Goal: Task Accomplishment & Management: Complete application form

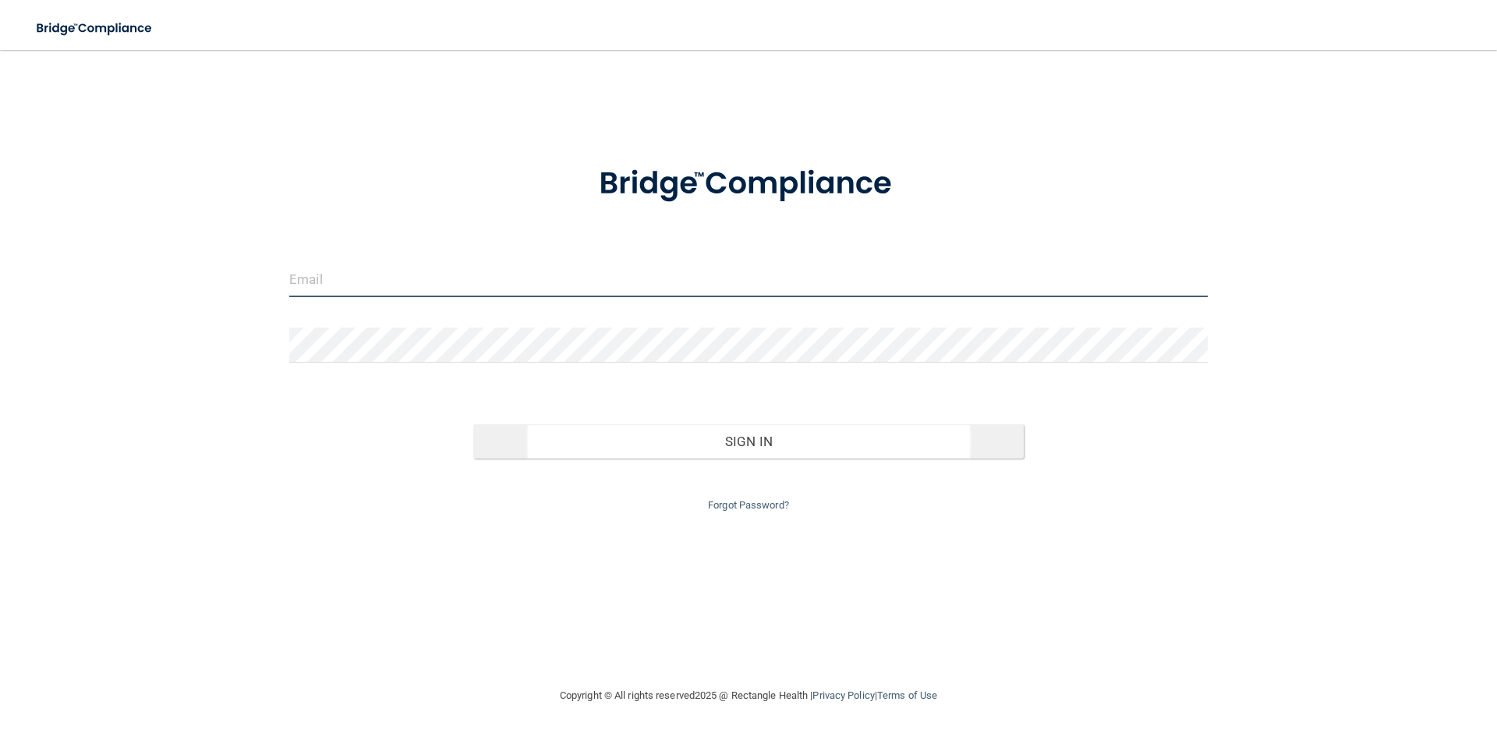
type input "[PERSON_NAME][EMAIL_ADDRESS][DOMAIN_NAME]"
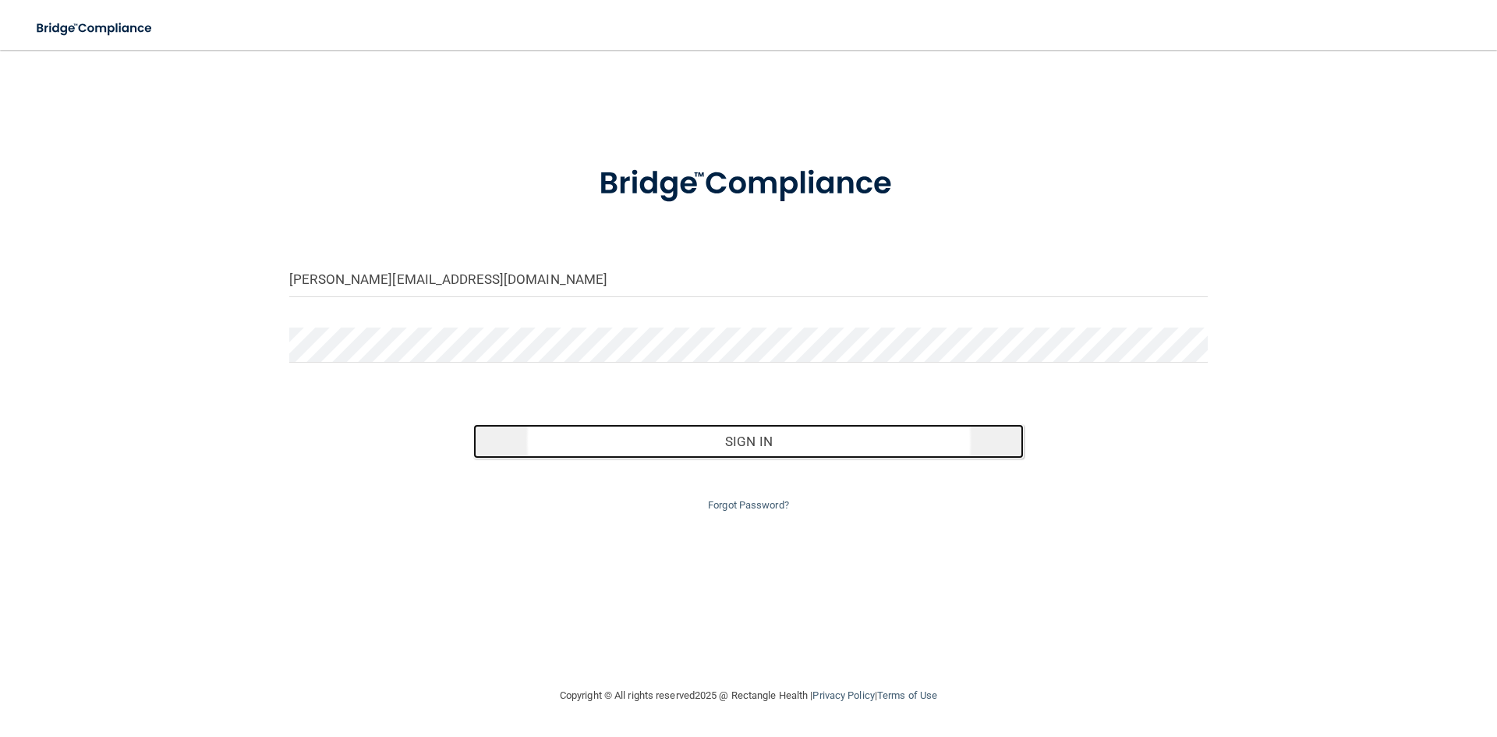
click at [654, 441] on button "Sign In" at bounding box center [748, 441] width 551 height 34
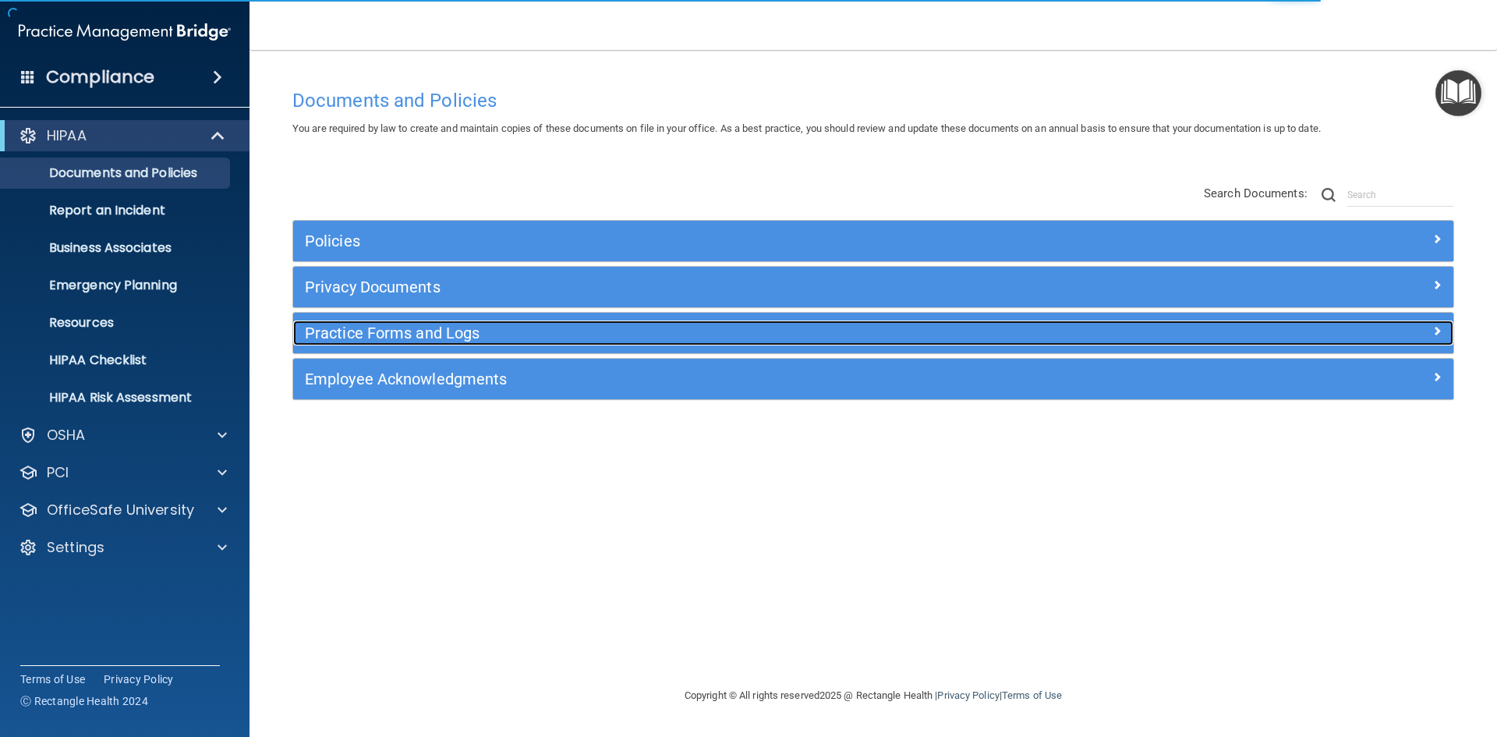
click at [343, 328] on h5 "Practice Forms and Logs" at bounding box center [728, 332] width 847 height 17
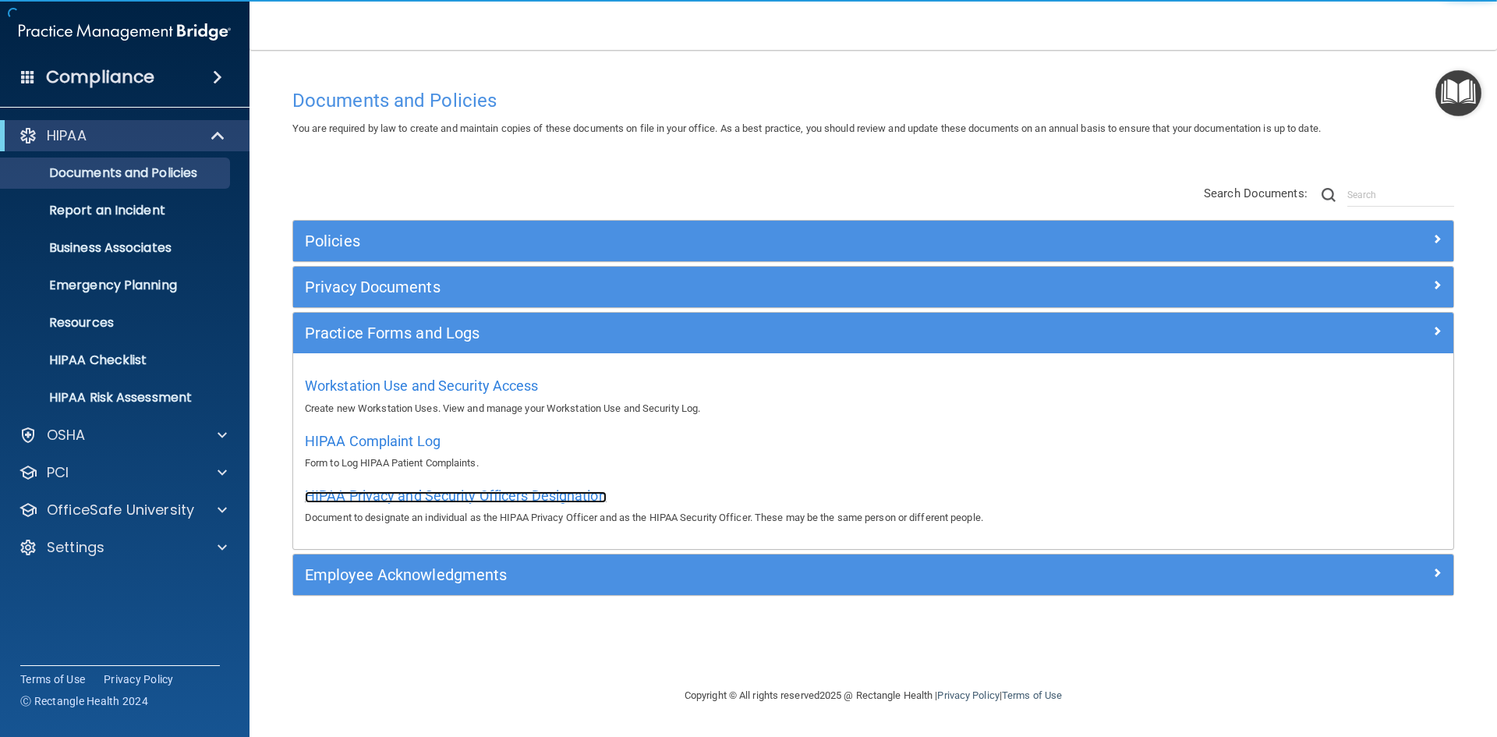
click at [408, 491] on span "HIPAA Privacy and Security Officers Designation" at bounding box center [456, 495] width 302 height 16
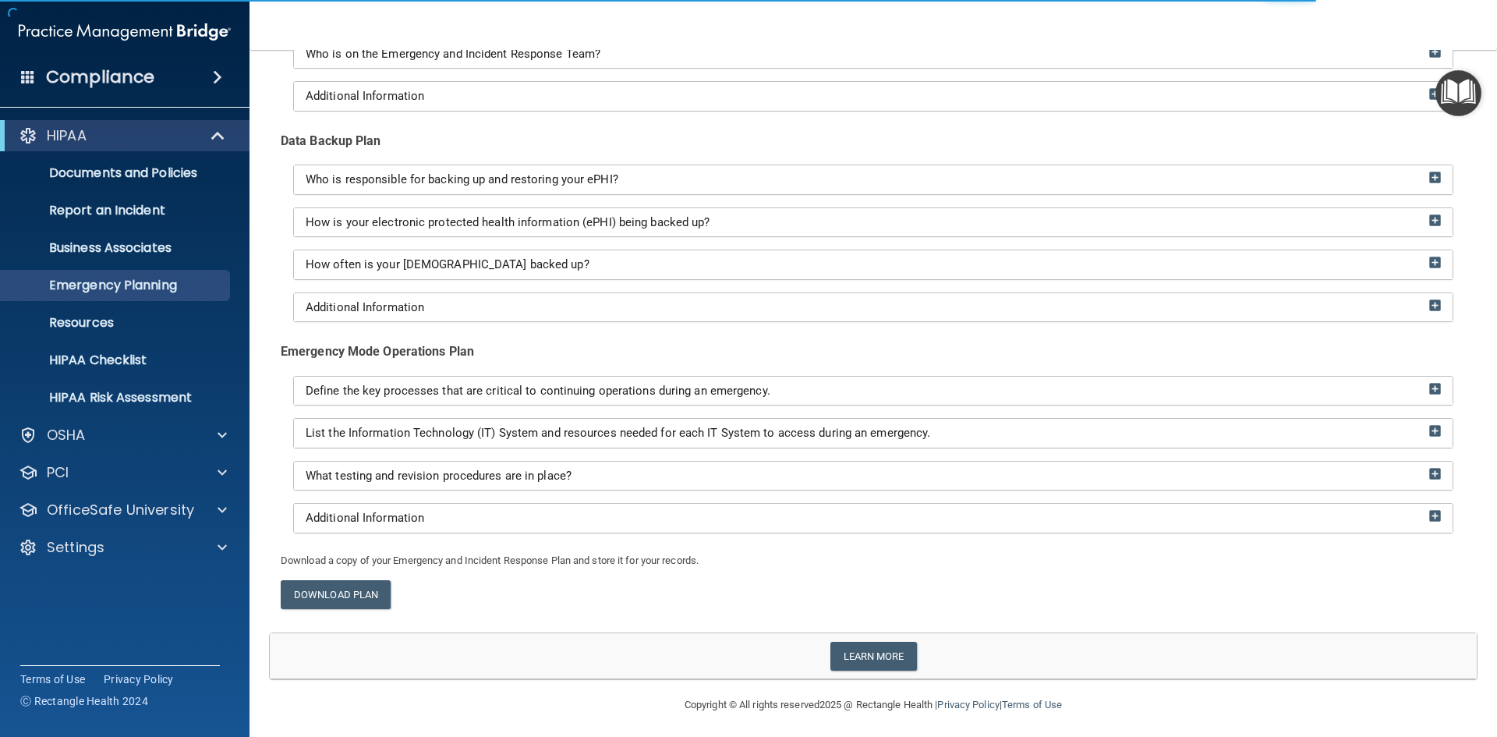
scroll to position [218, 0]
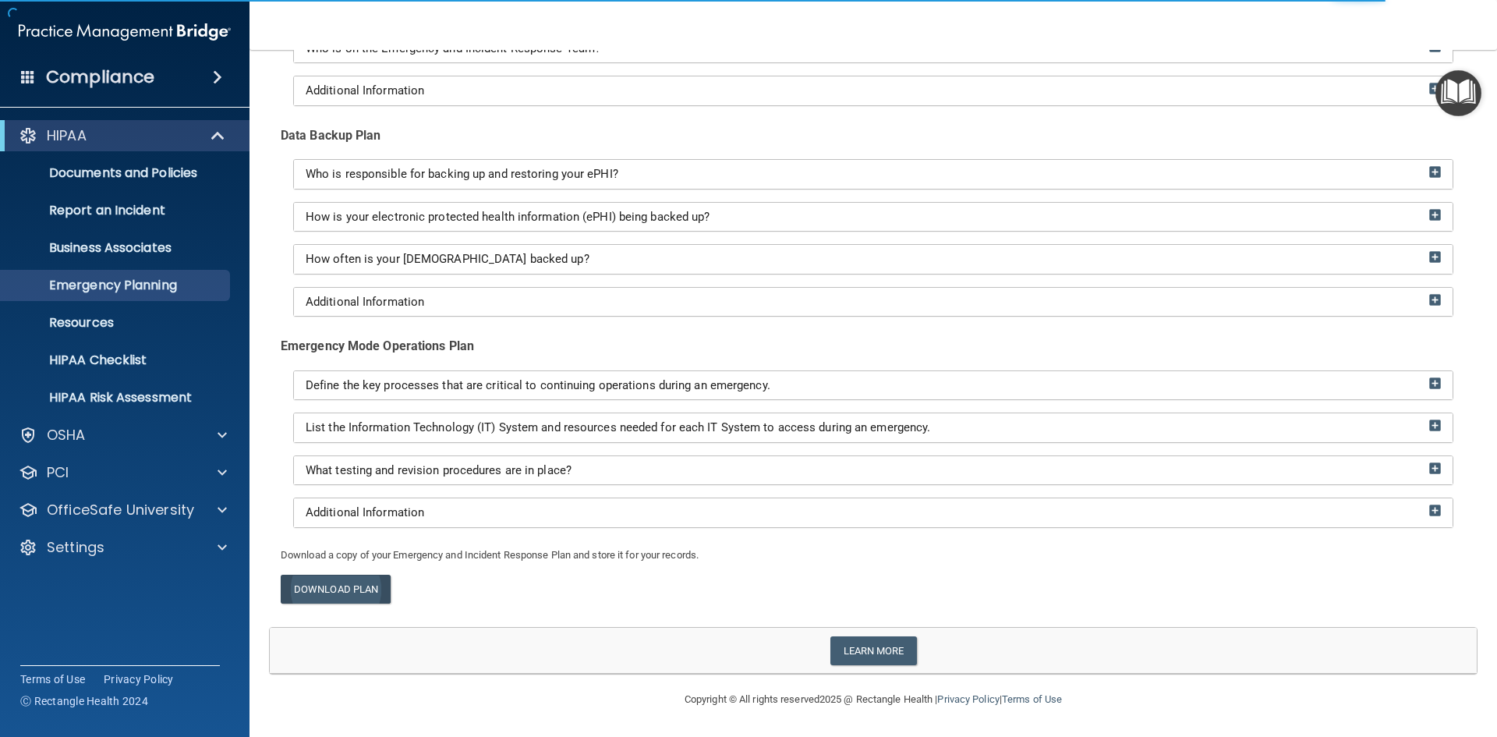
click at [351, 589] on link "Download Plan" at bounding box center [336, 589] width 110 height 29
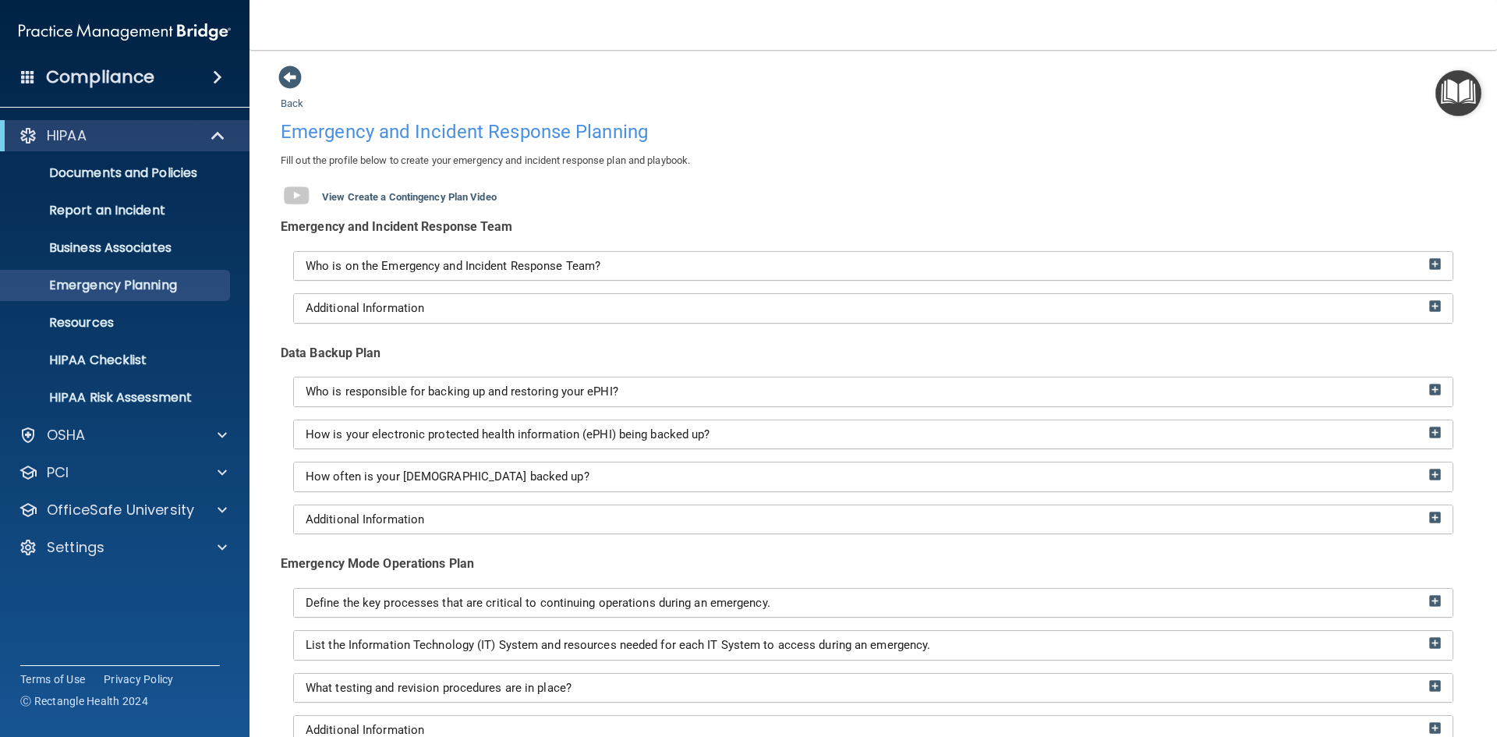
scroll to position [0, 0]
click at [1456, 88] on img "Open Resource Center" at bounding box center [1459, 93] width 46 height 46
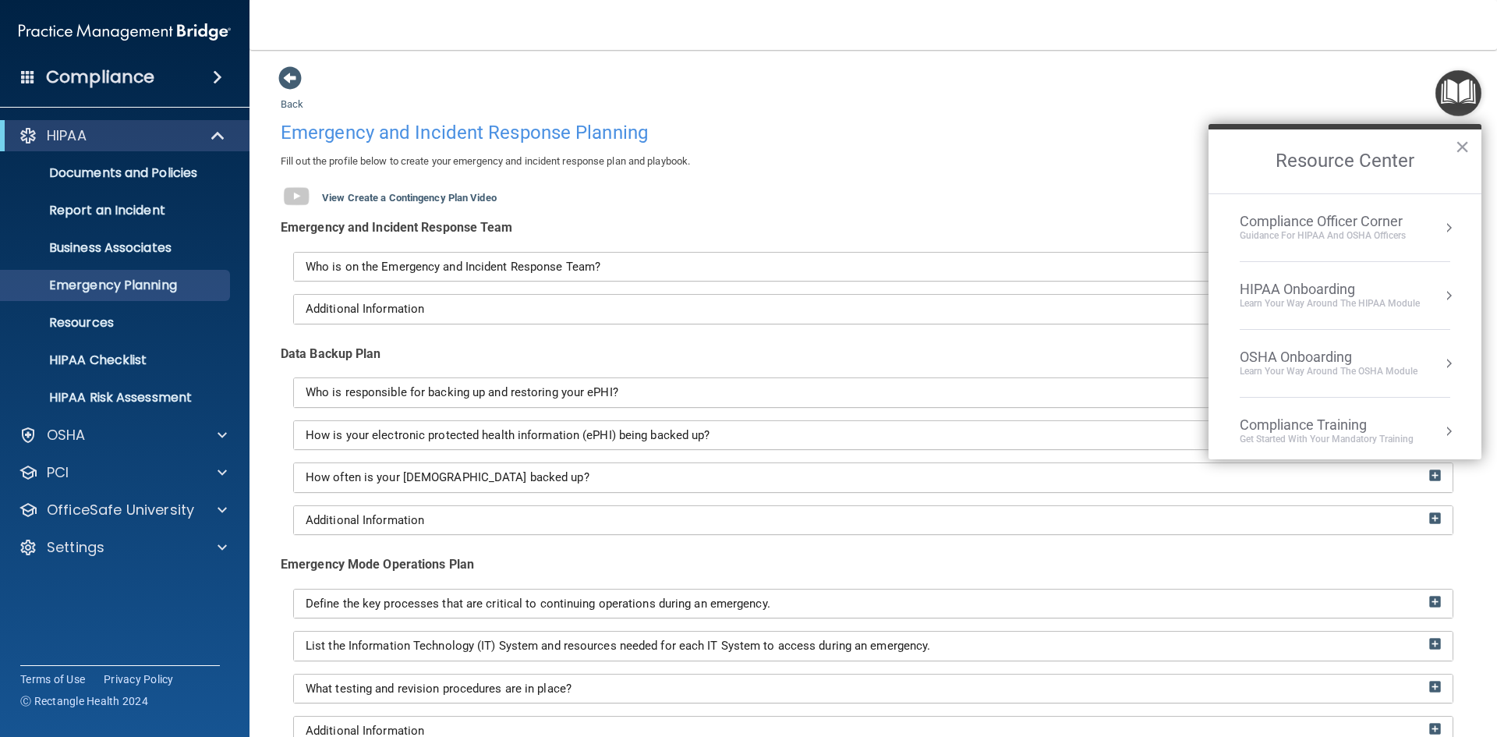
click at [1104, 112] on div "Back Emergency and Incident Response Planning Fill out the profile below to cre…" at bounding box center [873, 479] width 1185 height 827
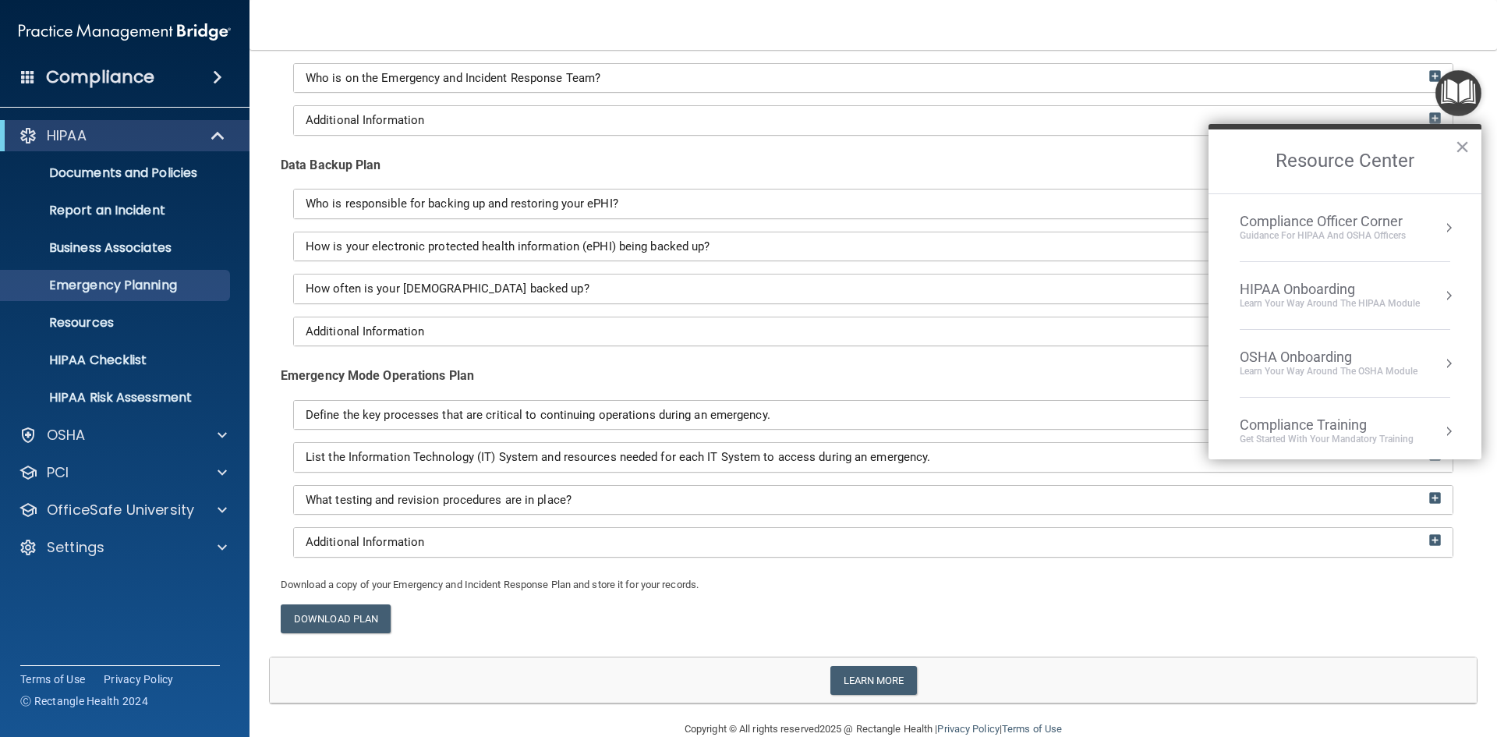
scroll to position [218, 0]
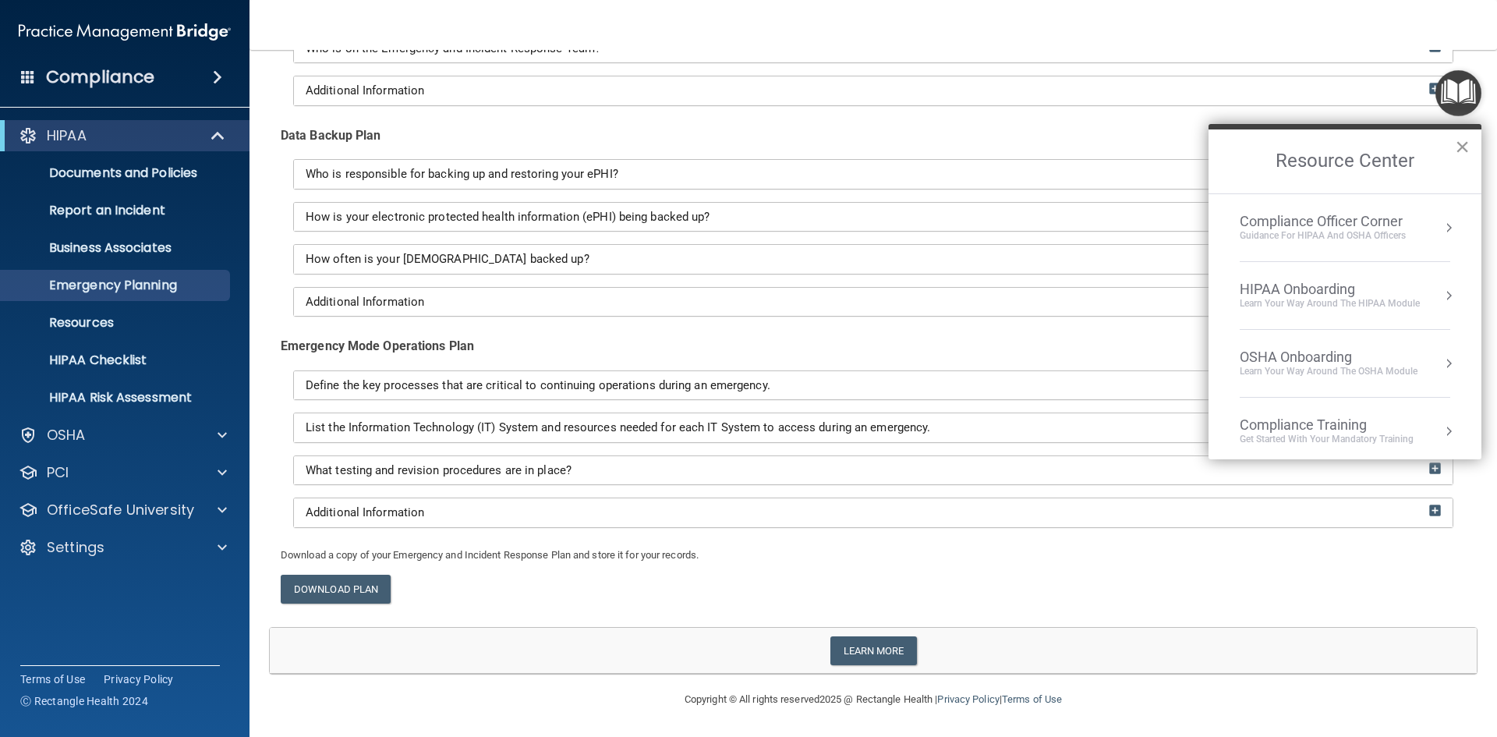
click at [1462, 145] on button "×" at bounding box center [1462, 146] width 15 height 25
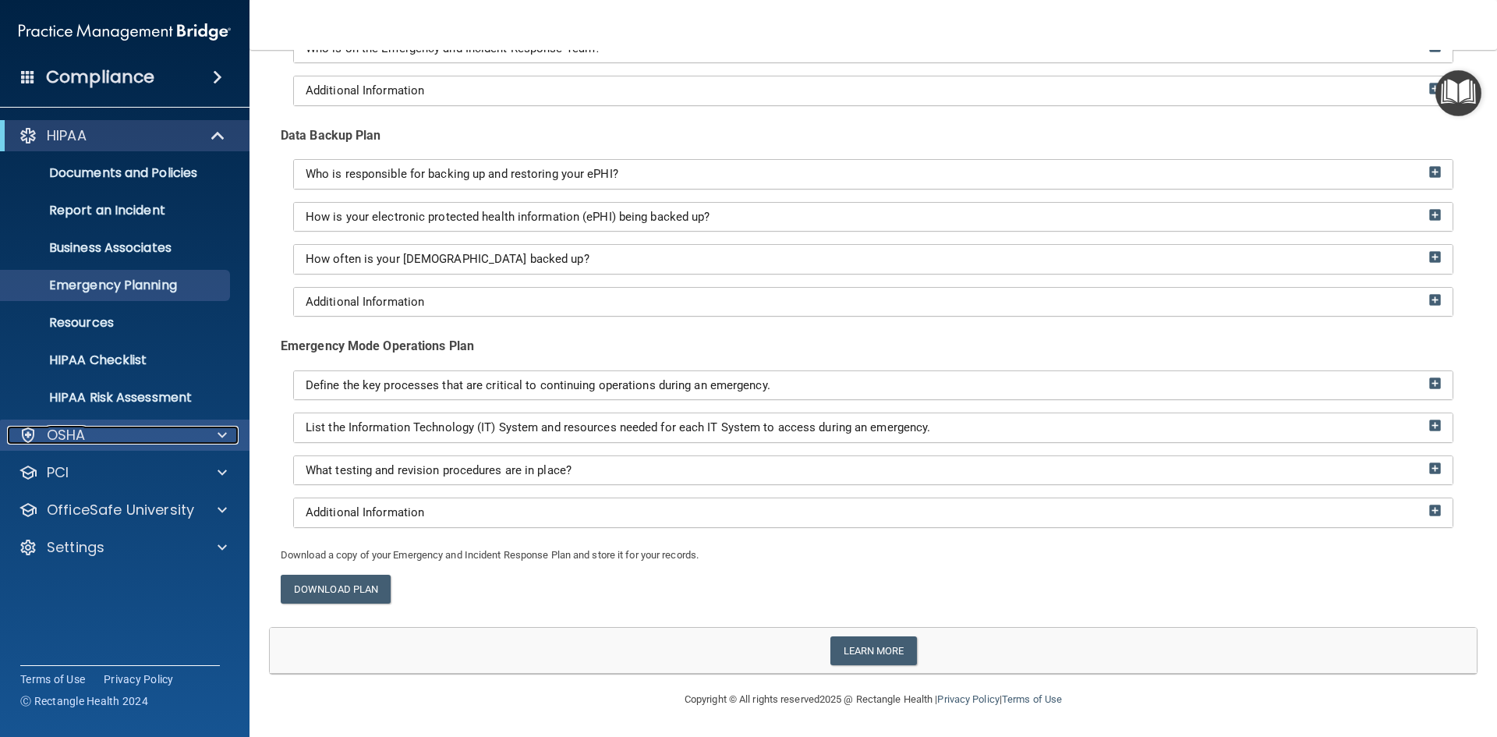
click at [123, 434] on div "OSHA" at bounding box center [103, 435] width 193 height 19
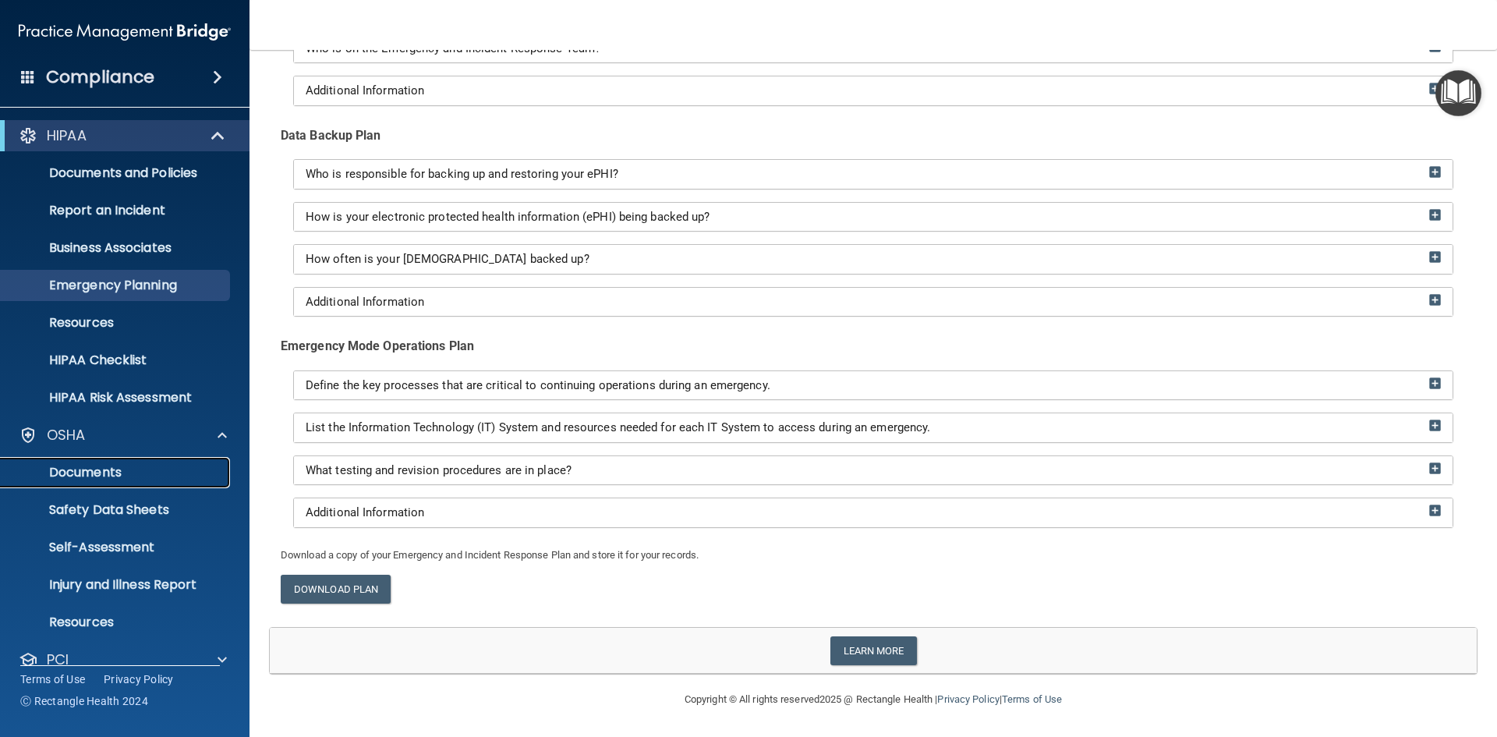
click at [108, 475] on p "Documents" at bounding box center [116, 473] width 213 height 16
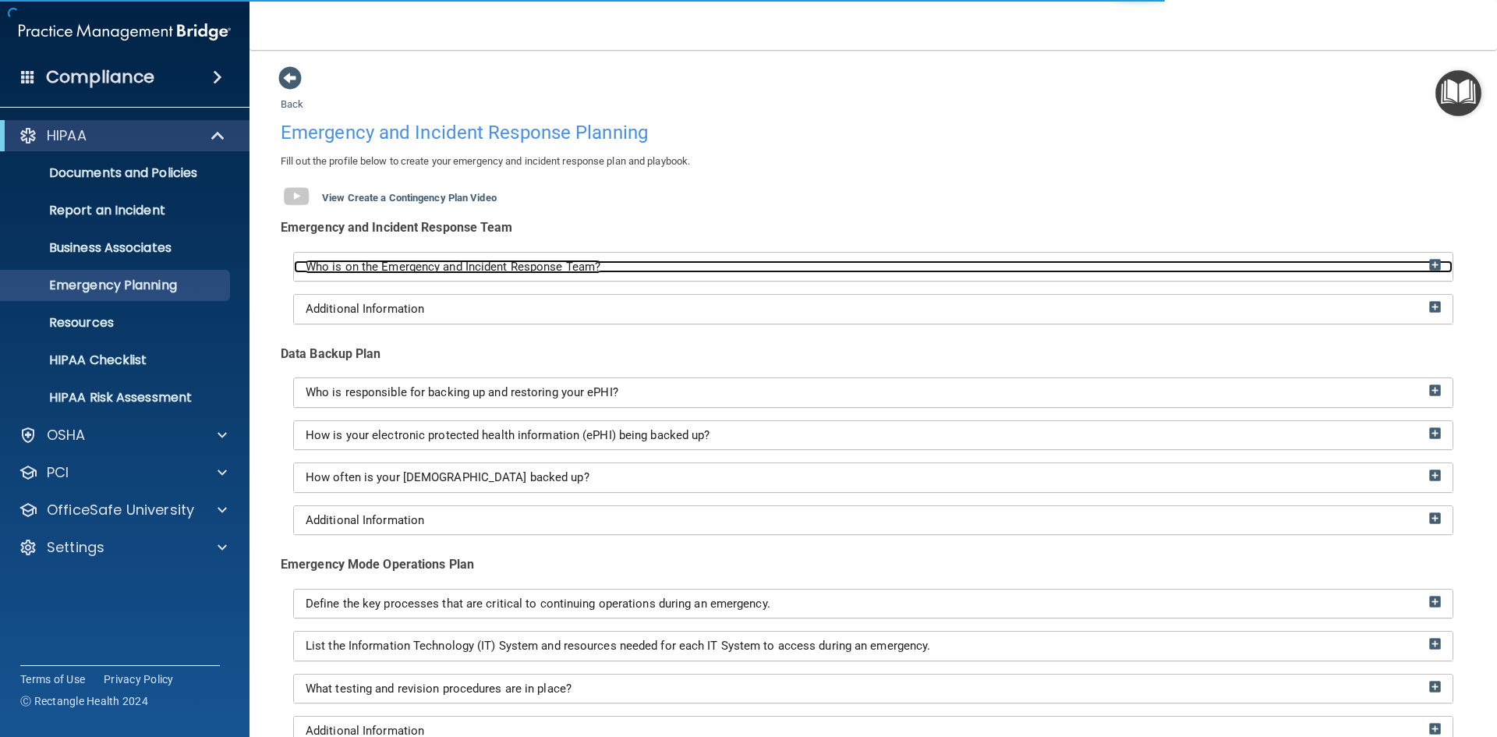
click at [370, 264] on span "Who is on the Emergency and Incident Response Team?" at bounding box center [453, 267] width 295 height 14
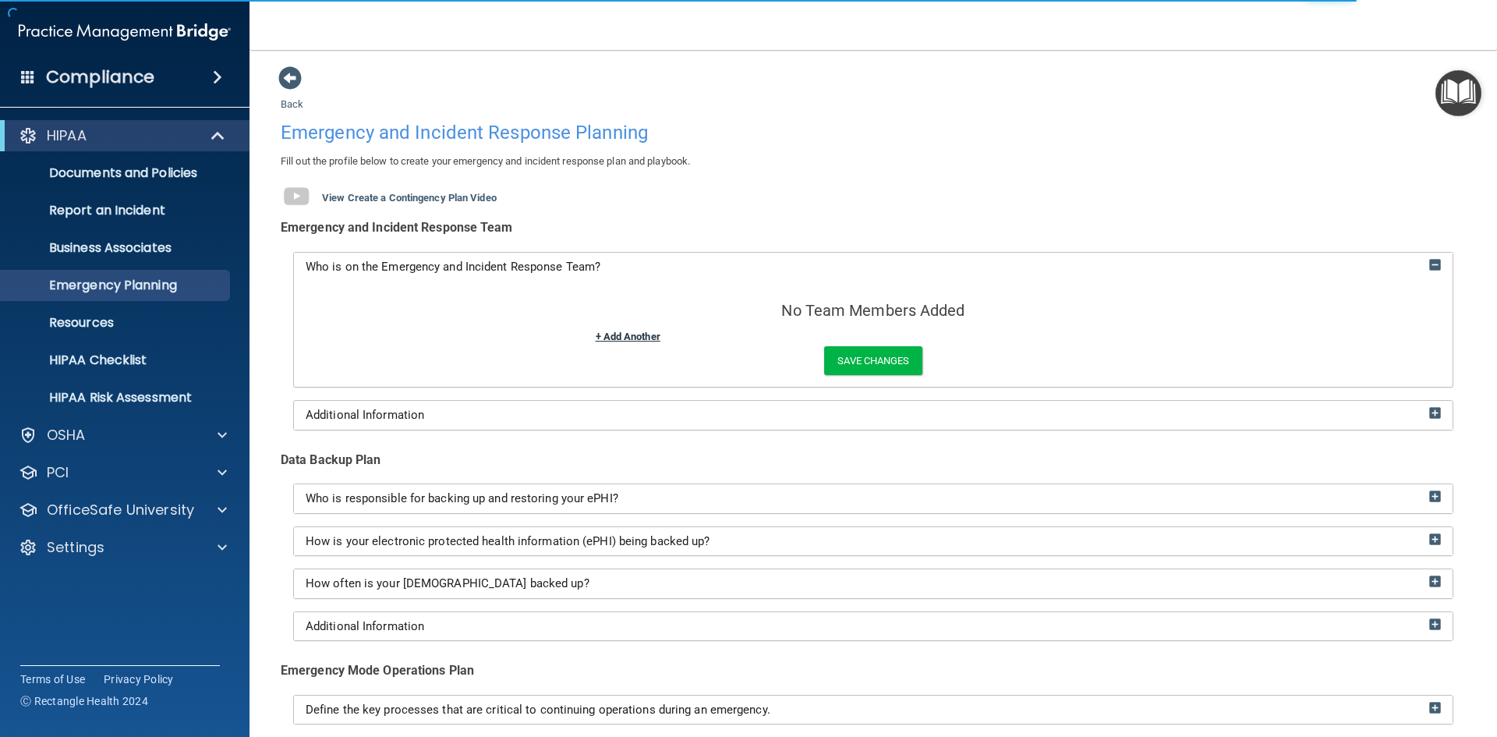
click at [636, 333] on link "+ Add Another" at bounding box center [628, 337] width 65 height 12
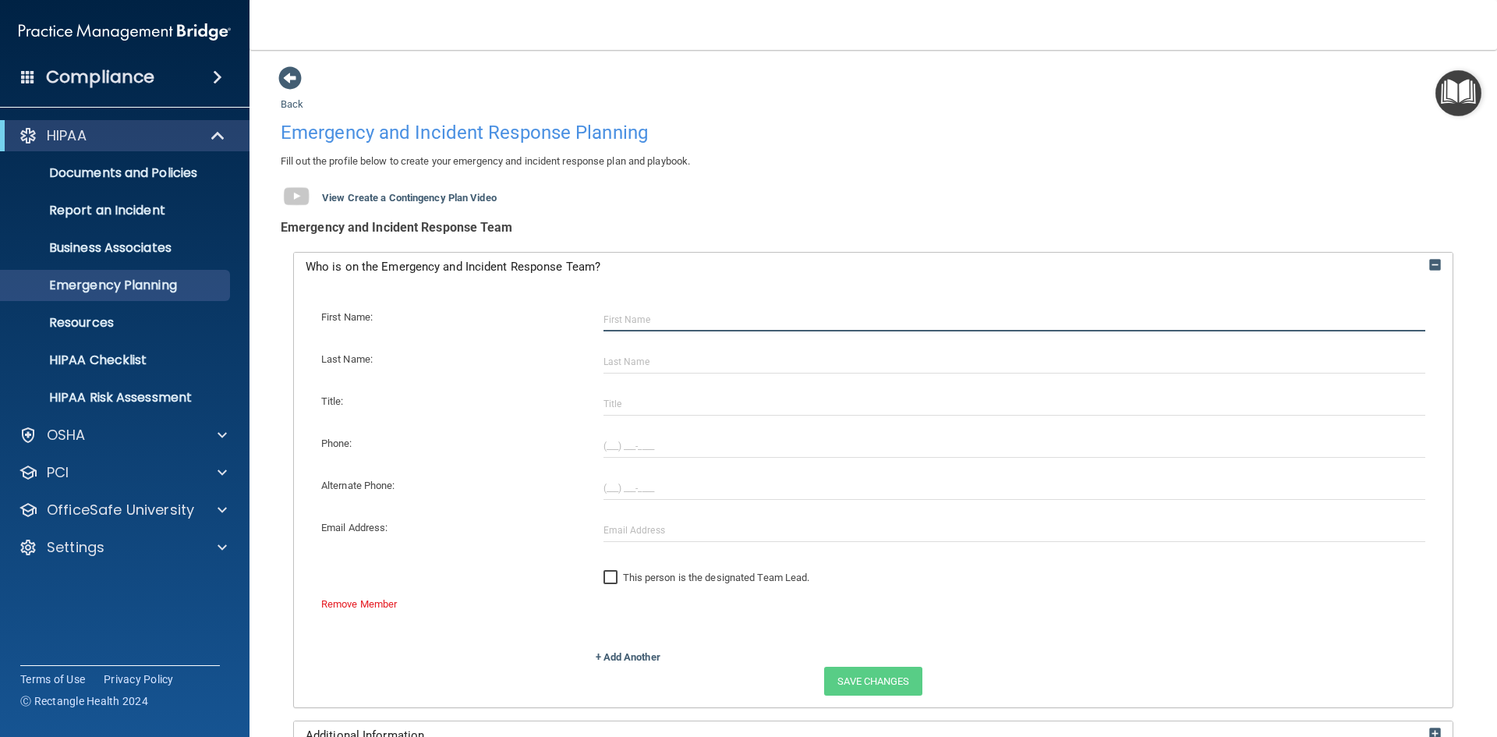
click at [628, 319] on input "text" at bounding box center [1015, 319] width 823 height 23
drag, startPoint x: 645, startPoint y: 320, endPoint x: 544, endPoint y: 299, distance: 103.6
click at [554, 300] on div "First Name: JAcob Last Name: Title: Phone: Alternate Phone: Email Address: This…" at bounding box center [874, 470] width 1136 height 356
type input "Dr. Jacob"
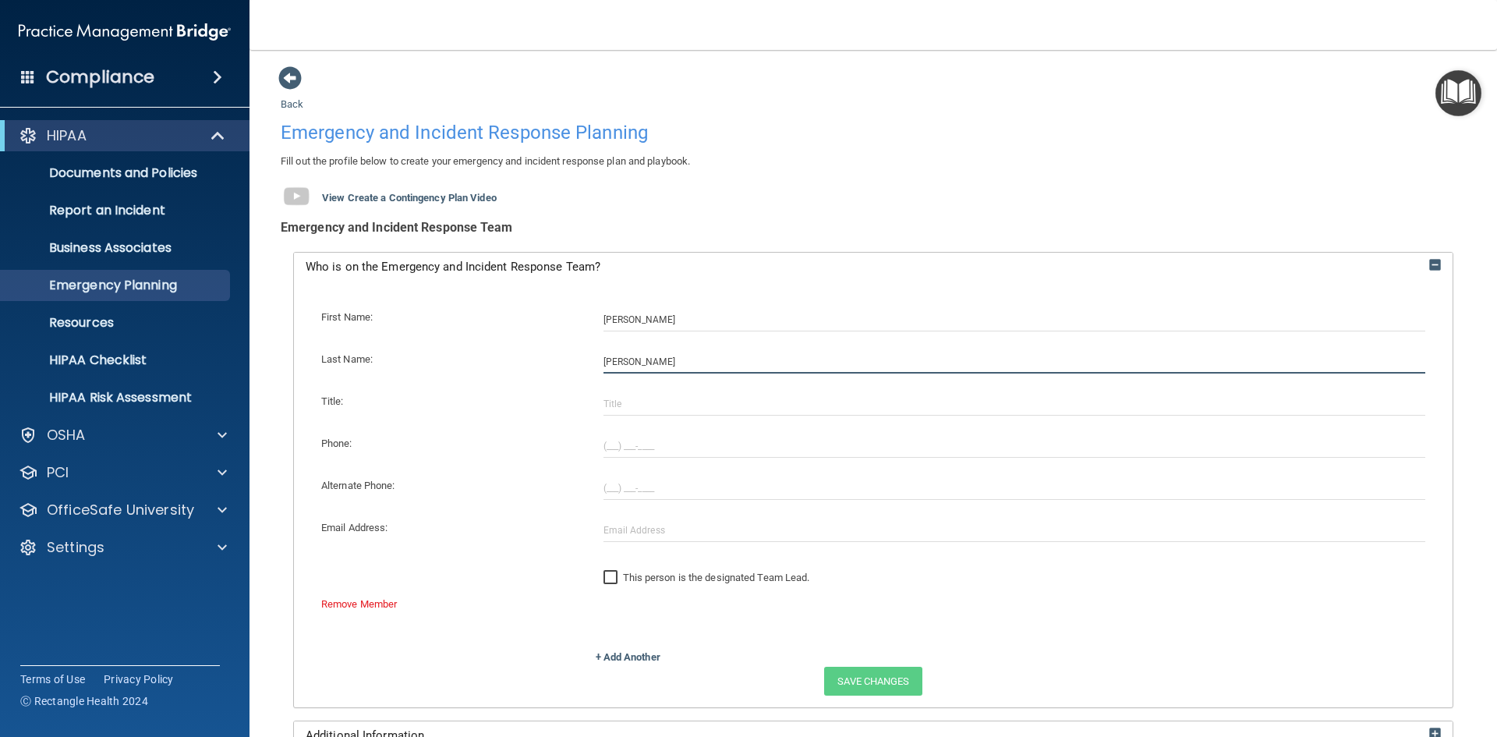
type input "Thompson"
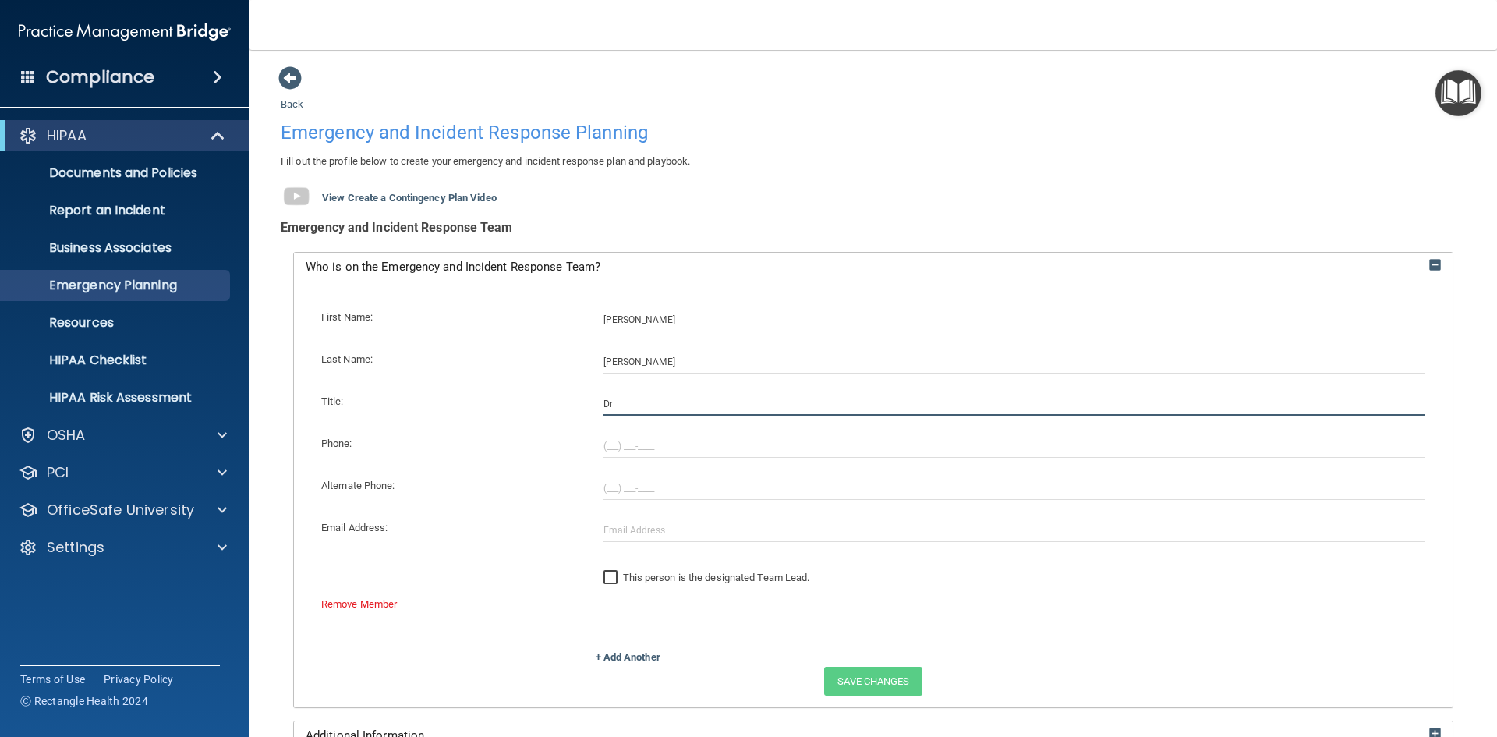
type input "Dr"
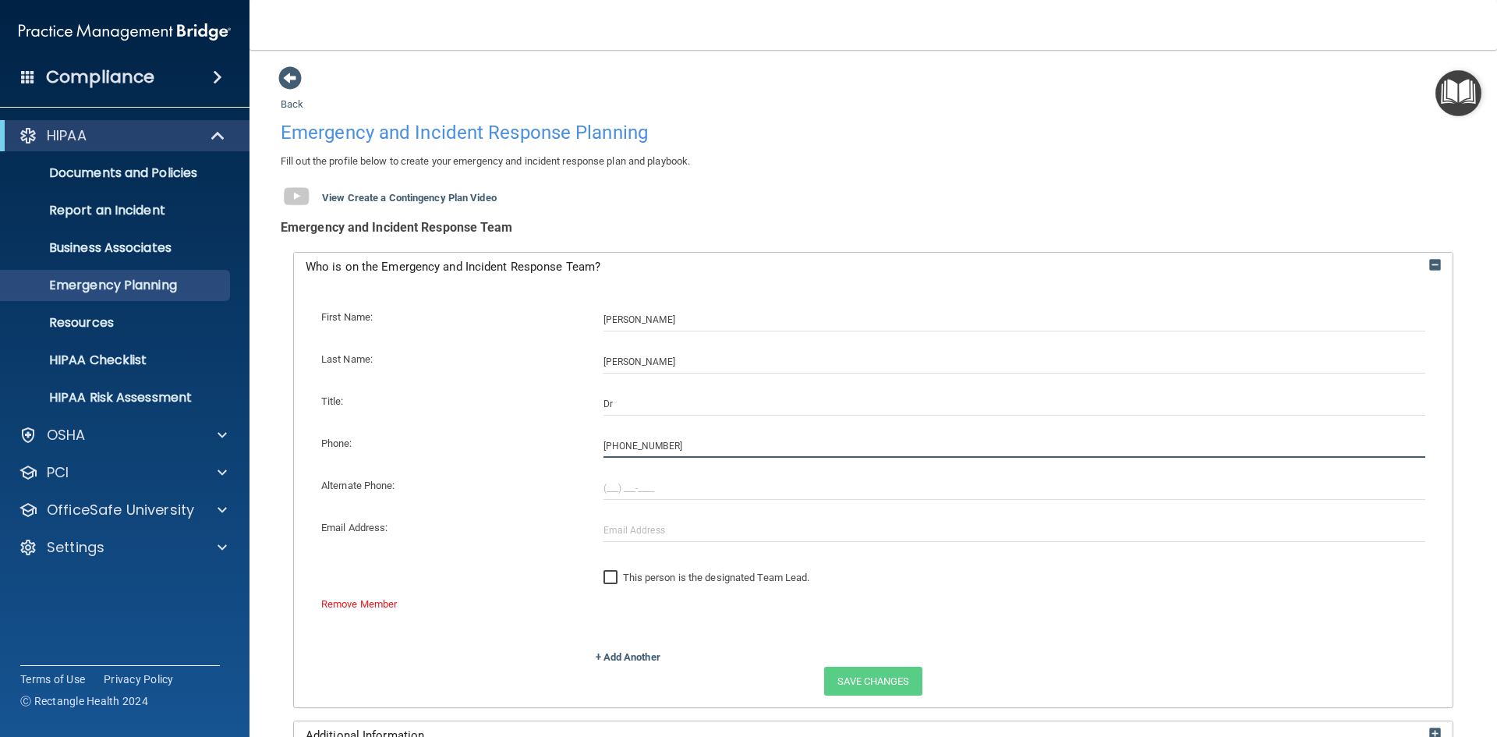
type input "(361) 937-5555"
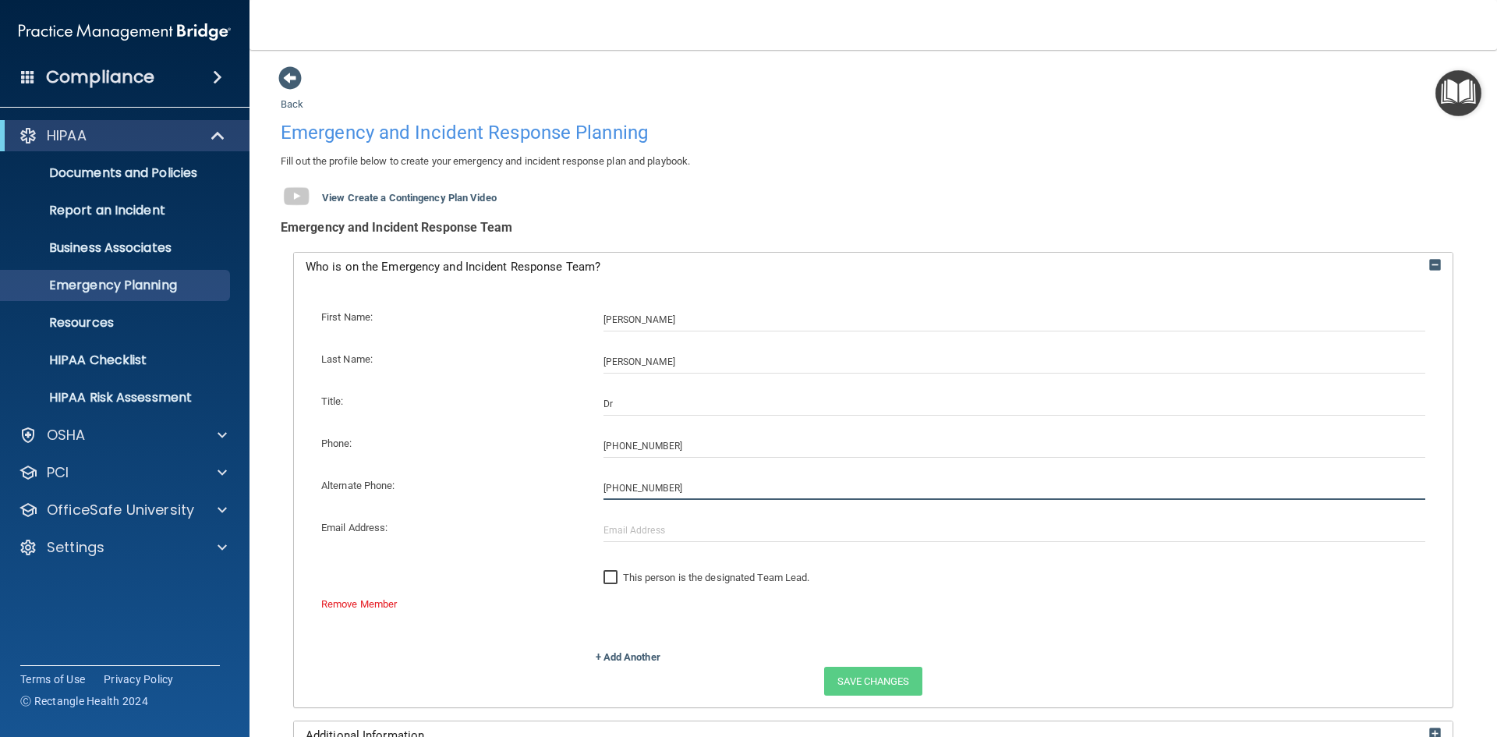
type input "(281) 808-0201"
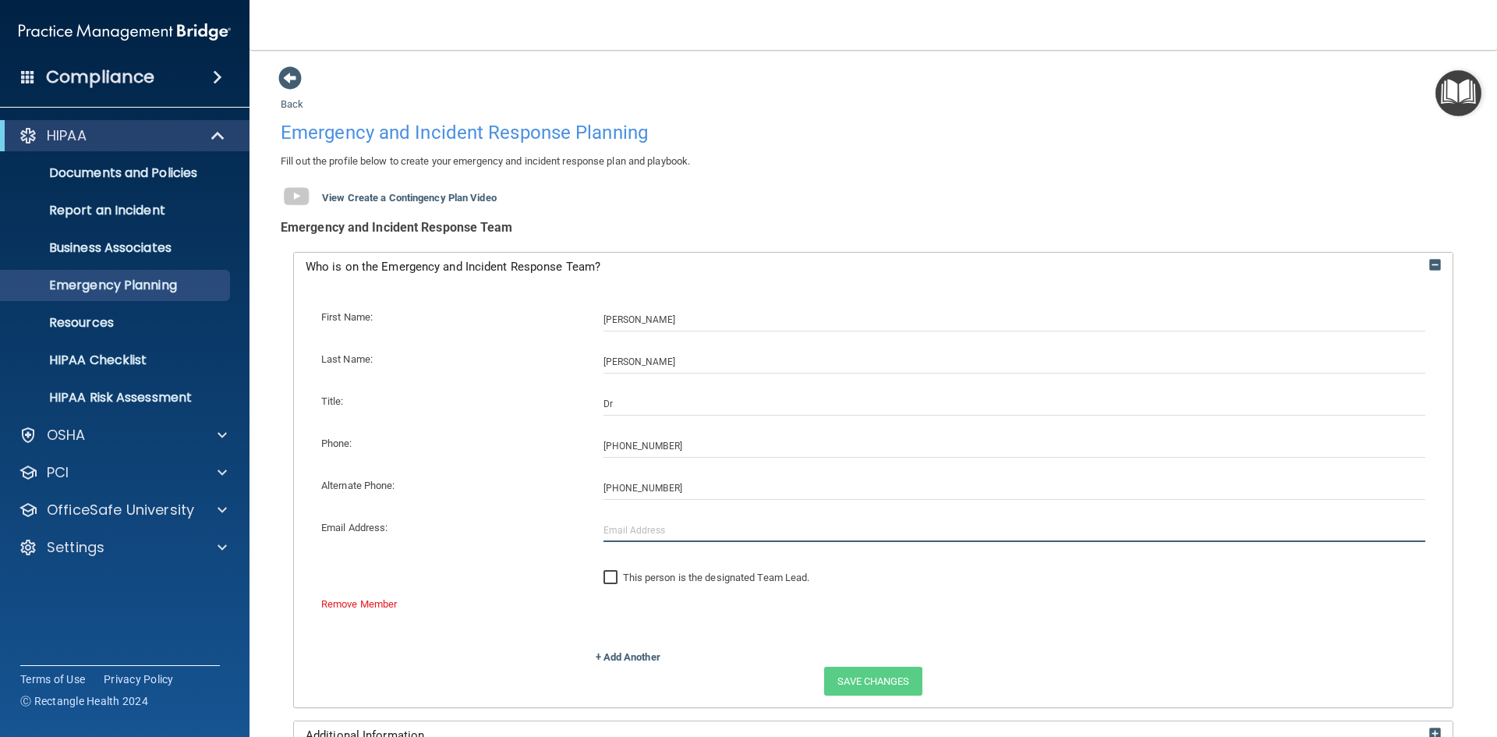
click at [615, 537] on input "text" at bounding box center [1015, 530] width 823 height 23
type input "jake4surf@icloud.com"
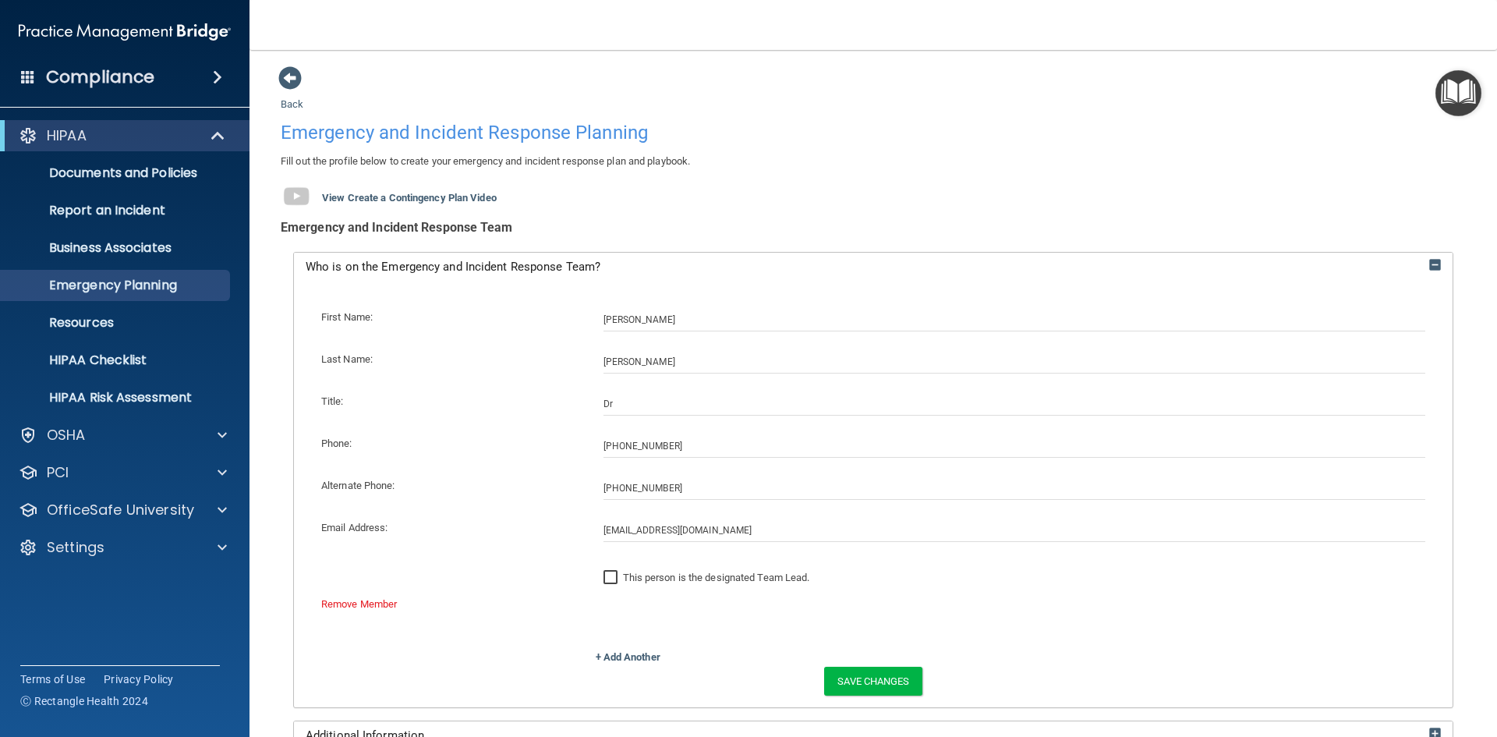
click at [611, 578] on input "This person is the designated Team Lead." at bounding box center [613, 578] width 18 height 12
checkbox input "true"
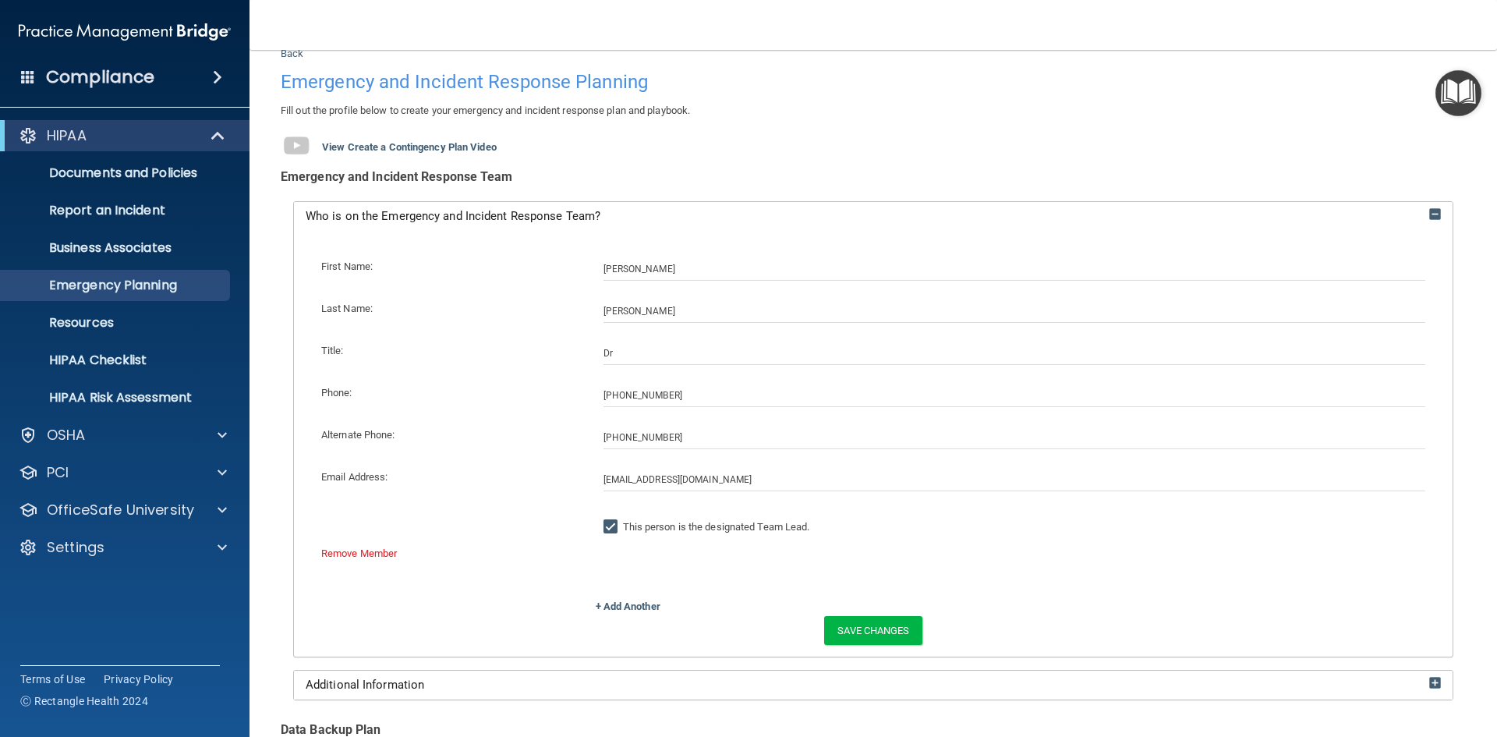
scroll to position [78, 0]
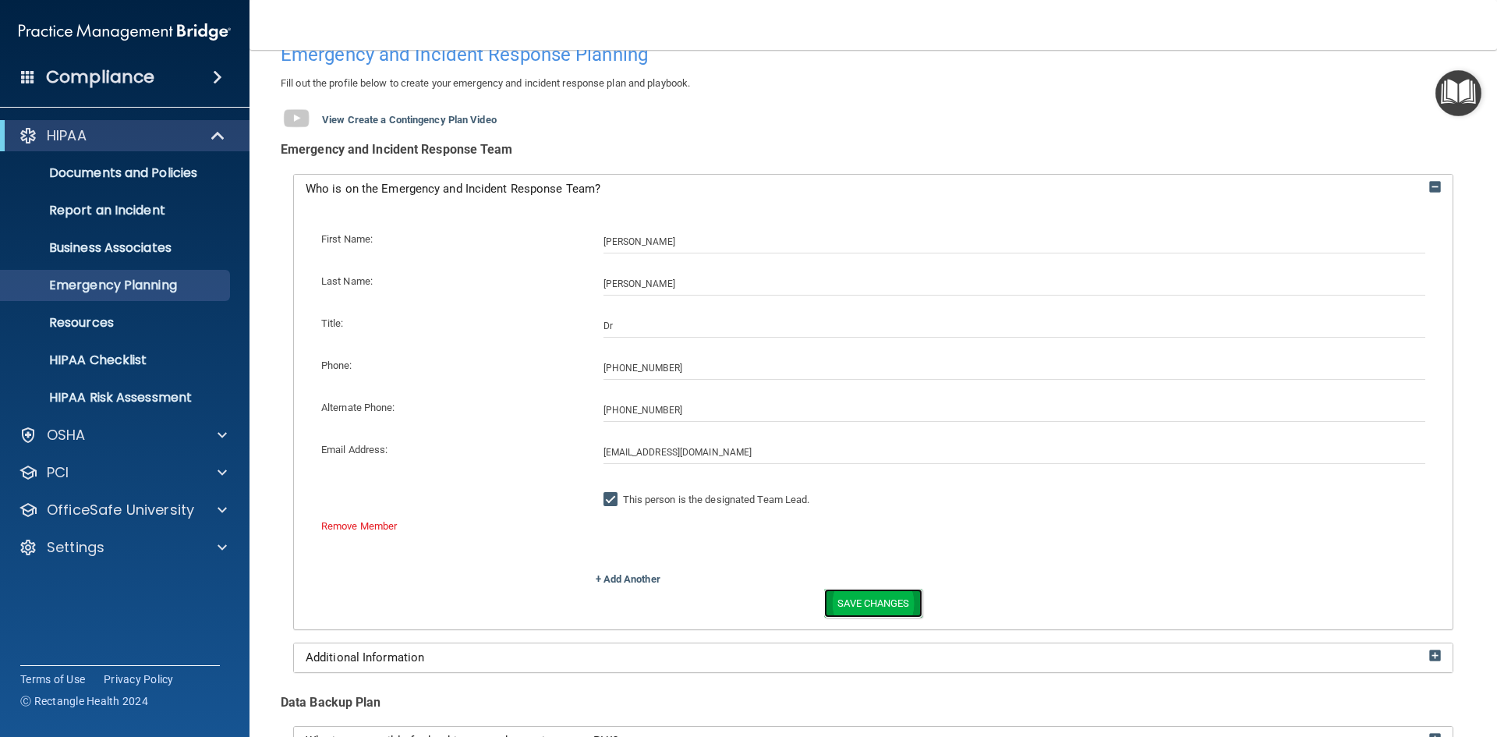
click at [838, 600] on button "Save Changes" at bounding box center [872, 603] width 97 height 29
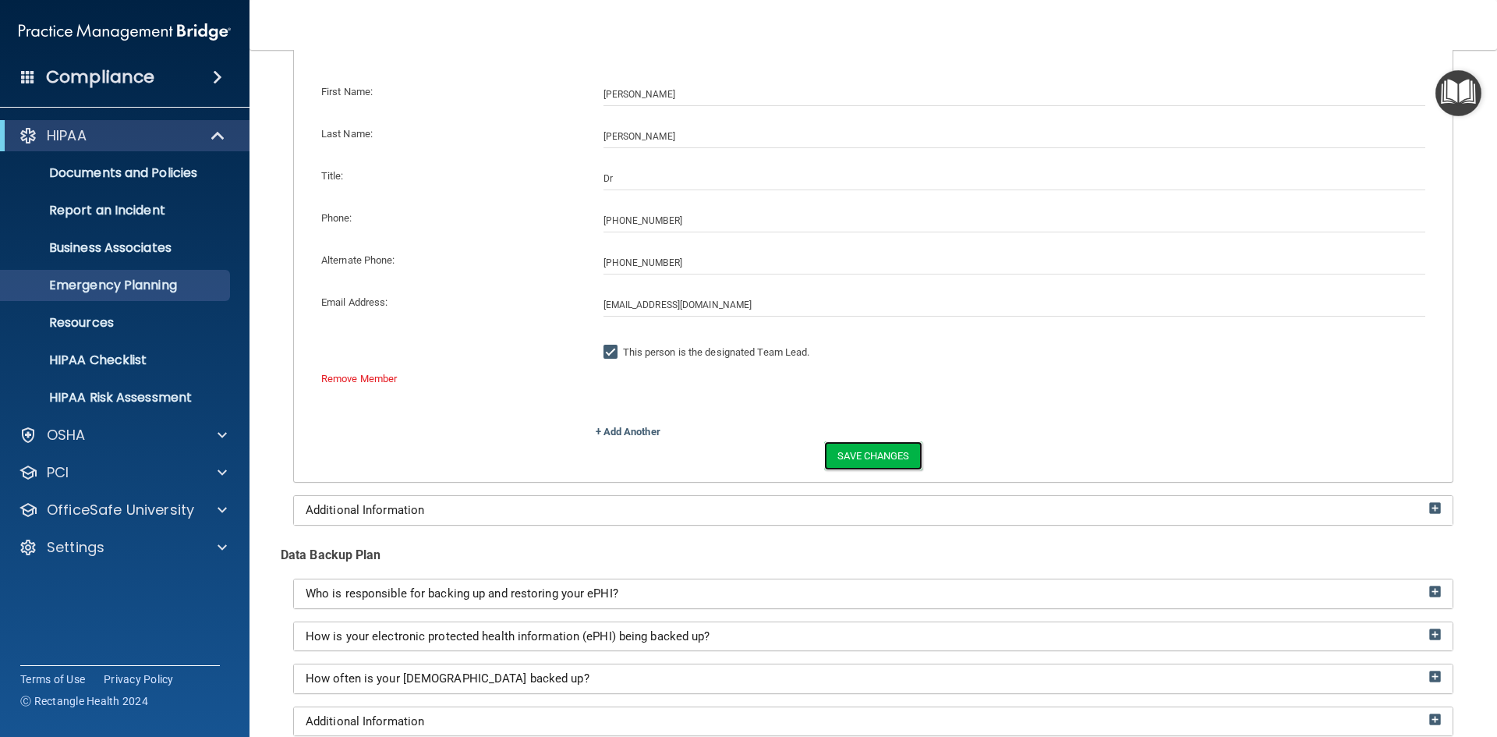
scroll to position [312, 0]
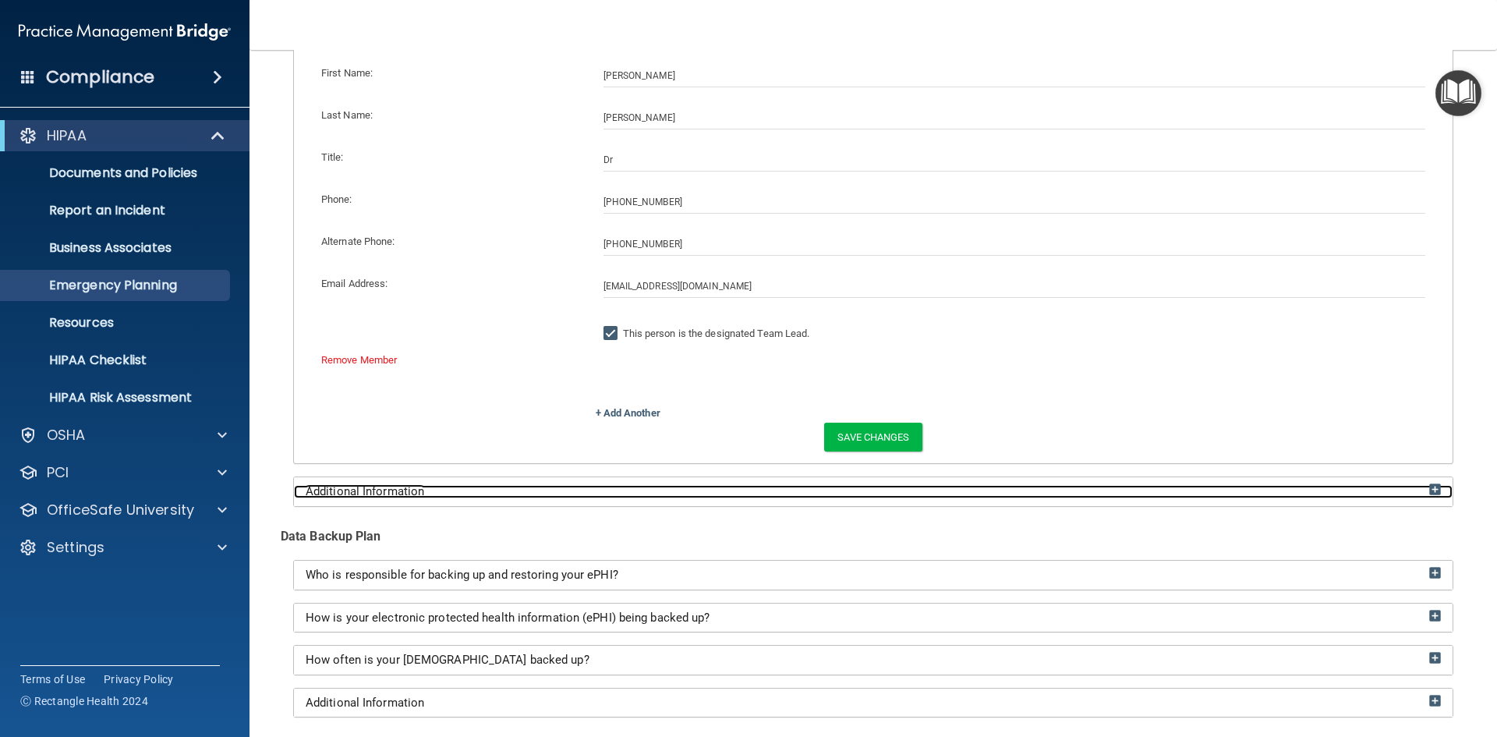
click at [1430, 484] on img at bounding box center [1436, 490] width 12 height 12
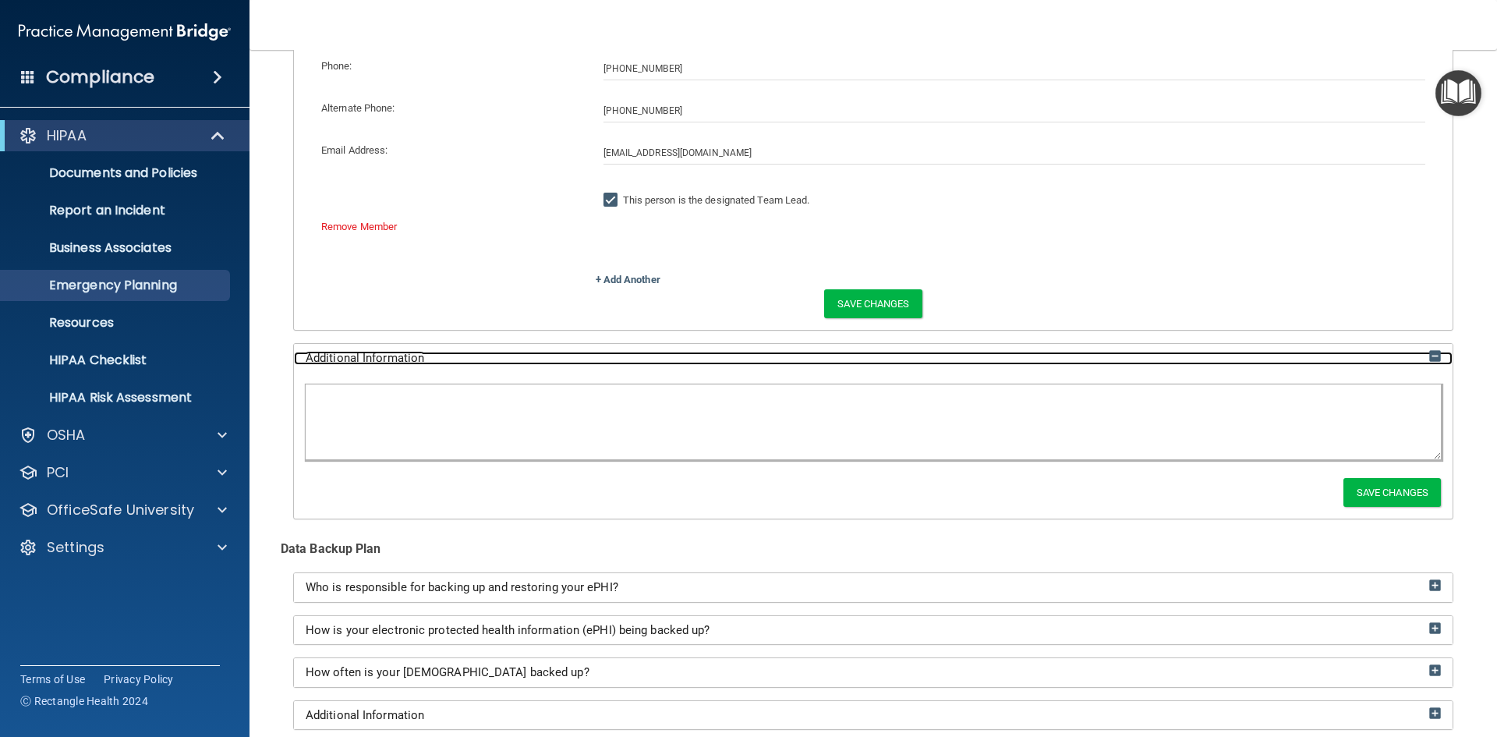
scroll to position [400, 0]
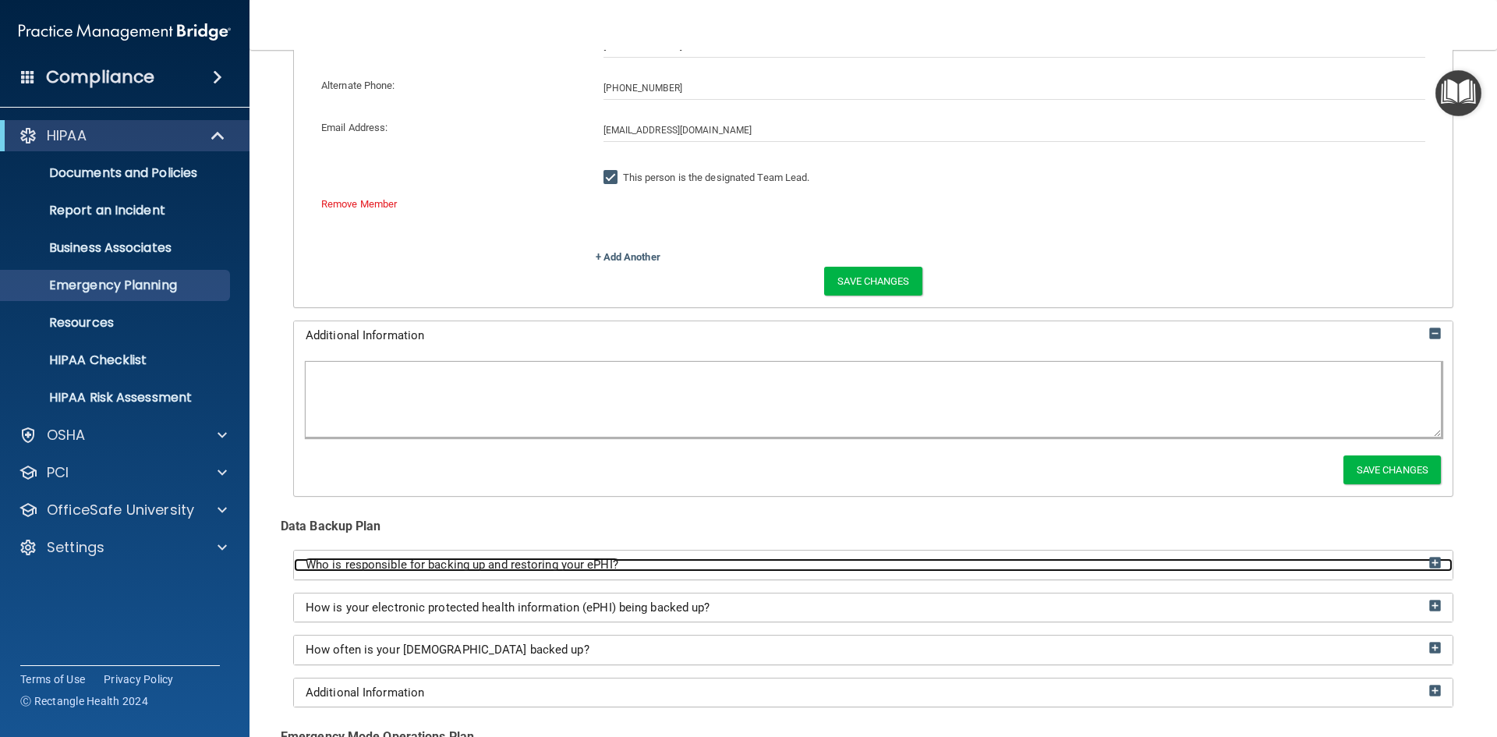
click at [1430, 562] on img at bounding box center [1436, 563] width 12 height 12
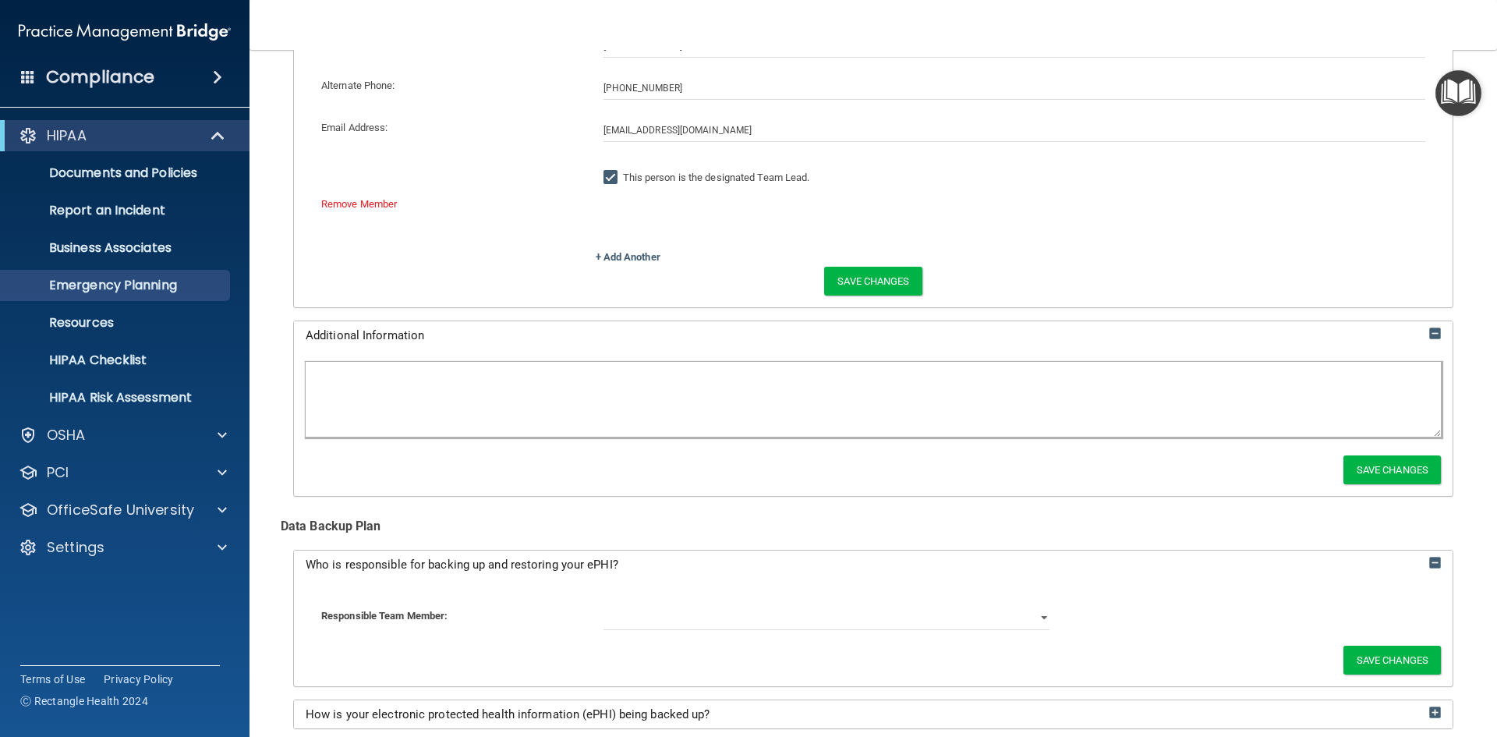
drag, startPoint x: 1002, startPoint y: 639, endPoint x: 945, endPoint y: 637, distance: 57.0
click at [1001, 639] on div "Responsible Team Member: Dr. Jacob Thompson" at bounding box center [874, 618] width 1136 height 55
click at [677, 639] on div "Responsible Team Member: Dr. Jacob Thompson" at bounding box center [874, 618] width 1136 height 55
click at [1038, 618] on select "Dr. Jacob Thompson" at bounding box center [827, 618] width 447 height 23
select select "0"
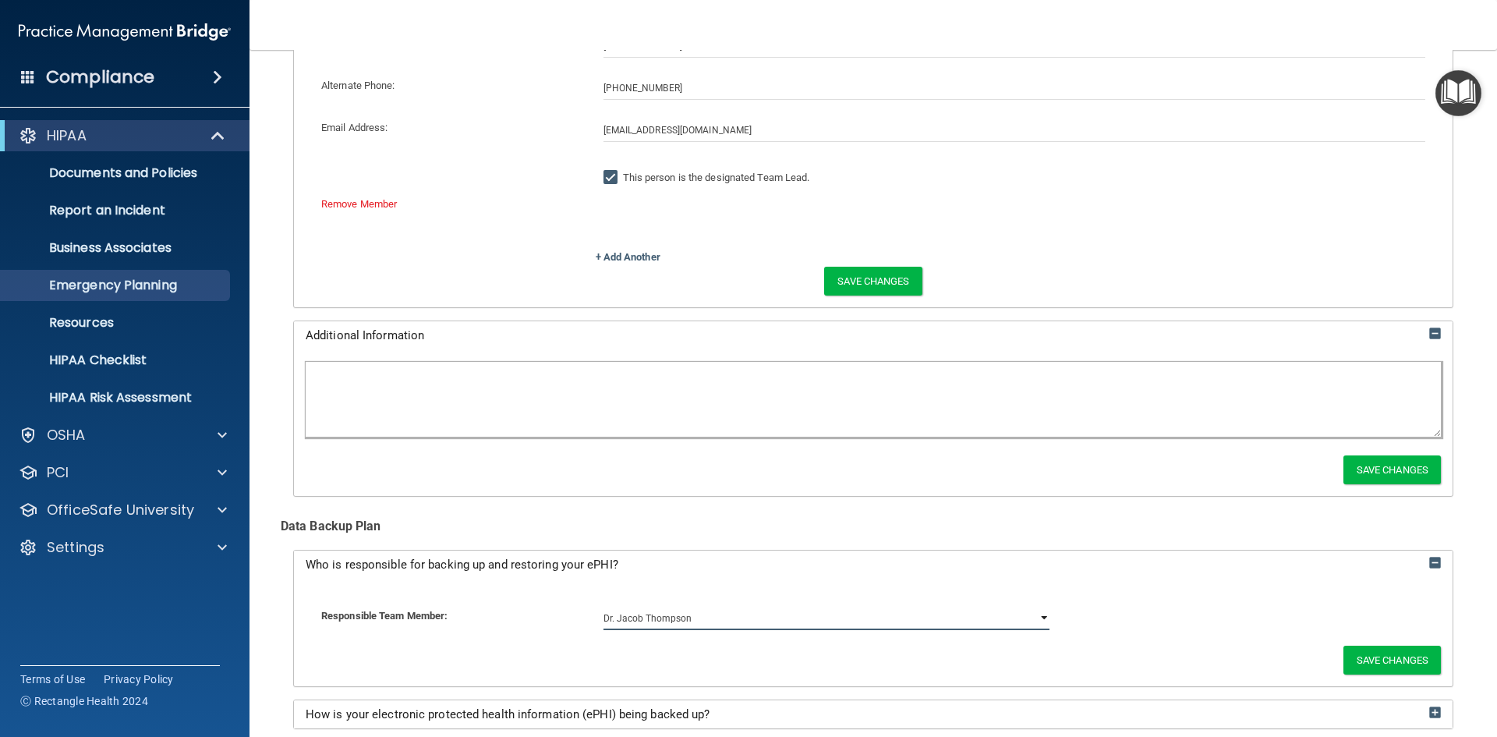
click at [604, 607] on select "Dr. Jacob Thompson" at bounding box center [827, 618] width 447 height 23
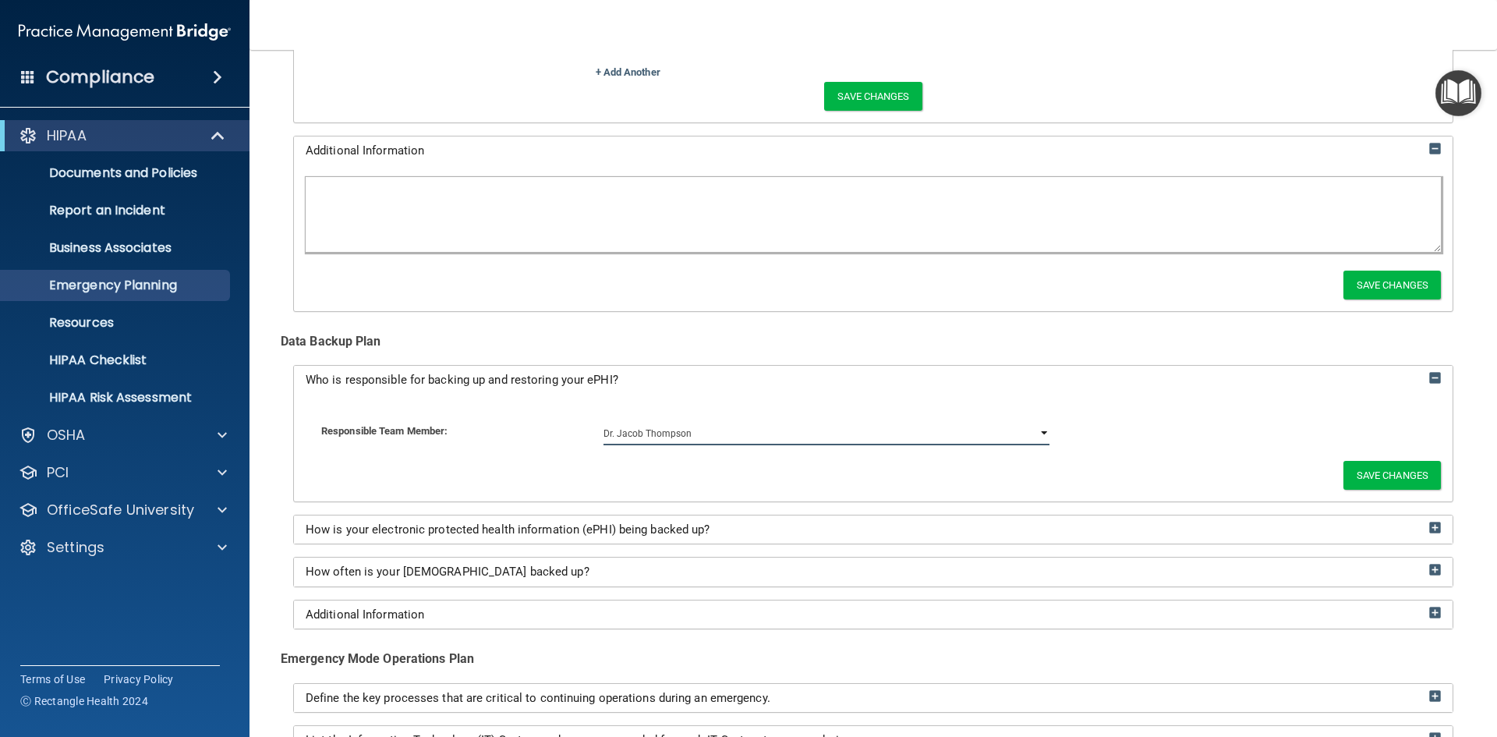
scroll to position [634, 0]
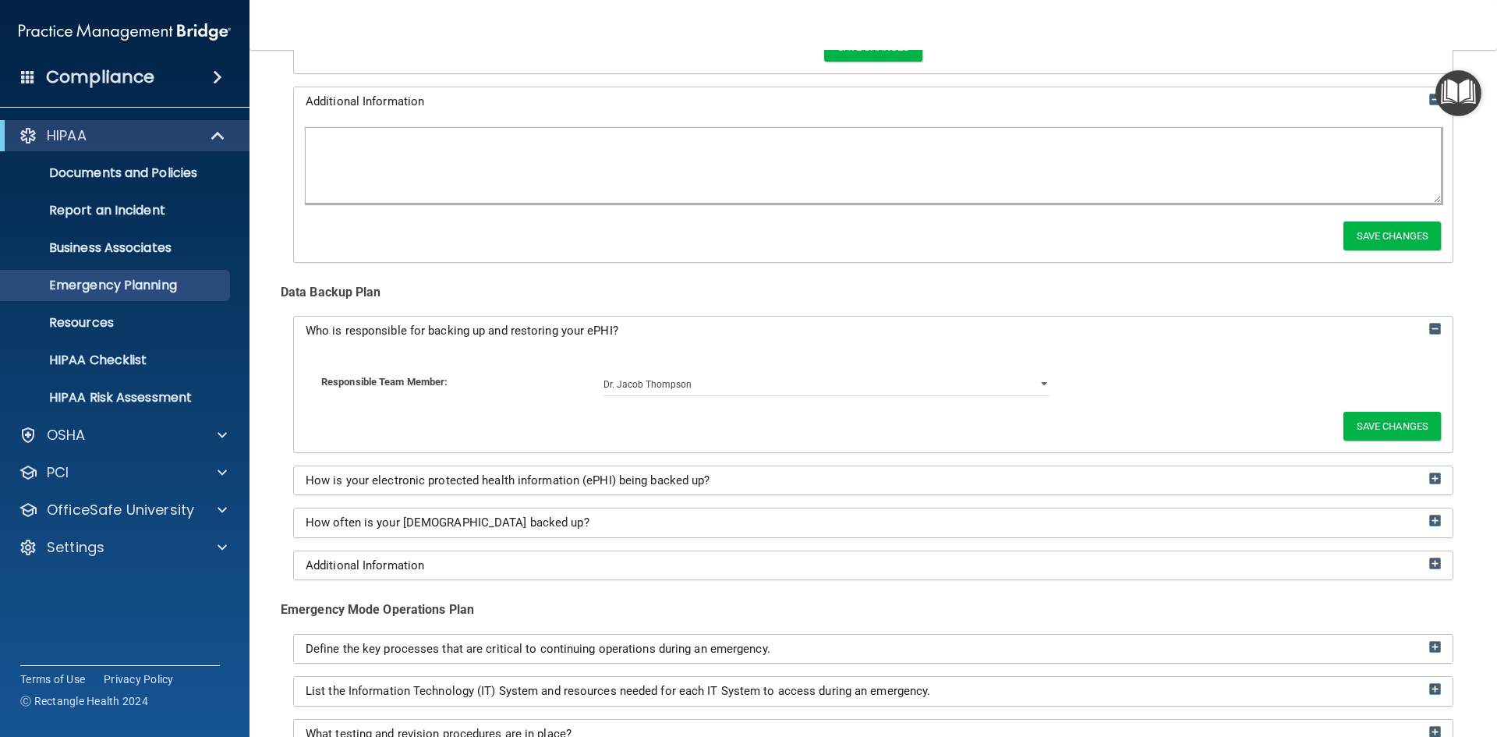
click at [1421, 471] on div "How is your electronic protected health information (ePHI) being backed up?" at bounding box center [873, 480] width 1159 height 29
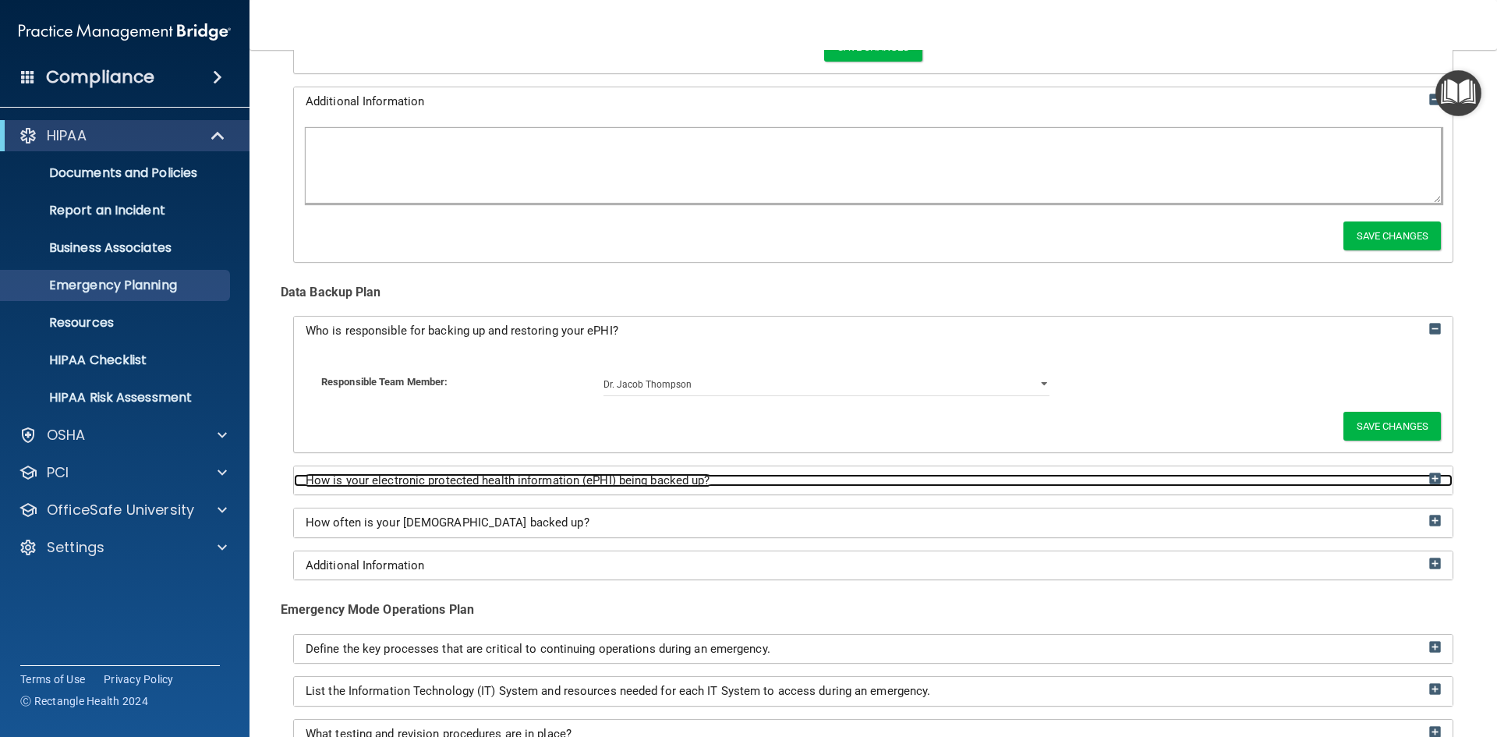
click at [1430, 474] on img at bounding box center [1436, 479] width 12 height 12
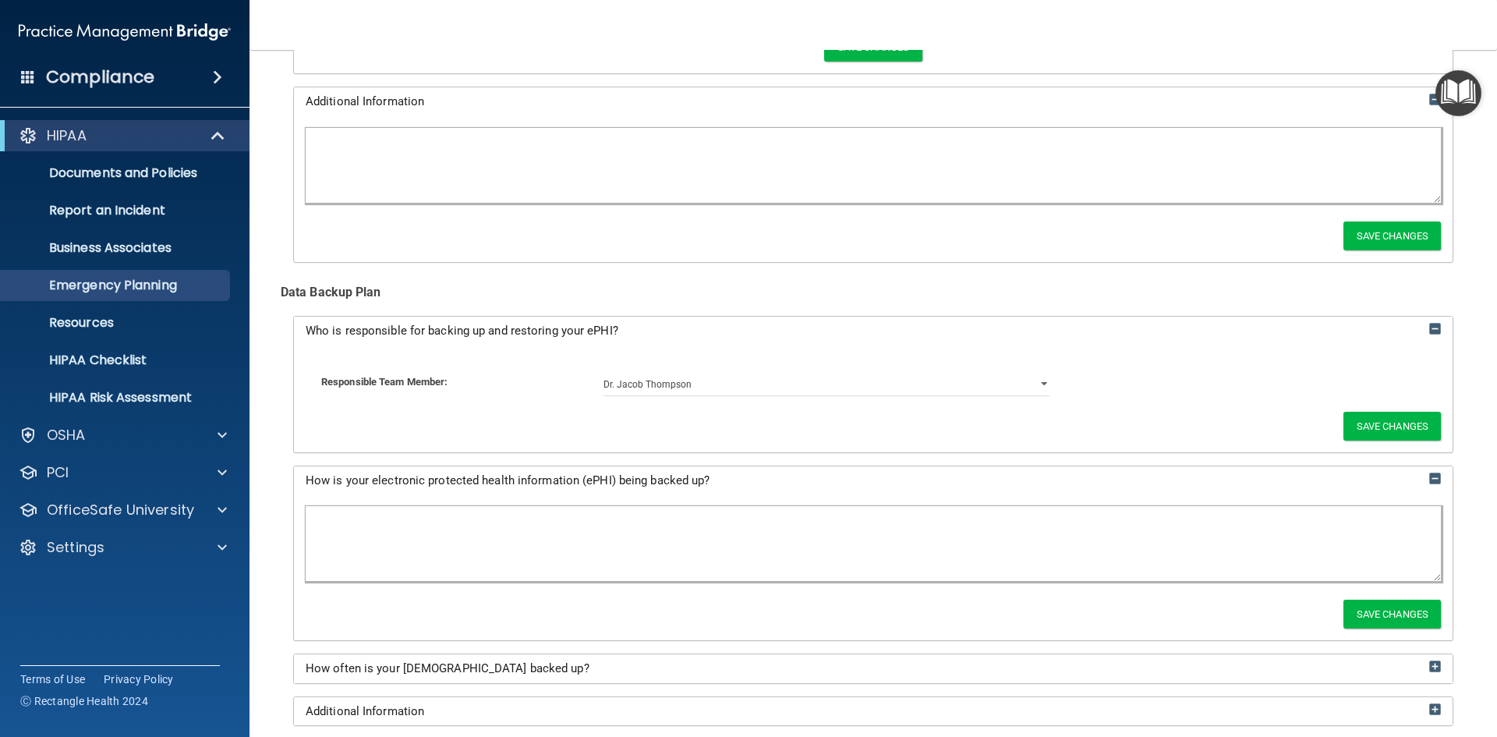
click at [468, 528] on textarea at bounding box center [874, 543] width 1136 height 75
type textarea "Daily"
click at [1344, 416] on button "Save Changes" at bounding box center [1392, 426] width 97 height 29
click at [1359, 231] on button "Save Changes" at bounding box center [1392, 235] width 97 height 29
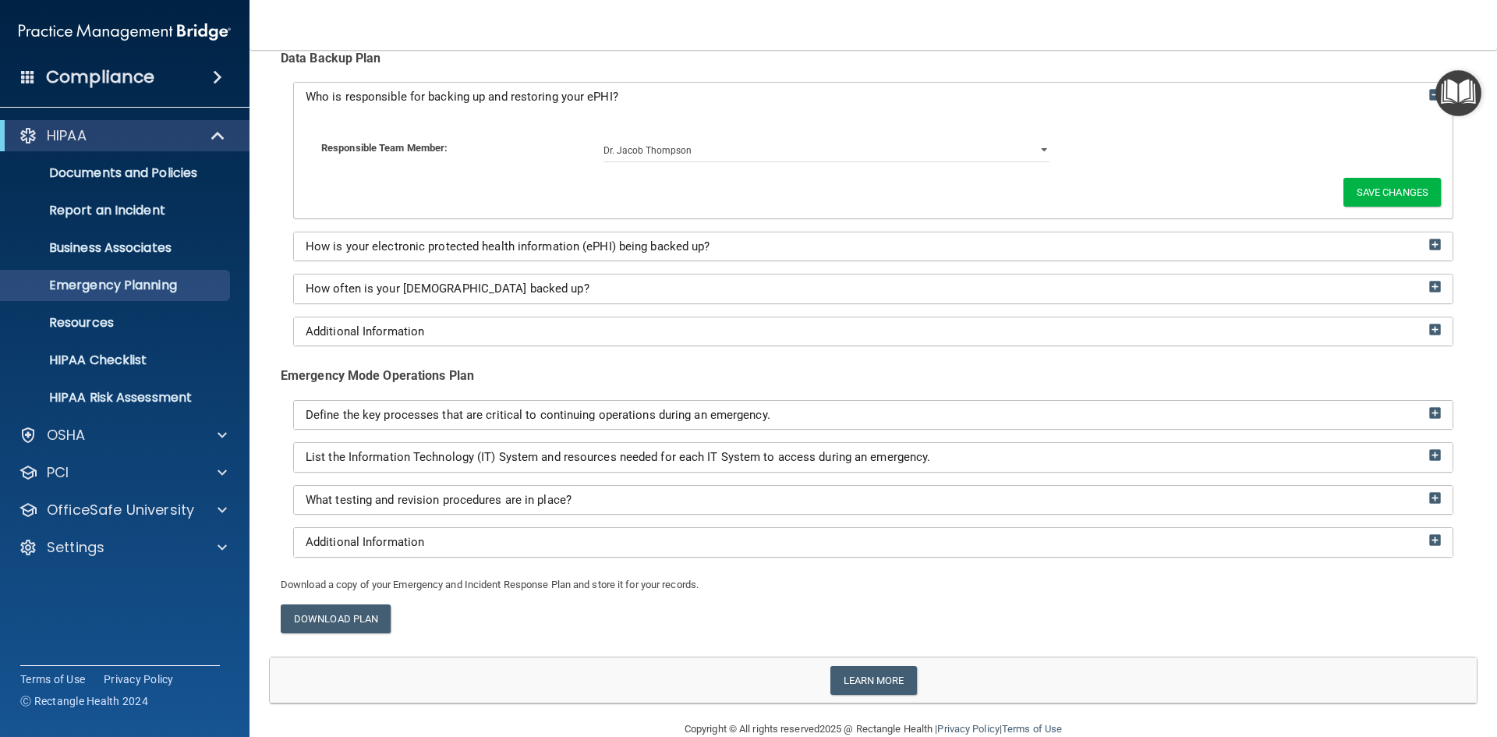
scroll to position [722, 0]
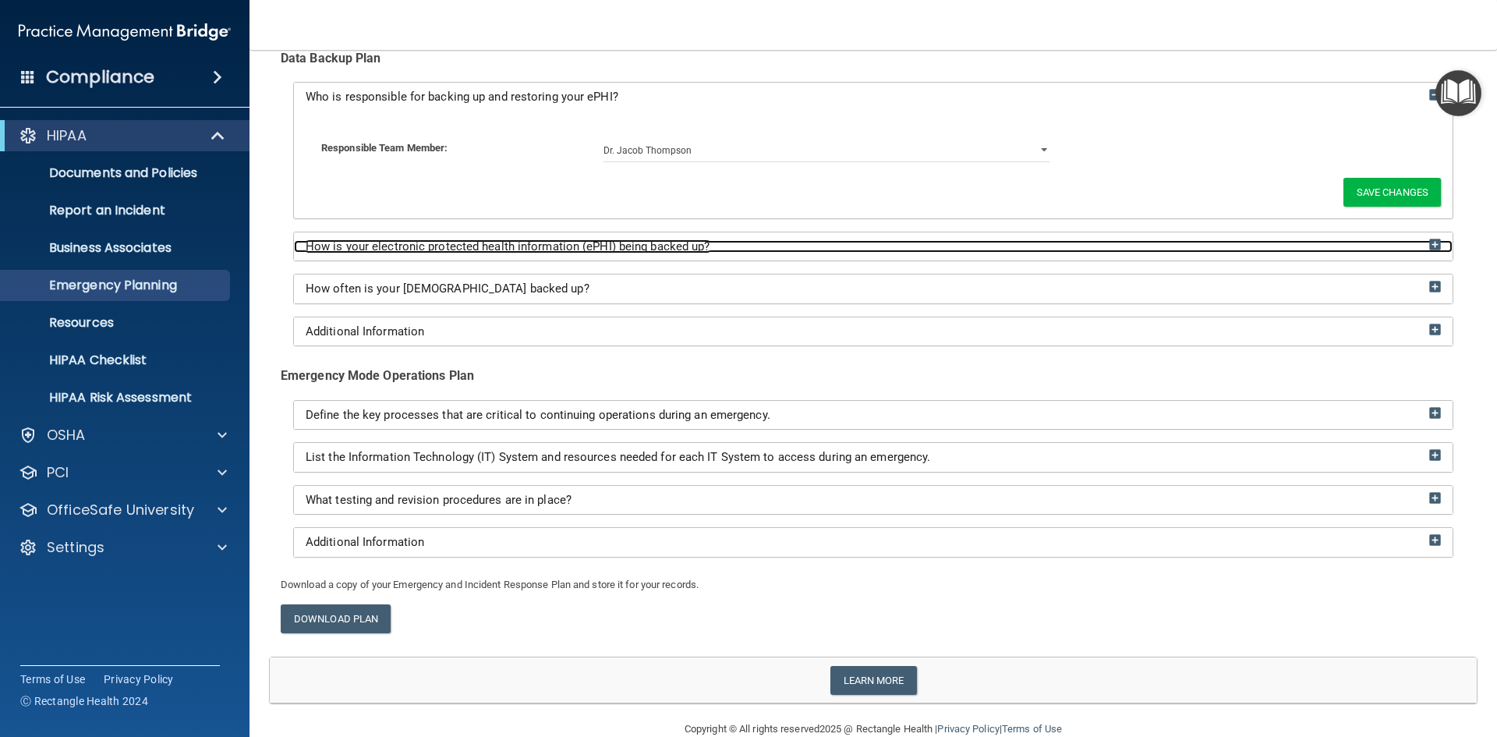
click at [1430, 242] on img at bounding box center [1436, 245] width 12 height 12
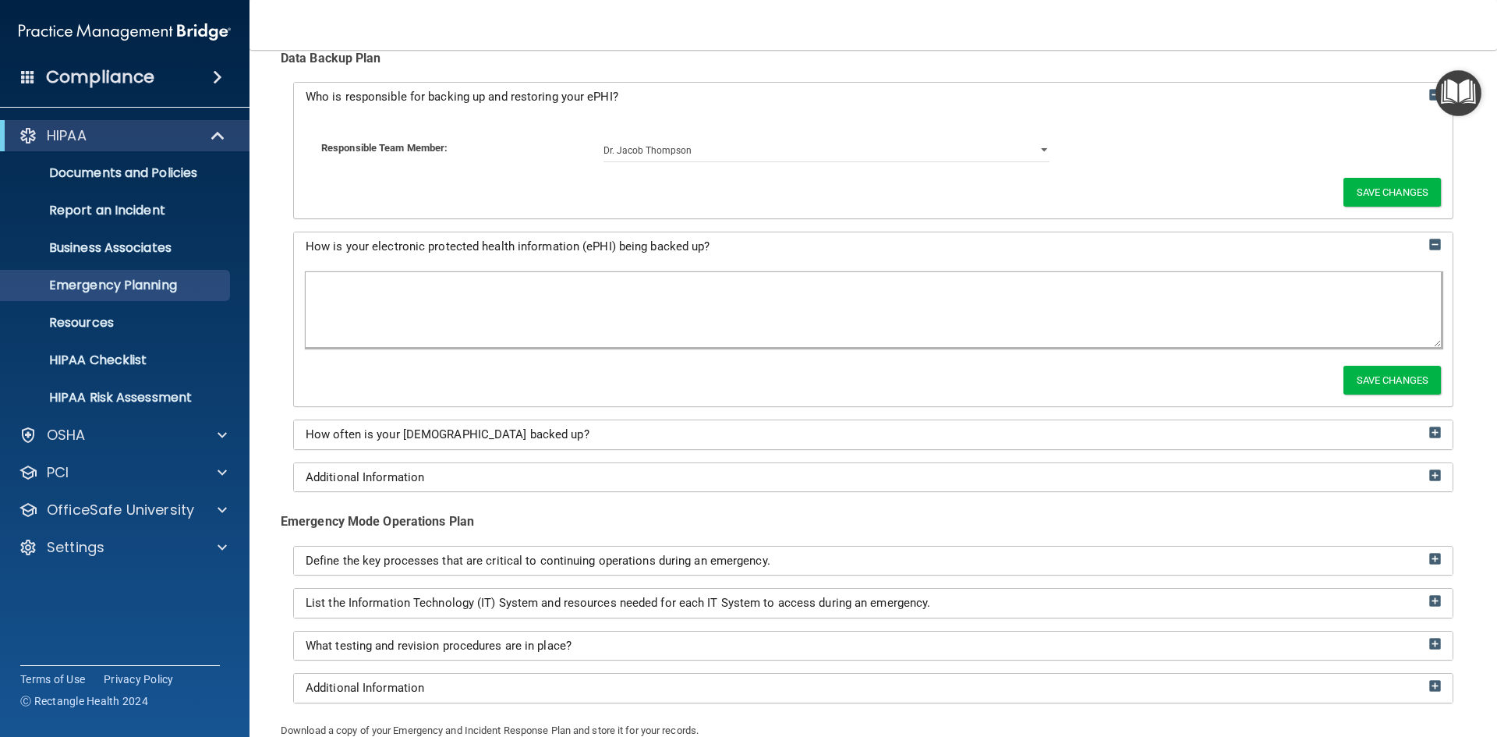
drag, startPoint x: 507, startPoint y: 377, endPoint x: 467, endPoint y: 339, distance: 54.6
click at [506, 377] on div "Save Changes" at bounding box center [873, 333] width 1159 height 146
click at [447, 326] on textarea at bounding box center [874, 309] width 1136 height 75
type textarea "Server"
click at [1398, 377] on button "Save Changes" at bounding box center [1392, 380] width 97 height 29
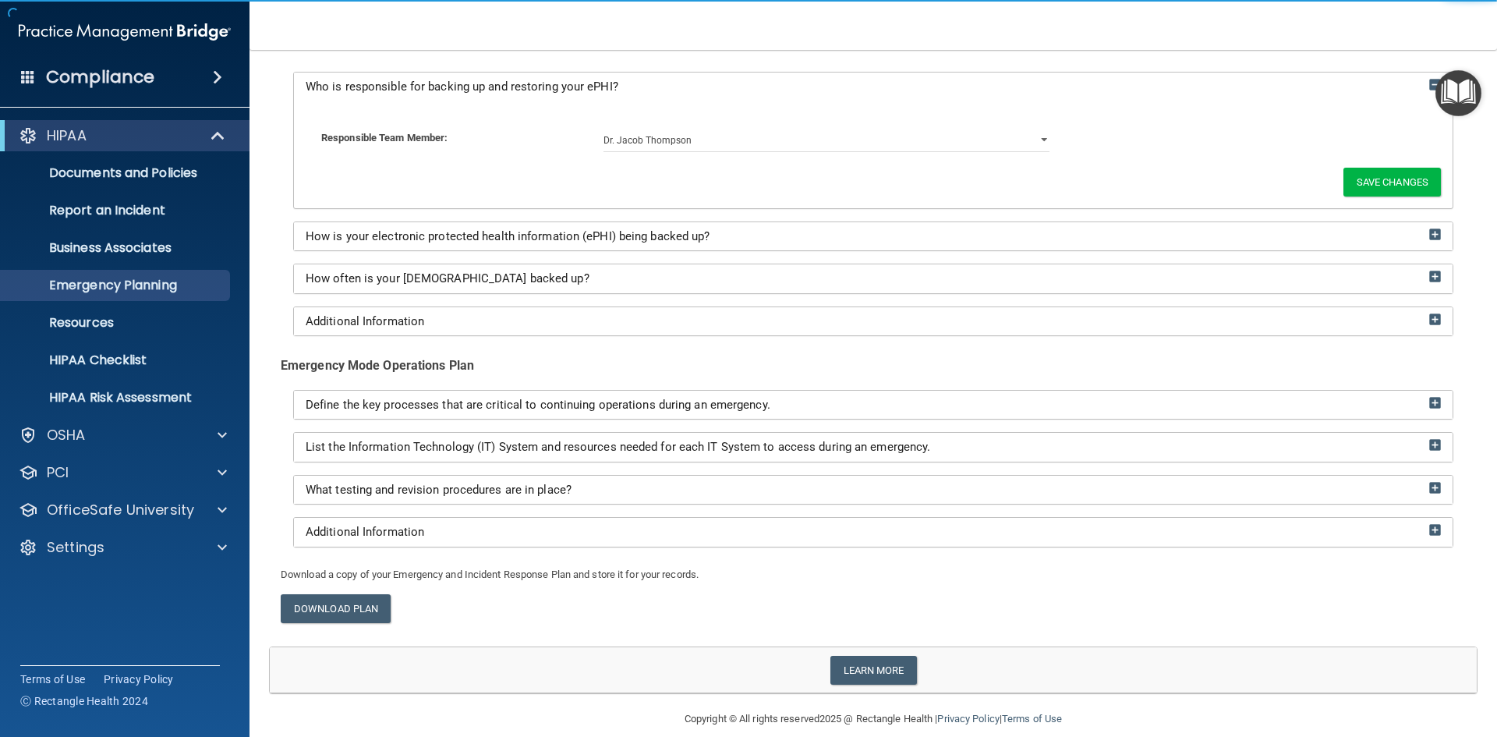
scroll to position [820, 0]
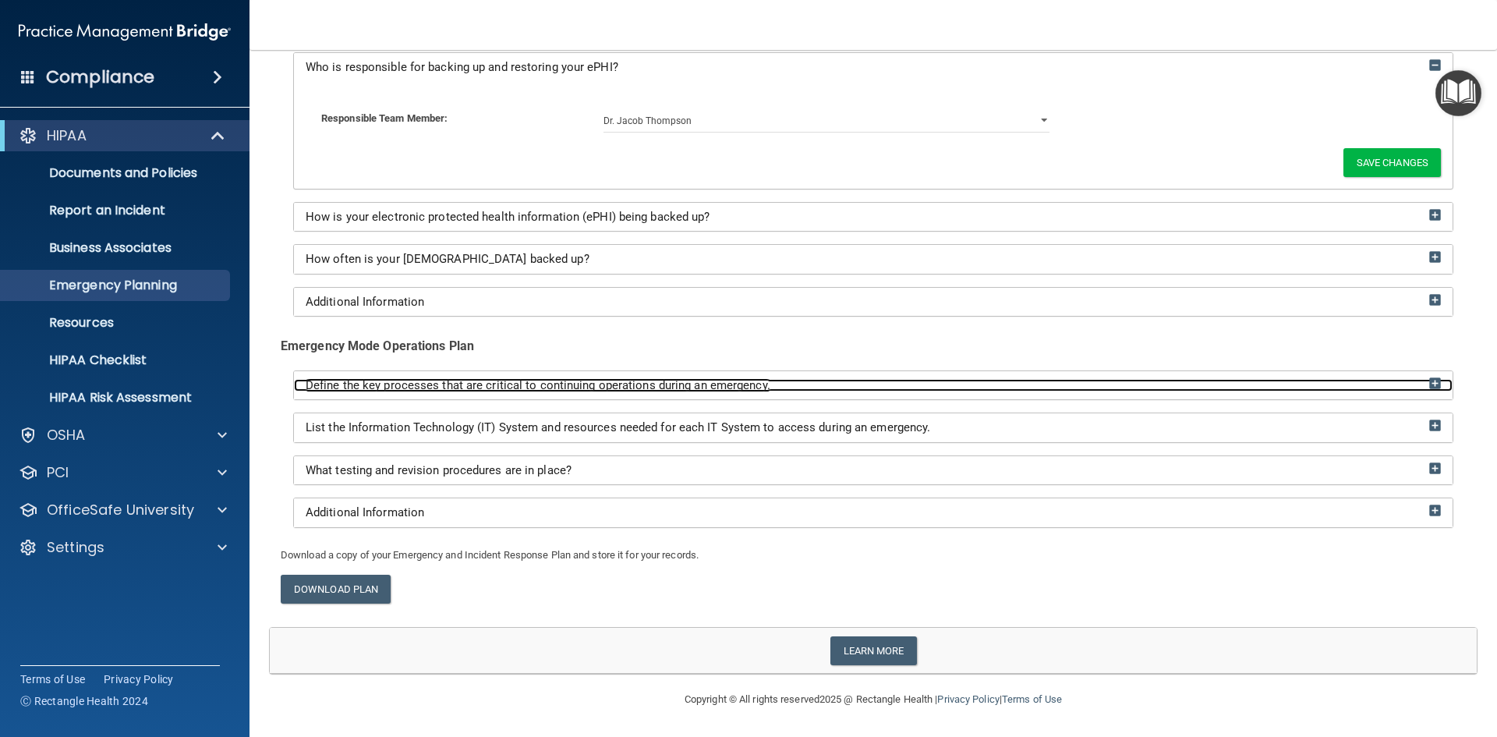
click at [1430, 381] on img at bounding box center [1436, 383] width 12 height 12
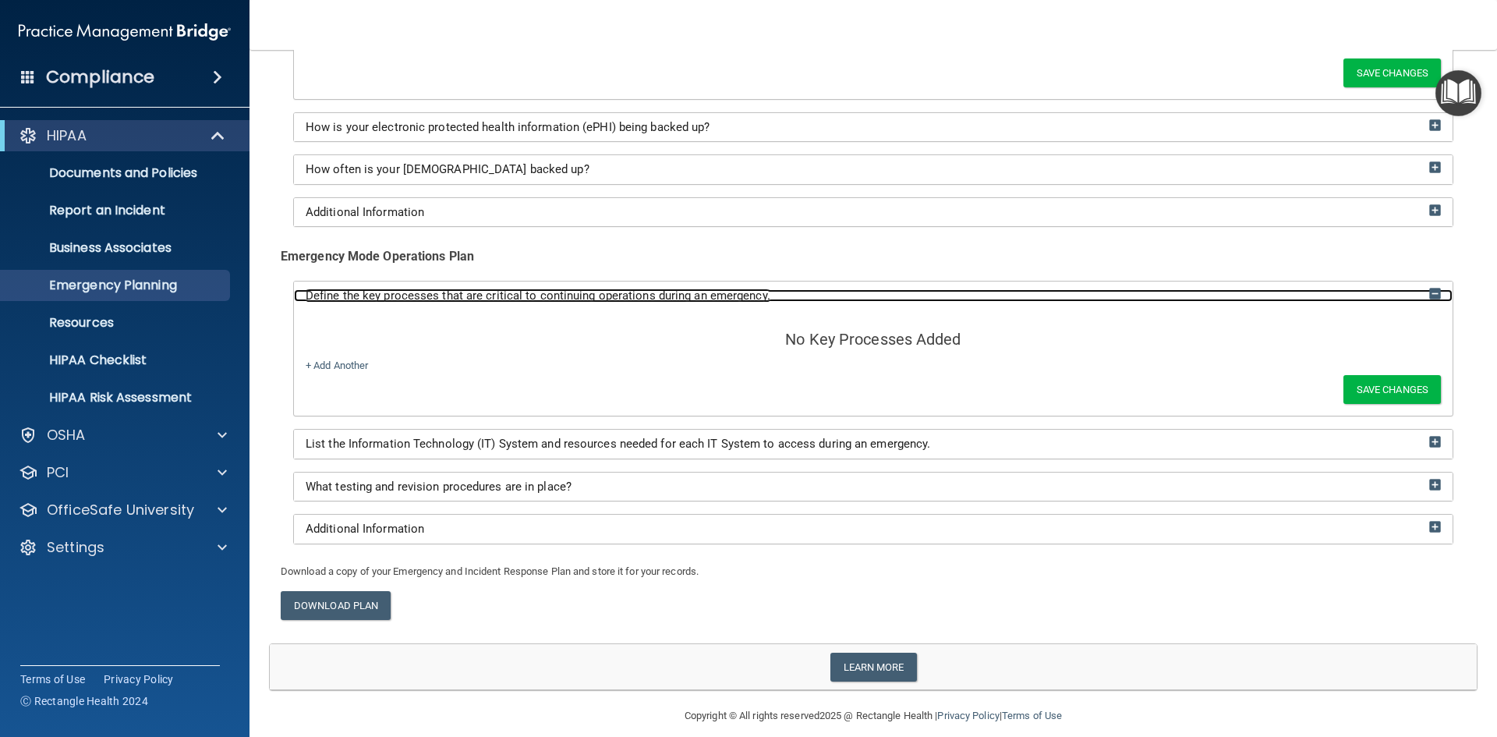
scroll to position [858, 0]
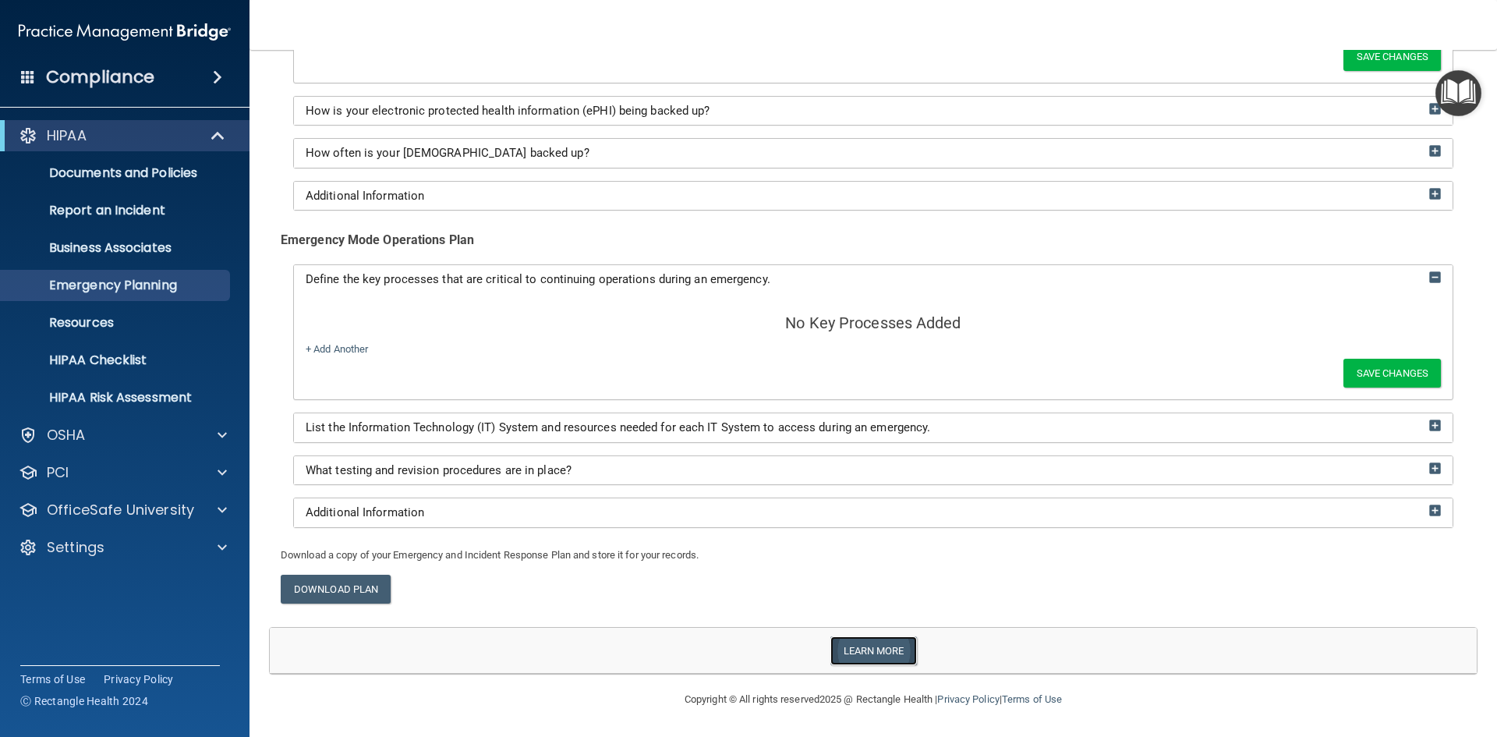
click at [871, 655] on link "Learn more" at bounding box center [874, 650] width 87 height 29
click at [29, 69] on span at bounding box center [28, 76] width 14 height 14
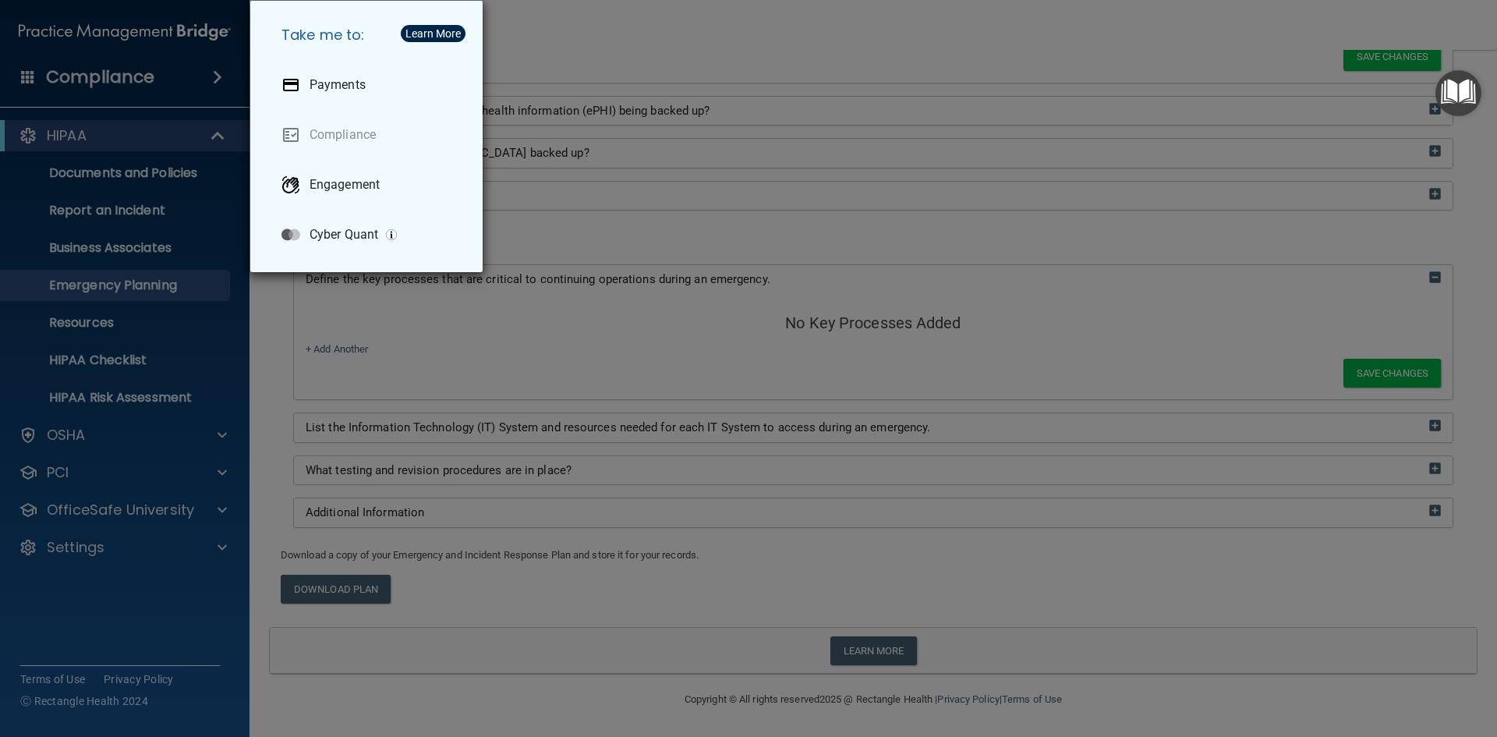
click at [98, 581] on div "Take me to: Payments Compliance Engagement Cyber Quant" at bounding box center [748, 368] width 1497 height 737
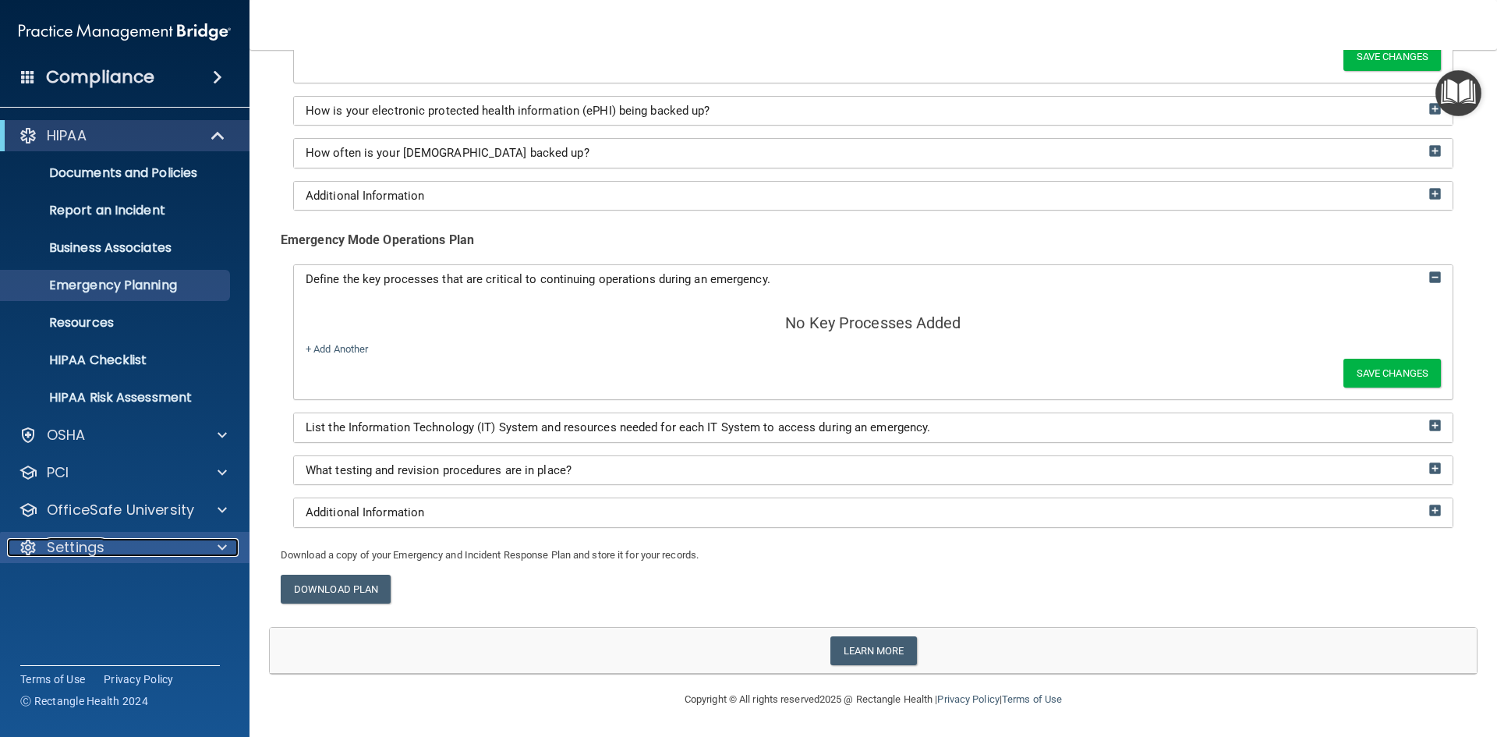
click at [165, 556] on div "Settings" at bounding box center [103, 547] width 193 height 19
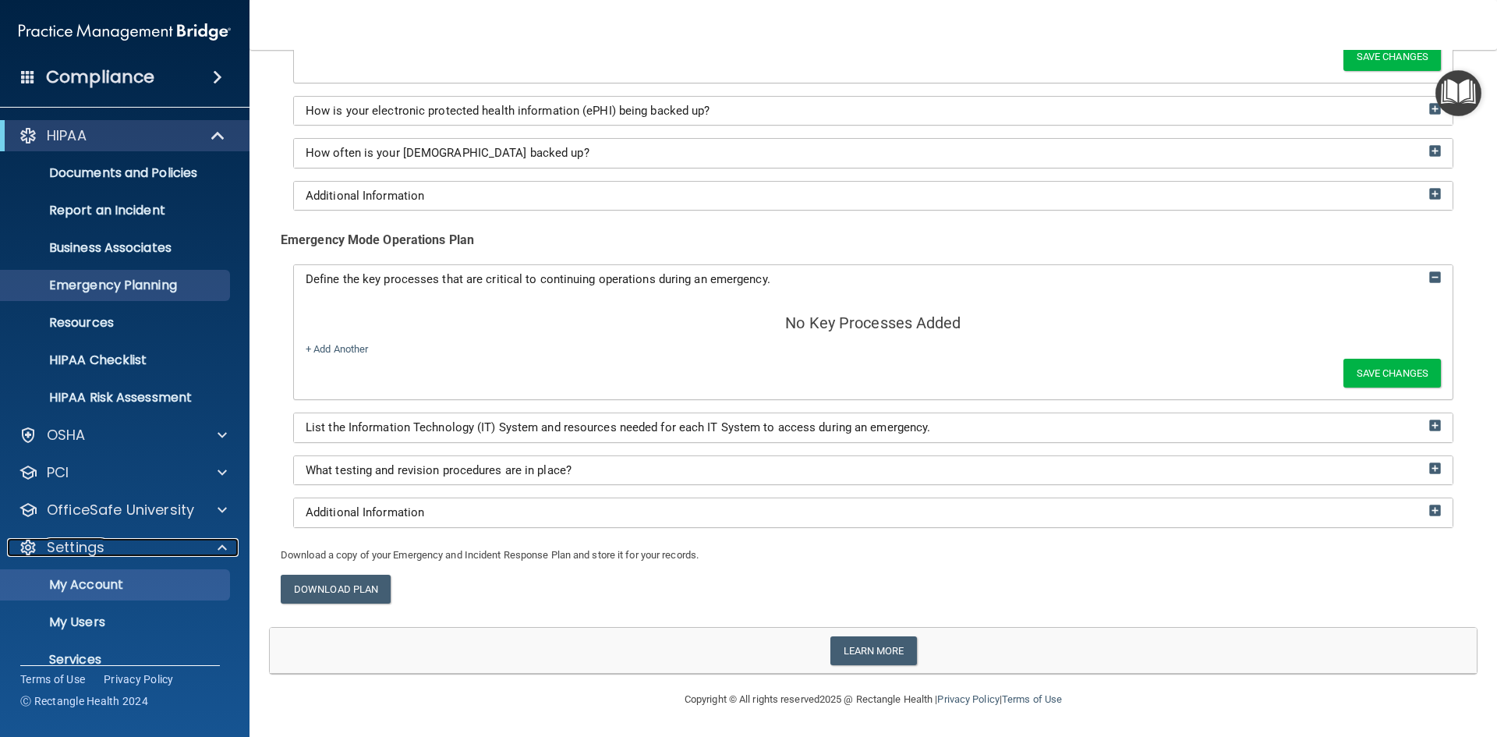
scroll to position [60, 0]
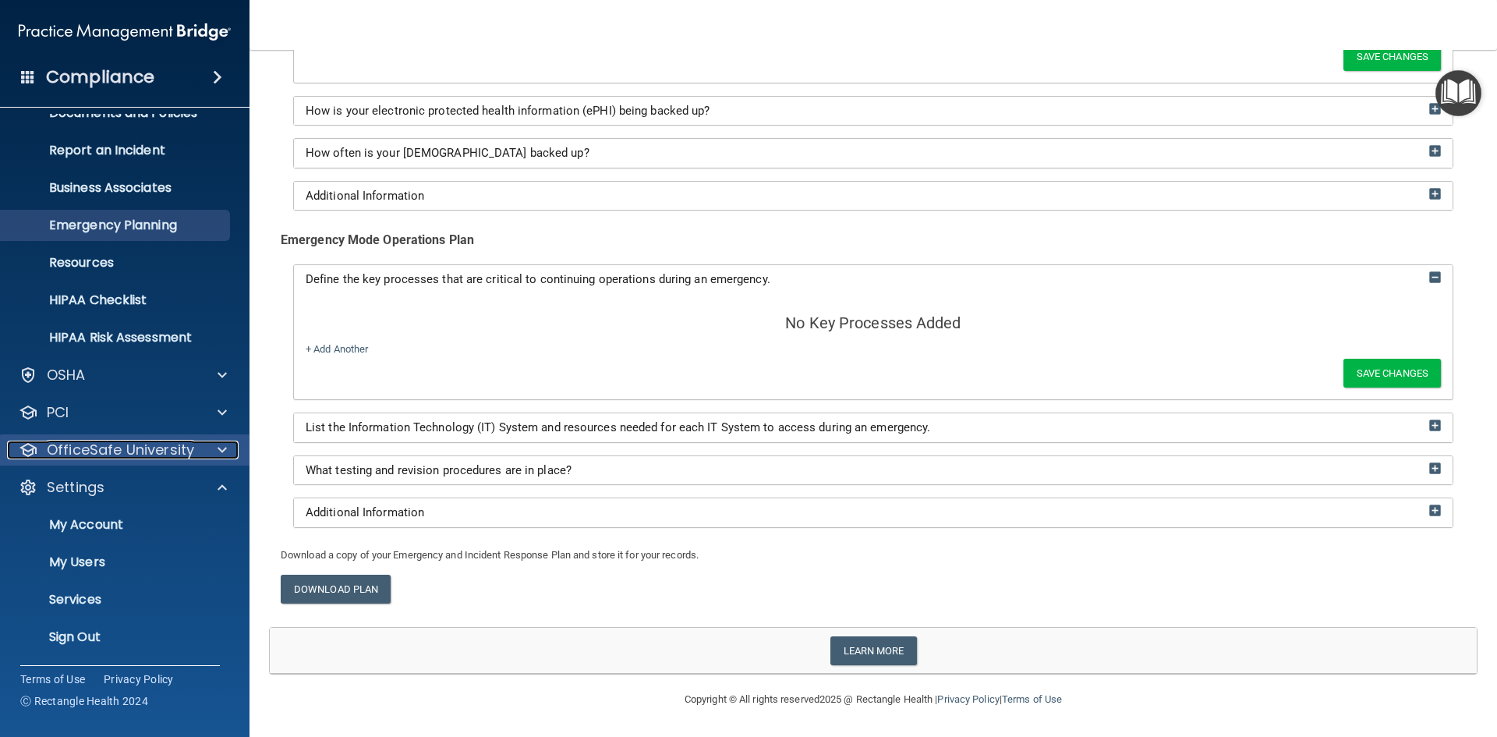
click at [97, 454] on p "OfficeSafe University" at bounding box center [120, 450] width 147 height 19
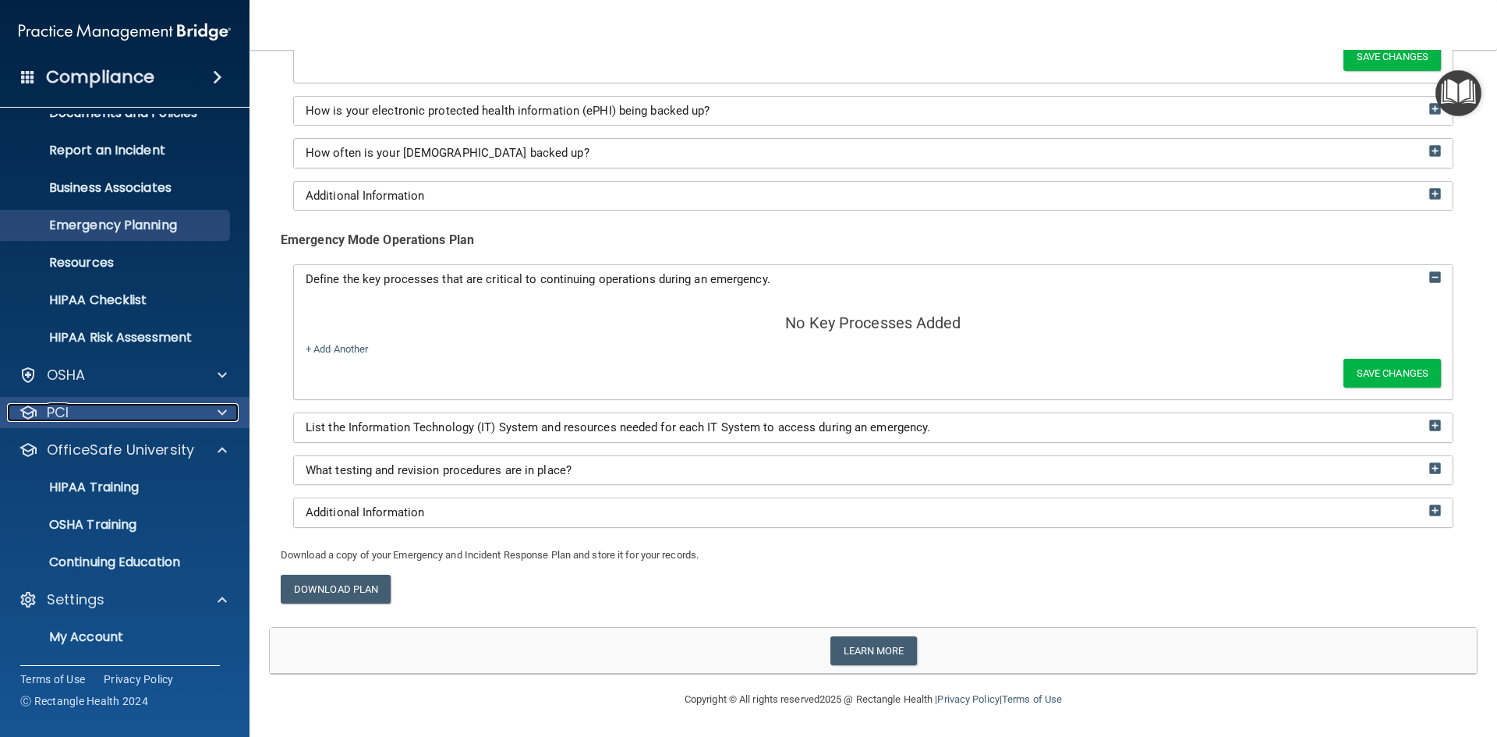
click at [78, 416] on div "PCI" at bounding box center [103, 412] width 193 height 19
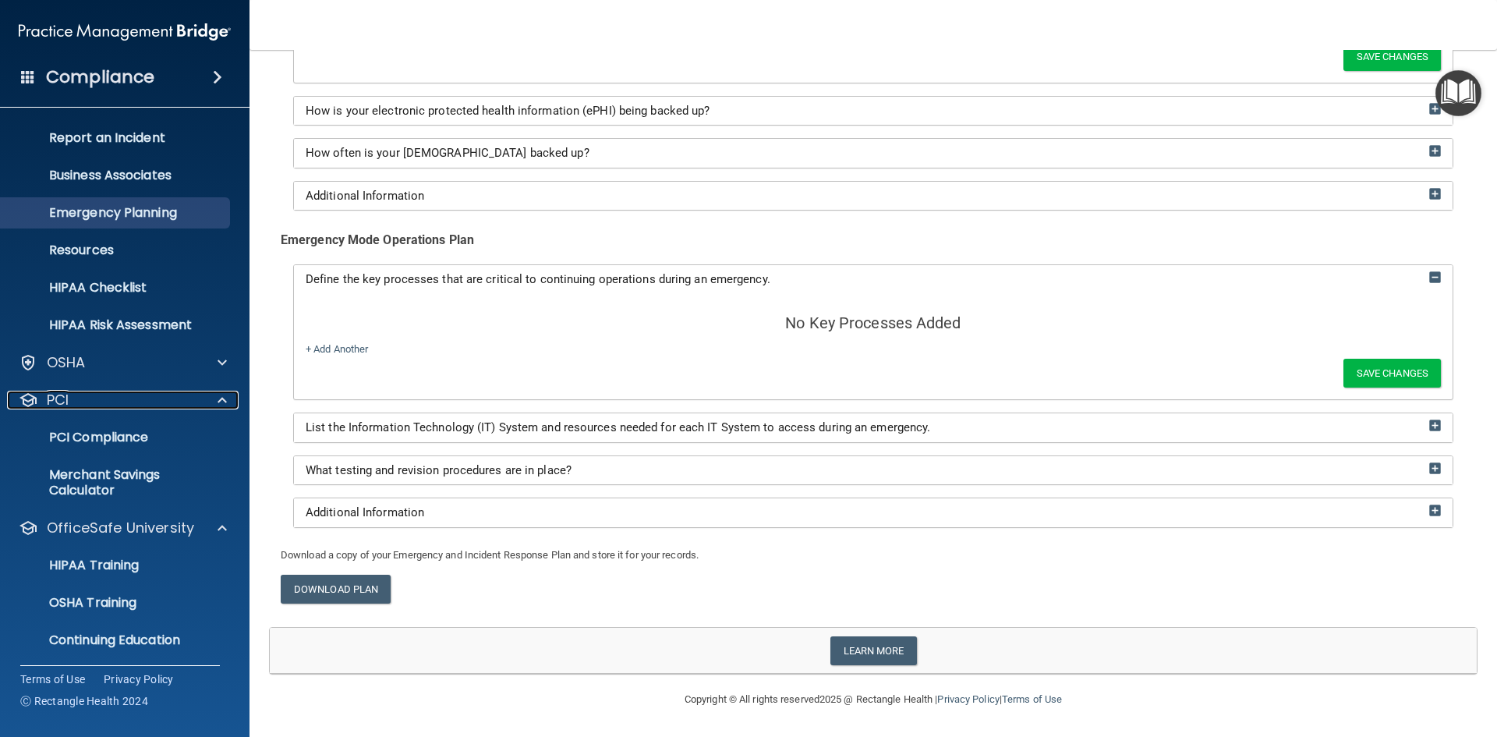
scroll to position [0, 0]
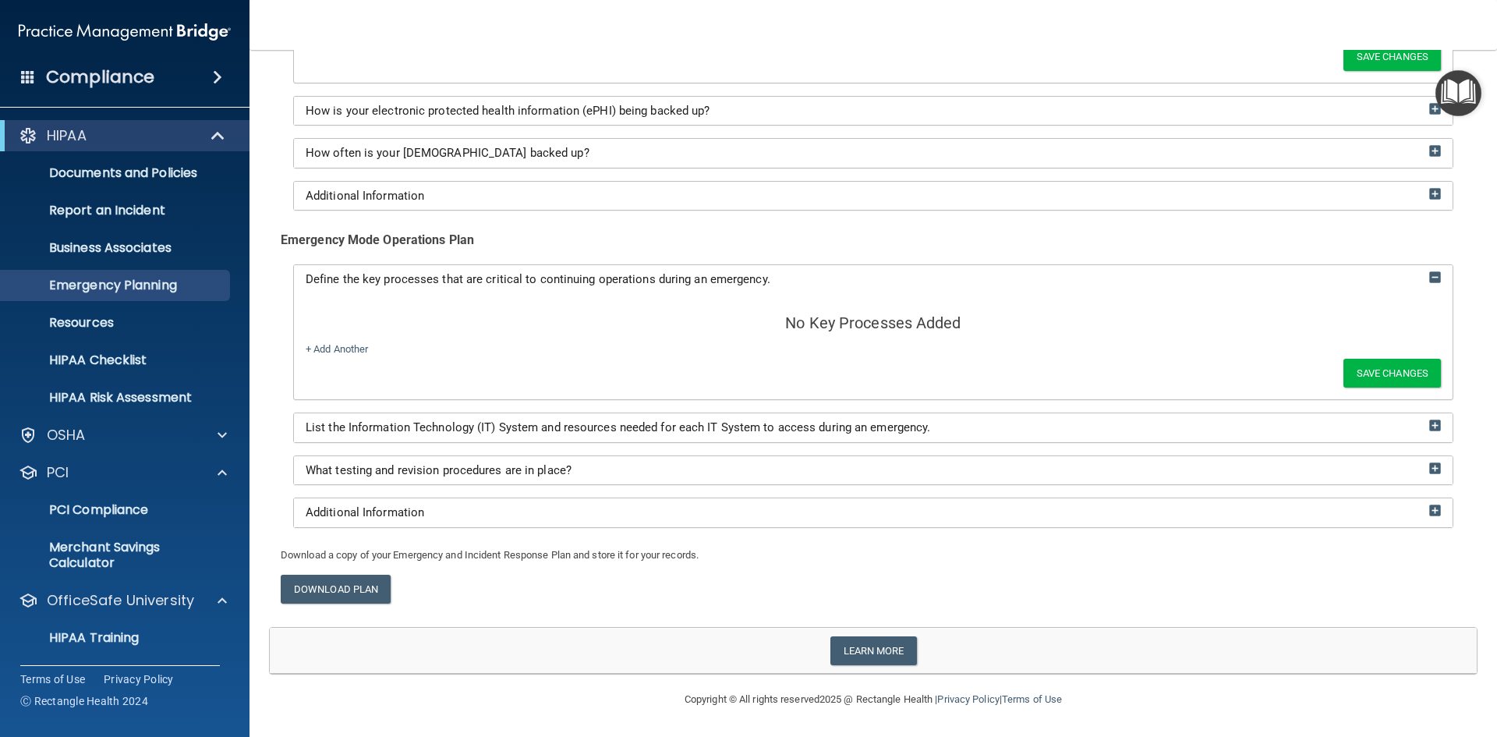
click at [23, 76] on span at bounding box center [28, 76] width 14 height 14
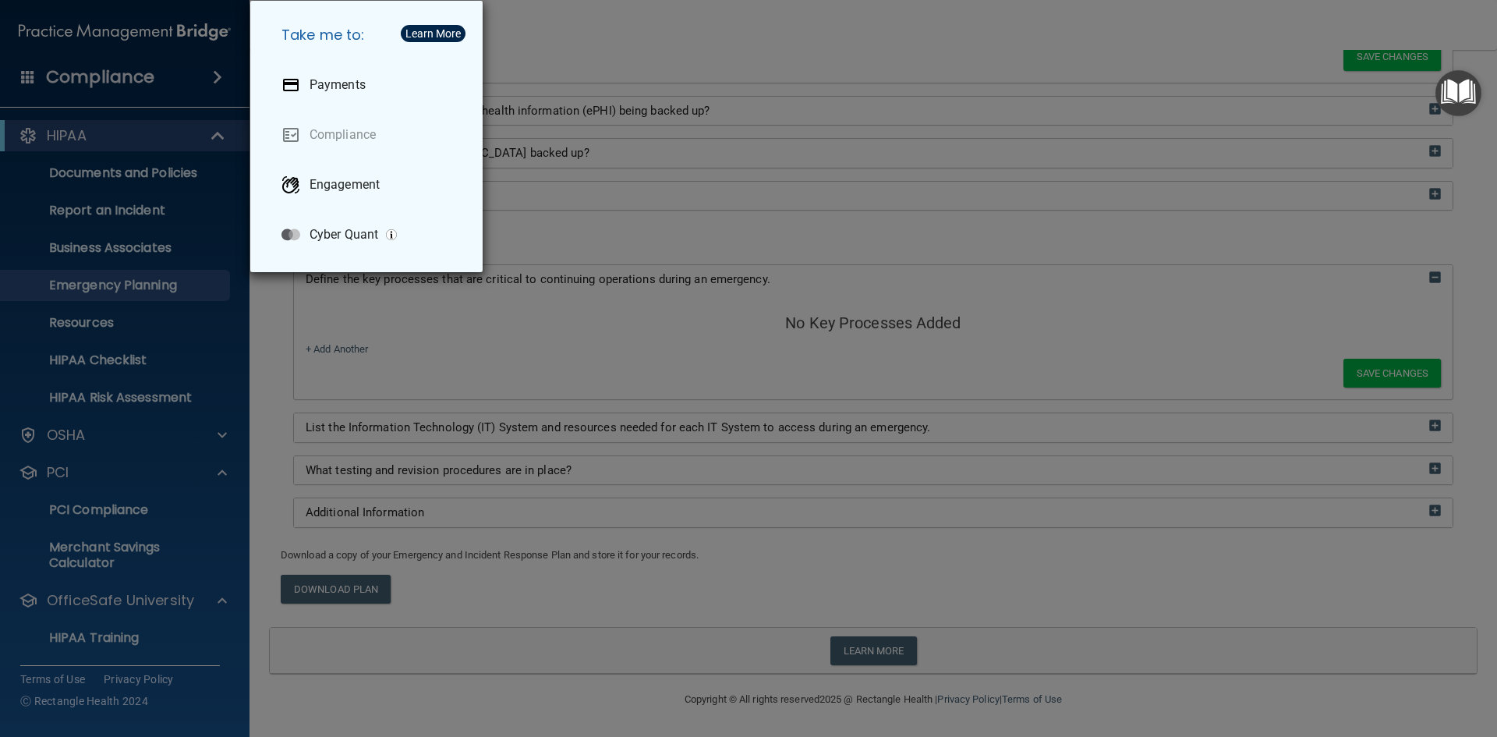
click at [550, 333] on div "Take me to: Payments Compliance Engagement Cyber Quant" at bounding box center [748, 368] width 1497 height 737
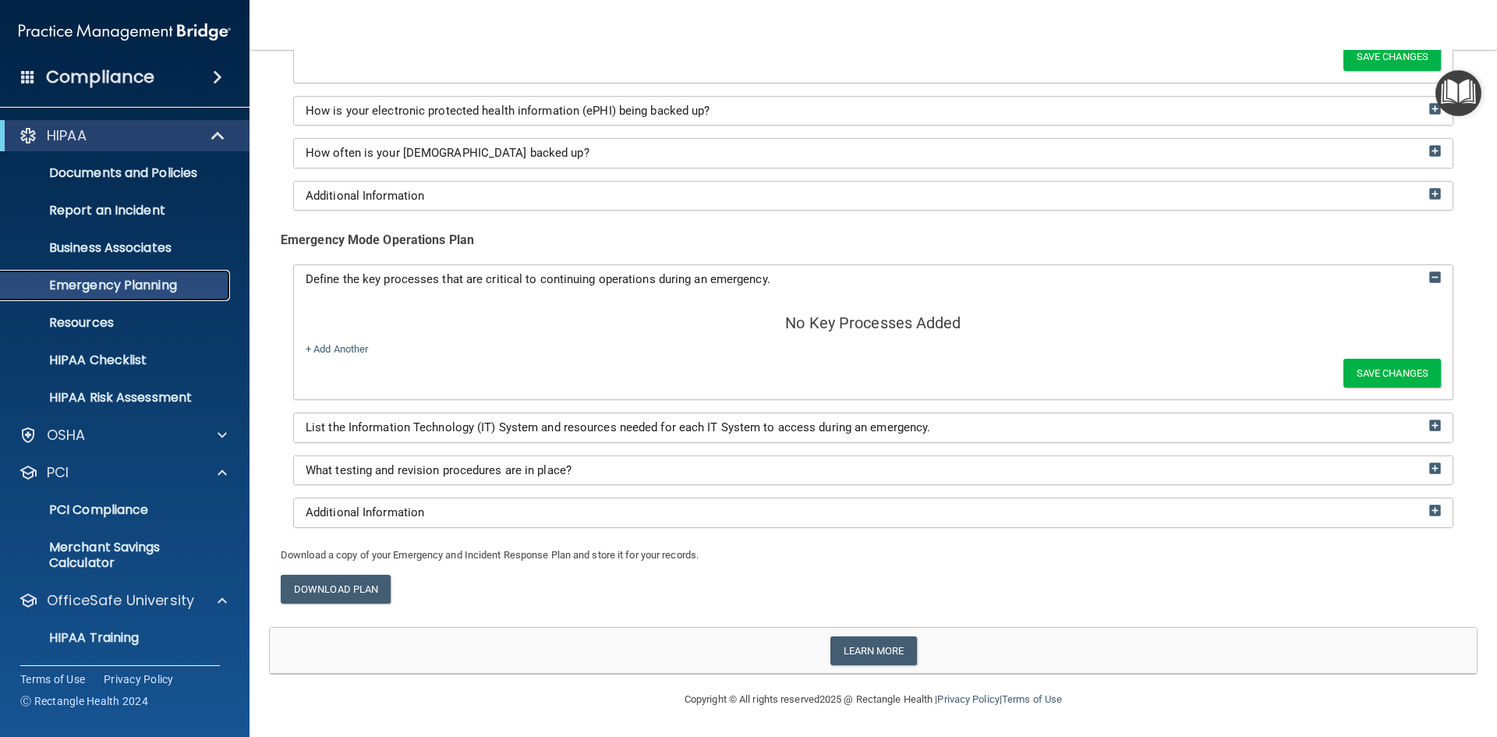
click at [115, 285] on p "Emergency Planning" at bounding box center [116, 286] width 213 height 16
click at [840, 652] on link "Learn more" at bounding box center [874, 650] width 87 height 29
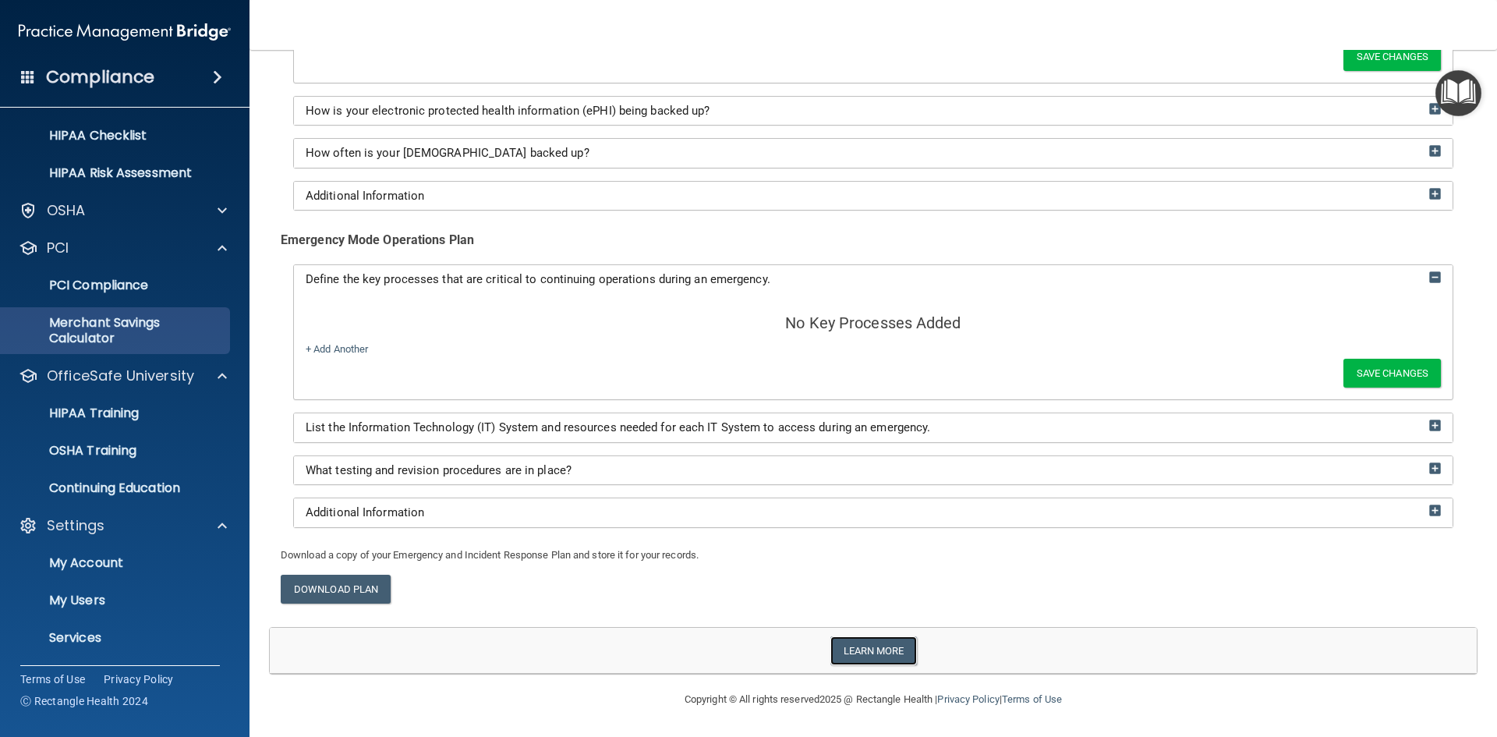
scroll to position [263, 0]
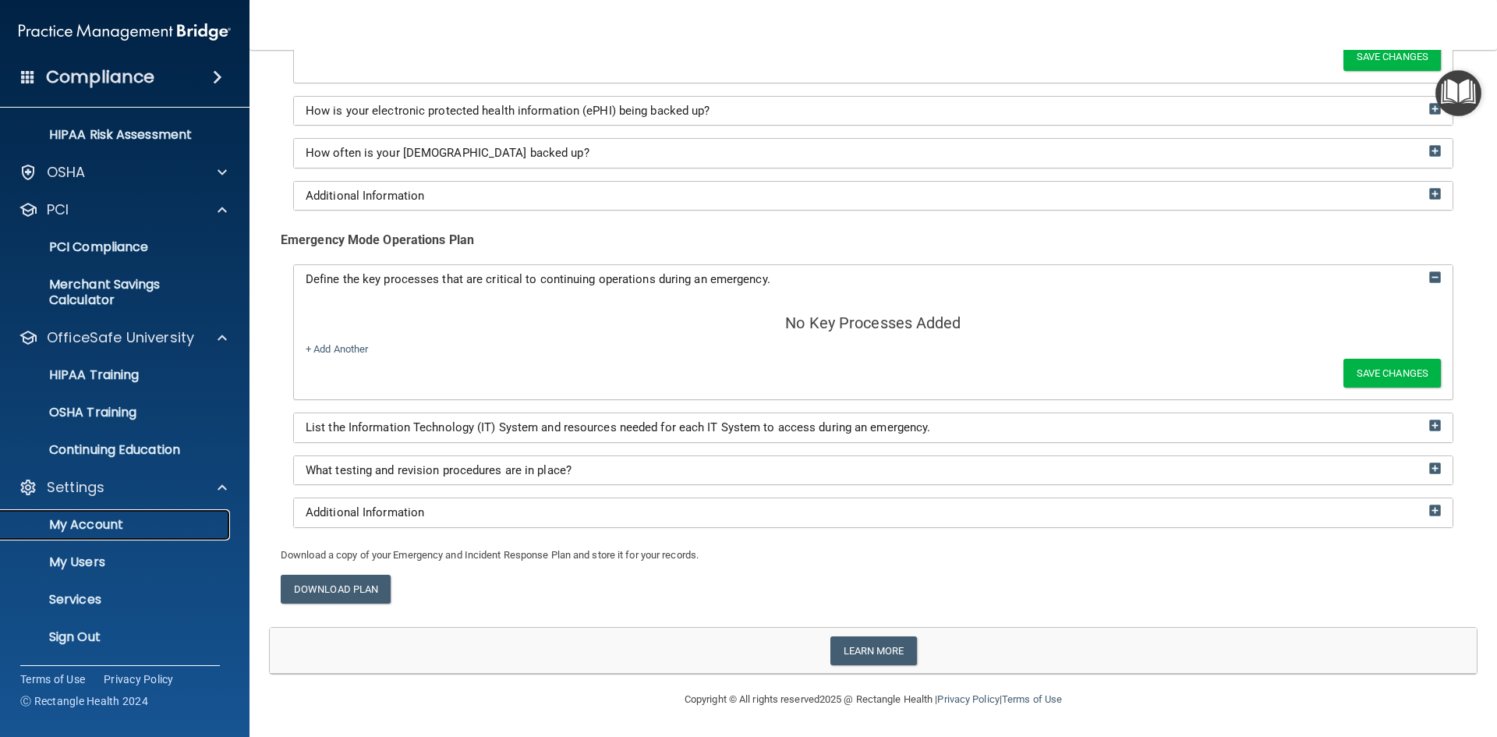
click at [87, 527] on p "My Account" at bounding box center [116, 525] width 213 height 16
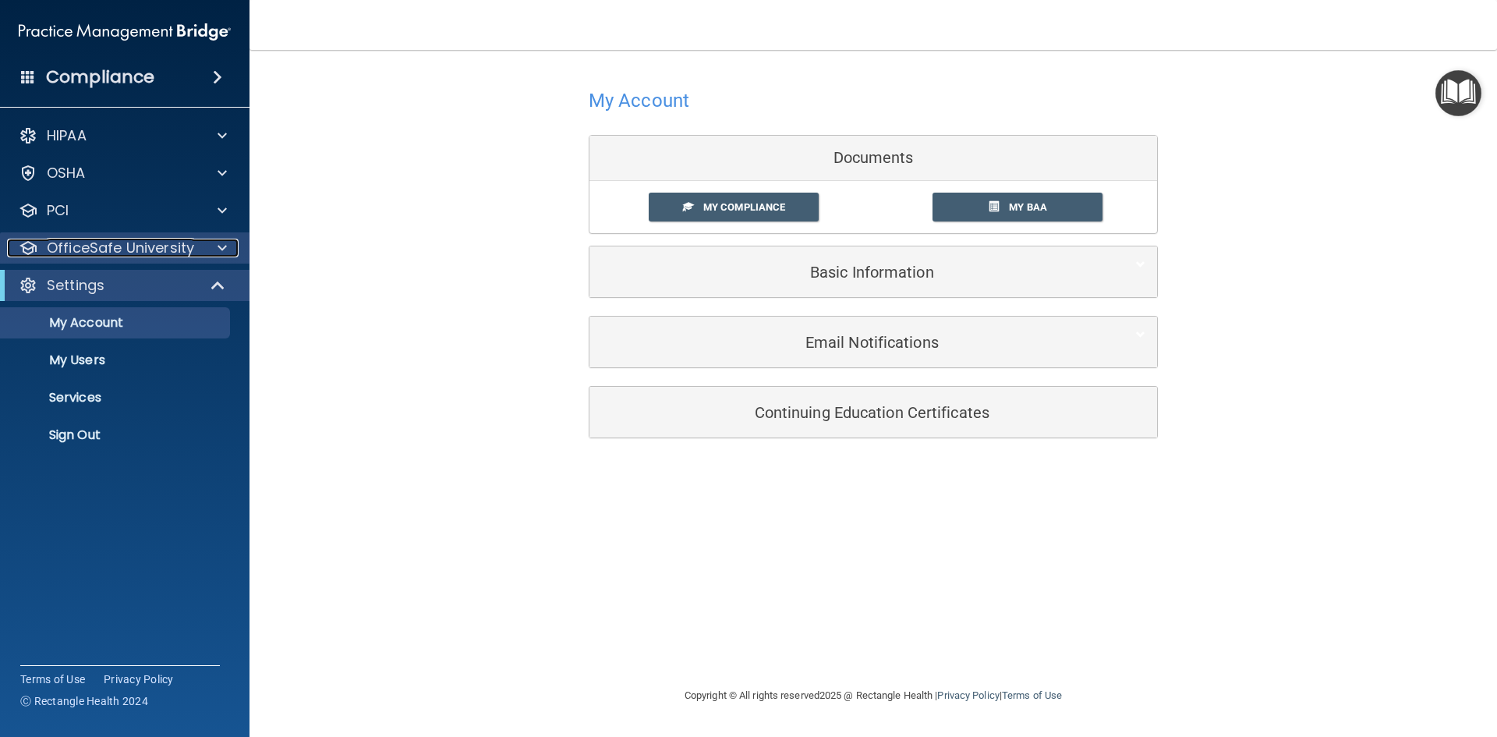
click at [207, 244] on div at bounding box center [219, 248] width 39 height 19
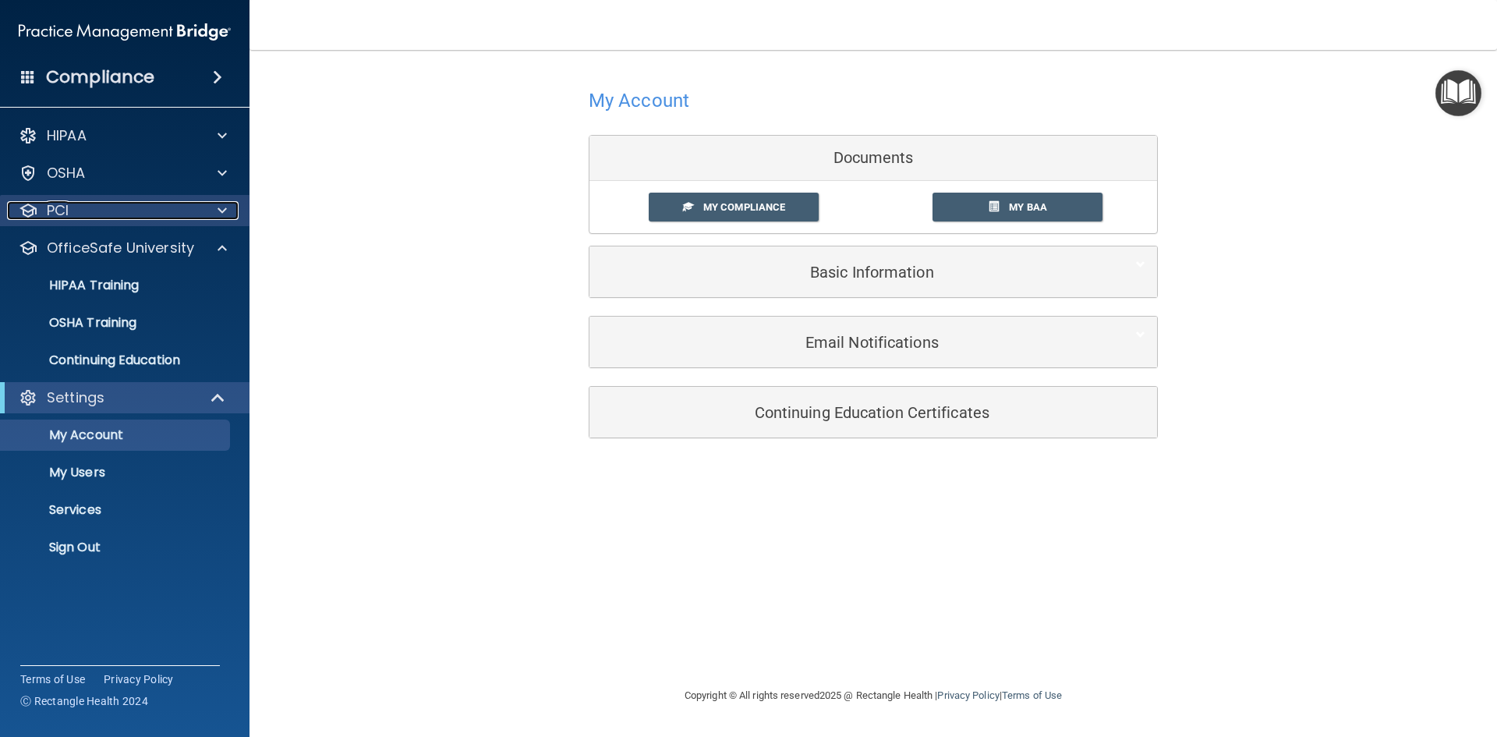
click at [225, 216] on span at bounding box center [222, 210] width 9 height 19
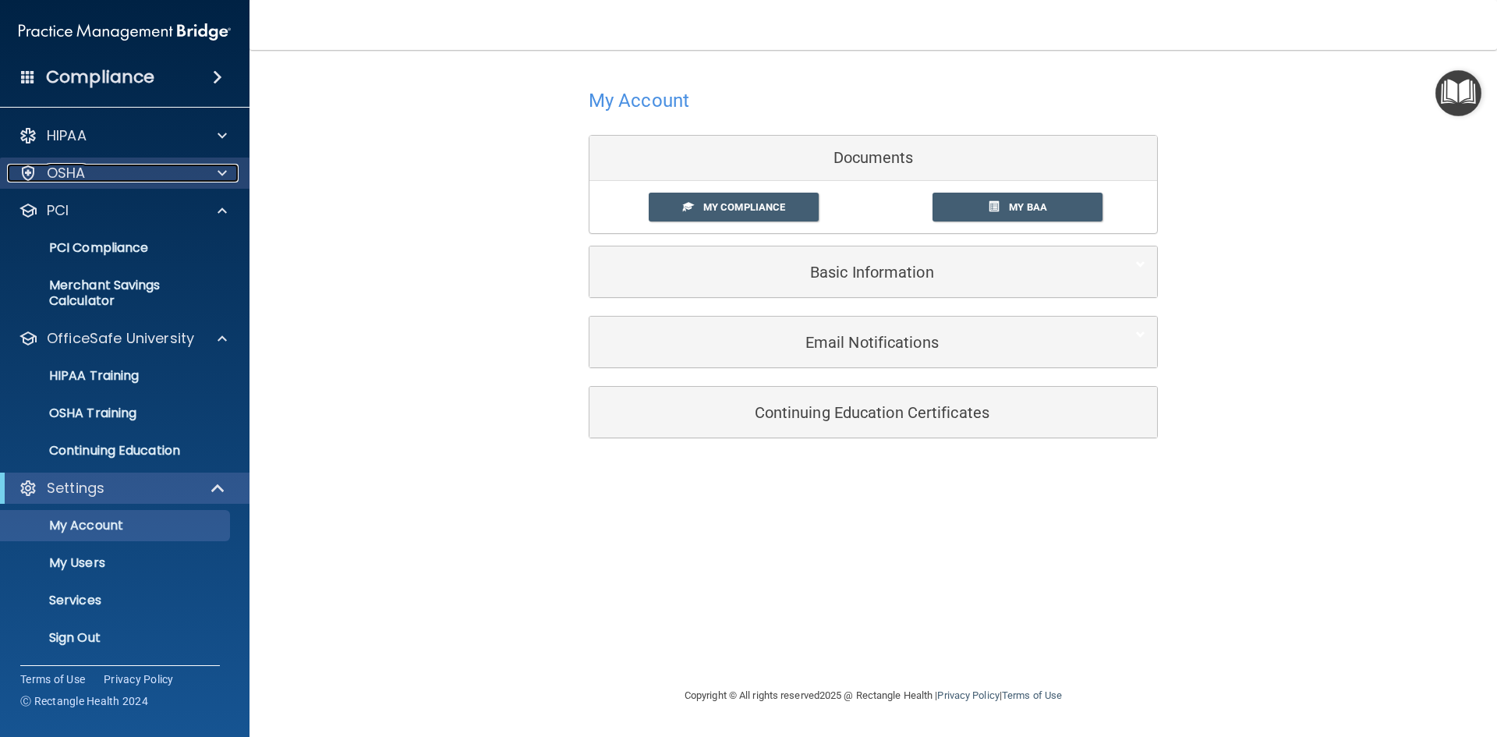
click at [225, 172] on span at bounding box center [222, 173] width 9 height 19
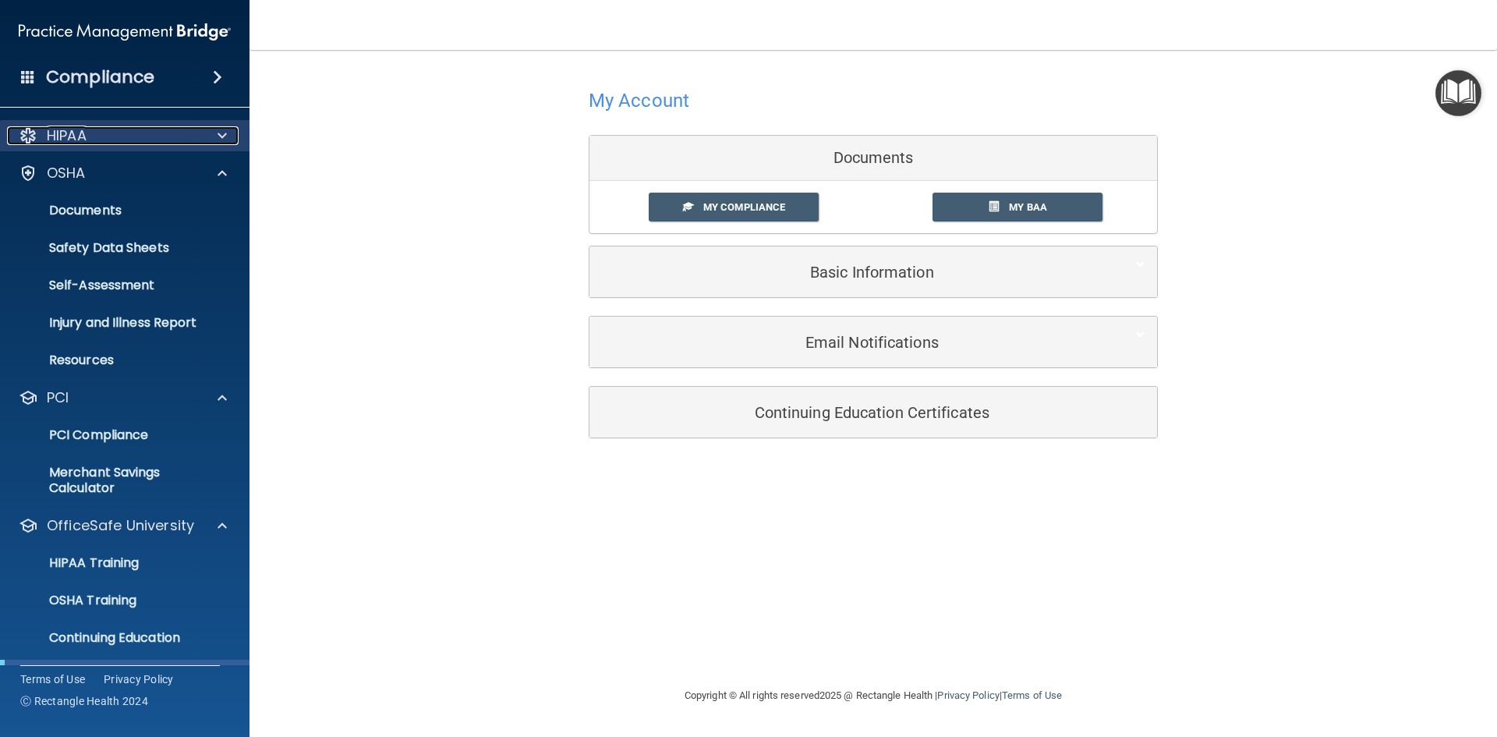
click at [77, 129] on p "HIPAA" at bounding box center [67, 135] width 40 height 19
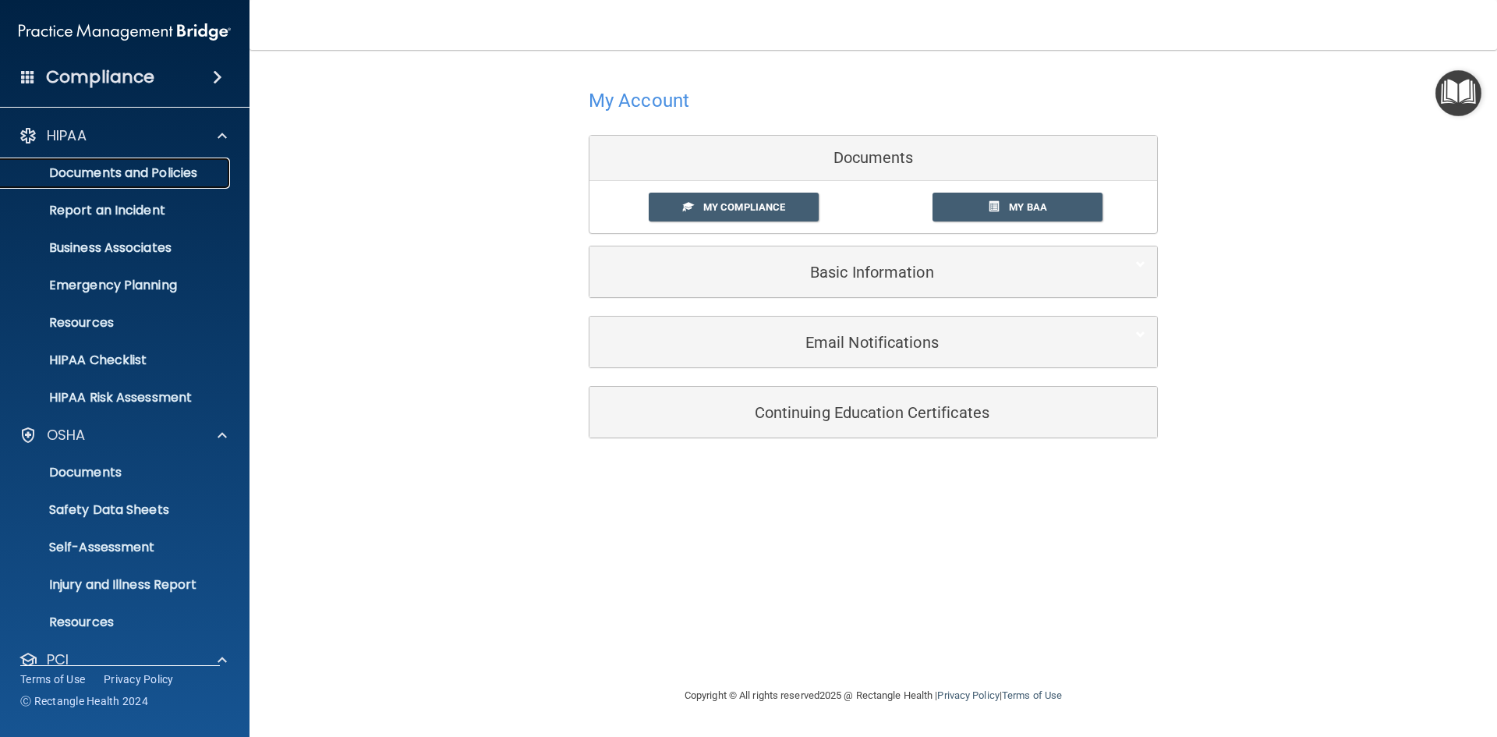
click at [69, 172] on p "Documents and Policies" at bounding box center [116, 173] width 213 height 16
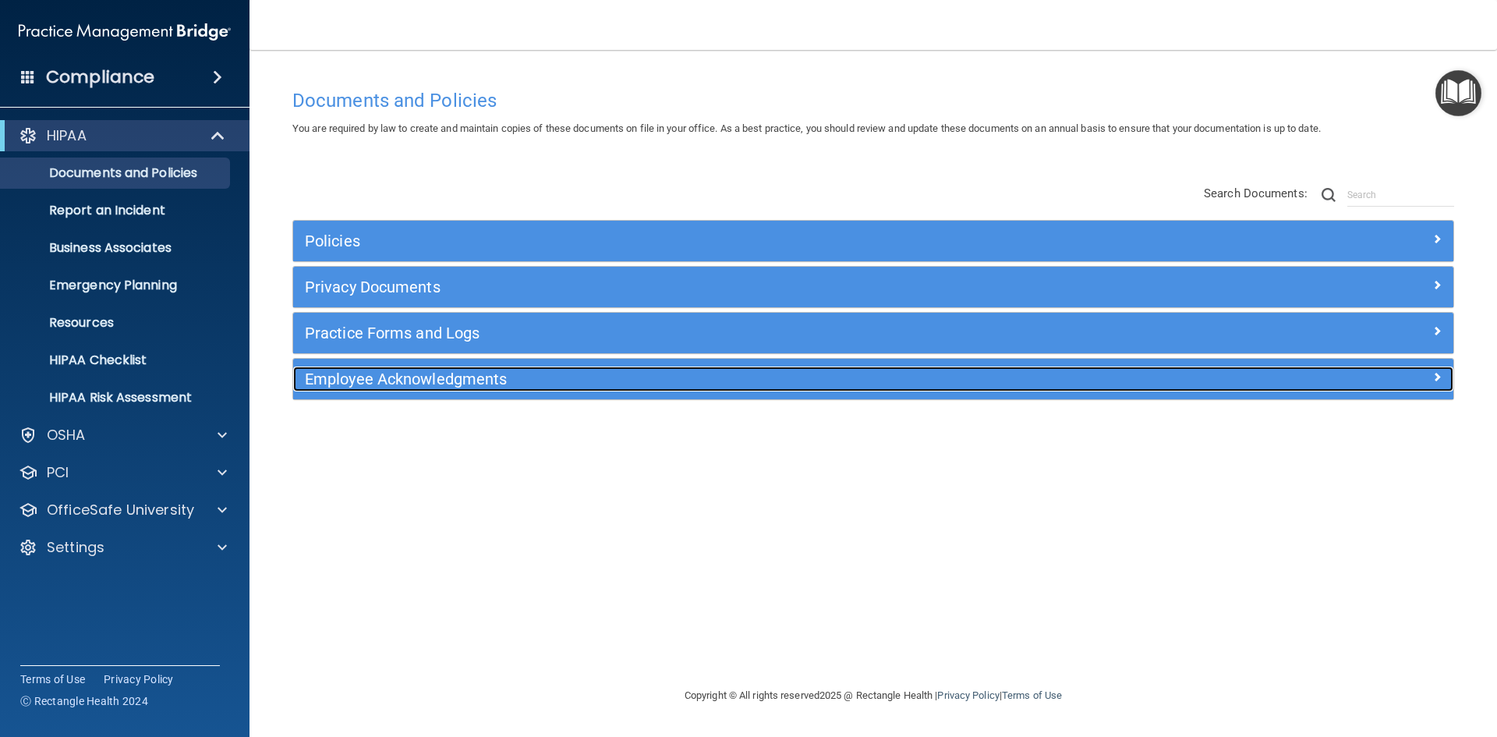
click at [355, 378] on h5 "Employee Acknowledgments" at bounding box center [728, 378] width 847 height 17
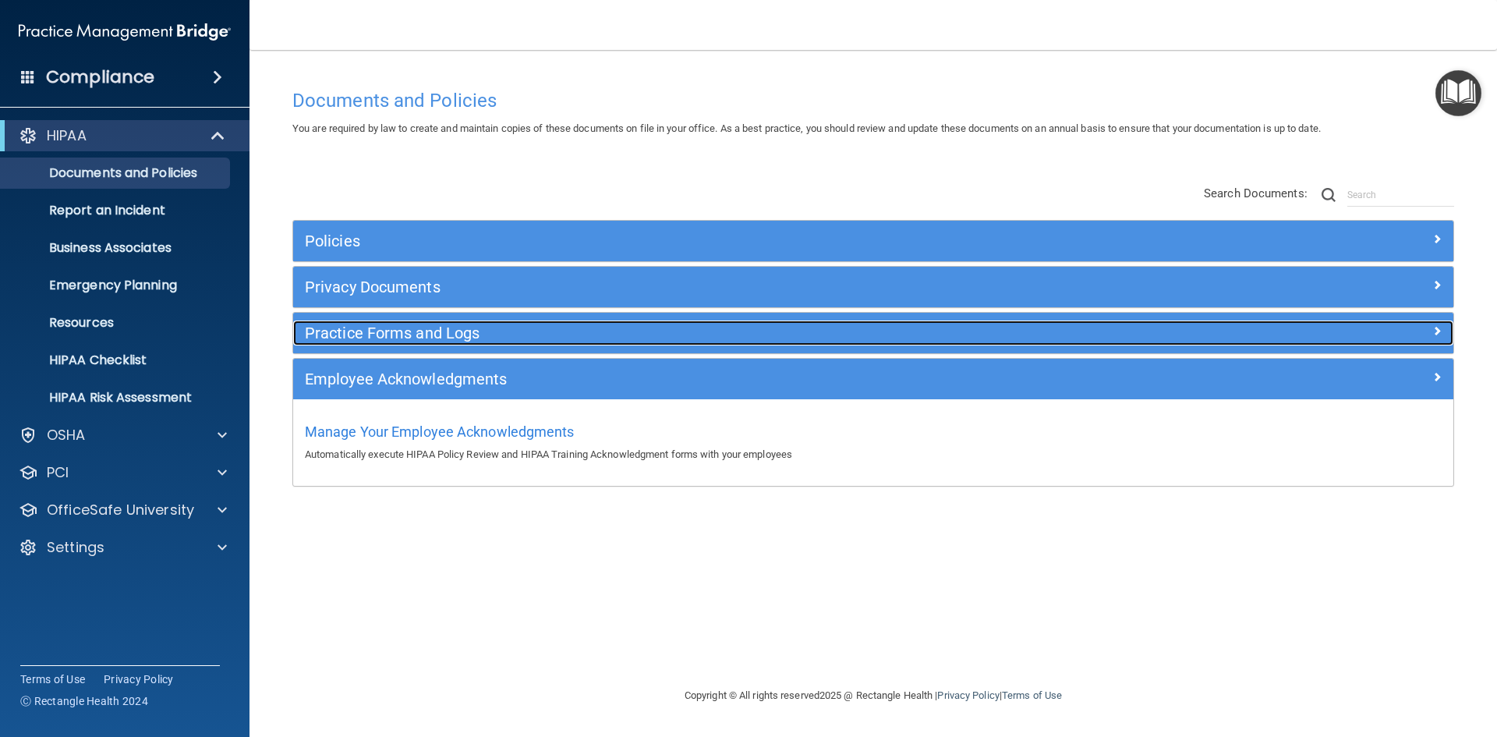
click at [347, 338] on h5 "Practice Forms and Logs" at bounding box center [728, 332] width 847 height 17
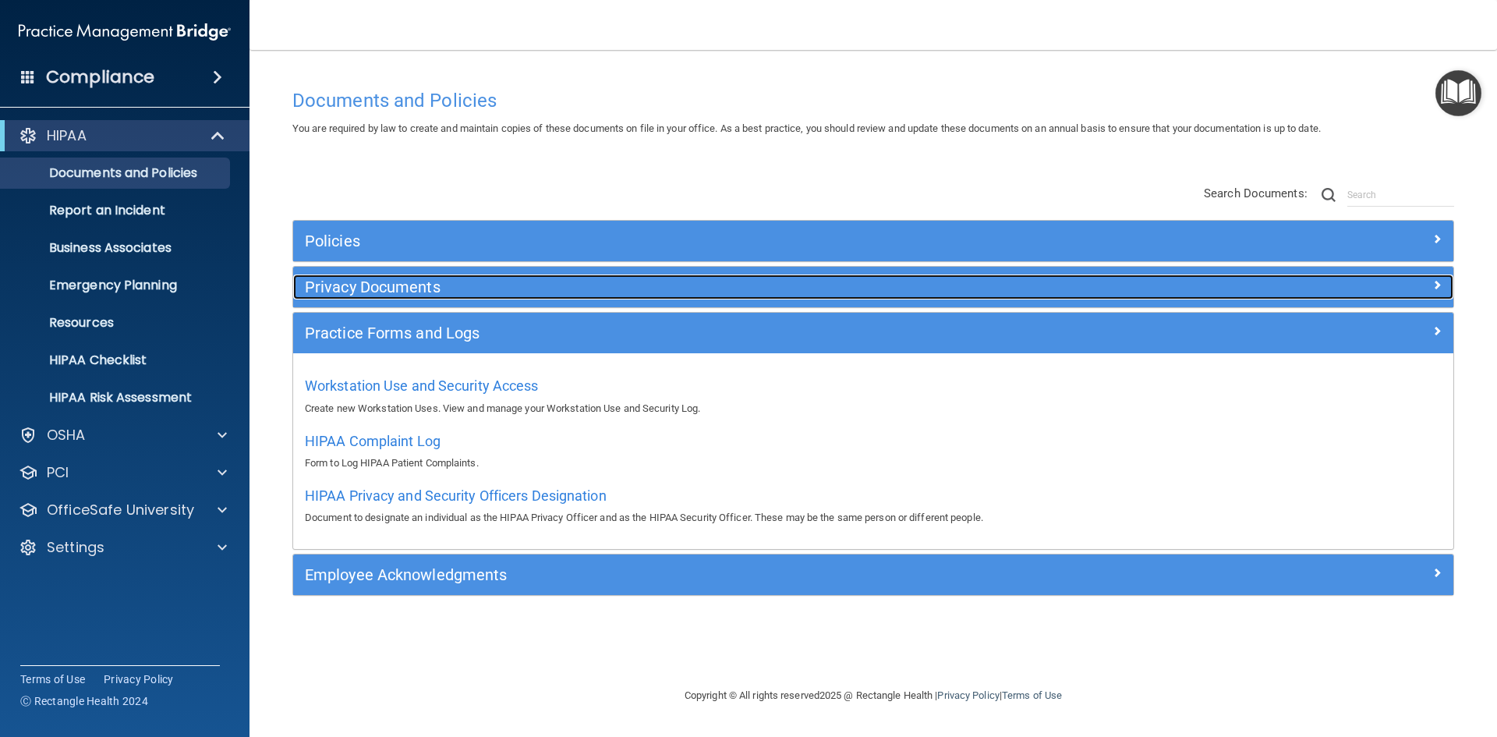
click at [343, 289] on h5 "Privacy Documents" at bounding box center [728, 286] width 847 height 17
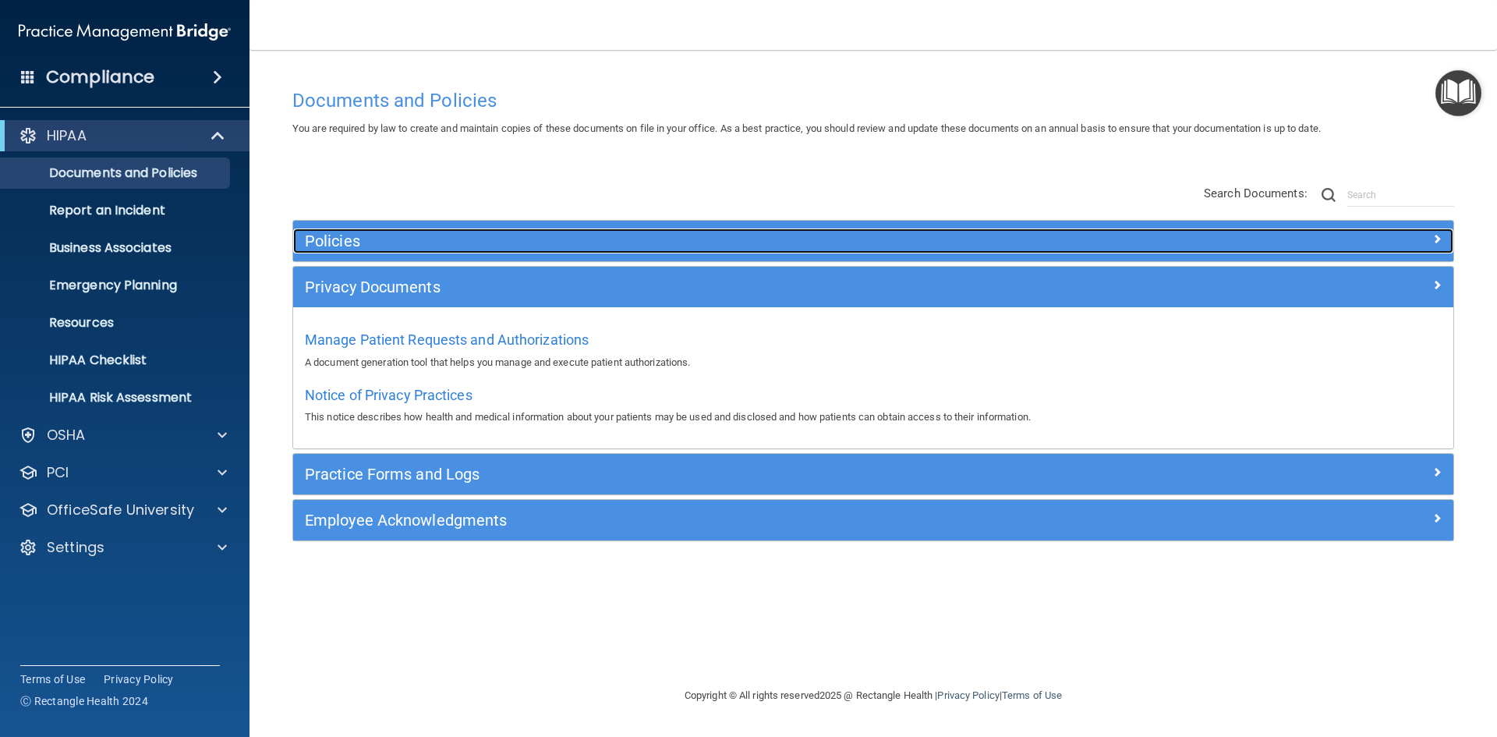
click at [332, 243] on h5 "Policies" at bounding box center [728, 240] width 847 height 17
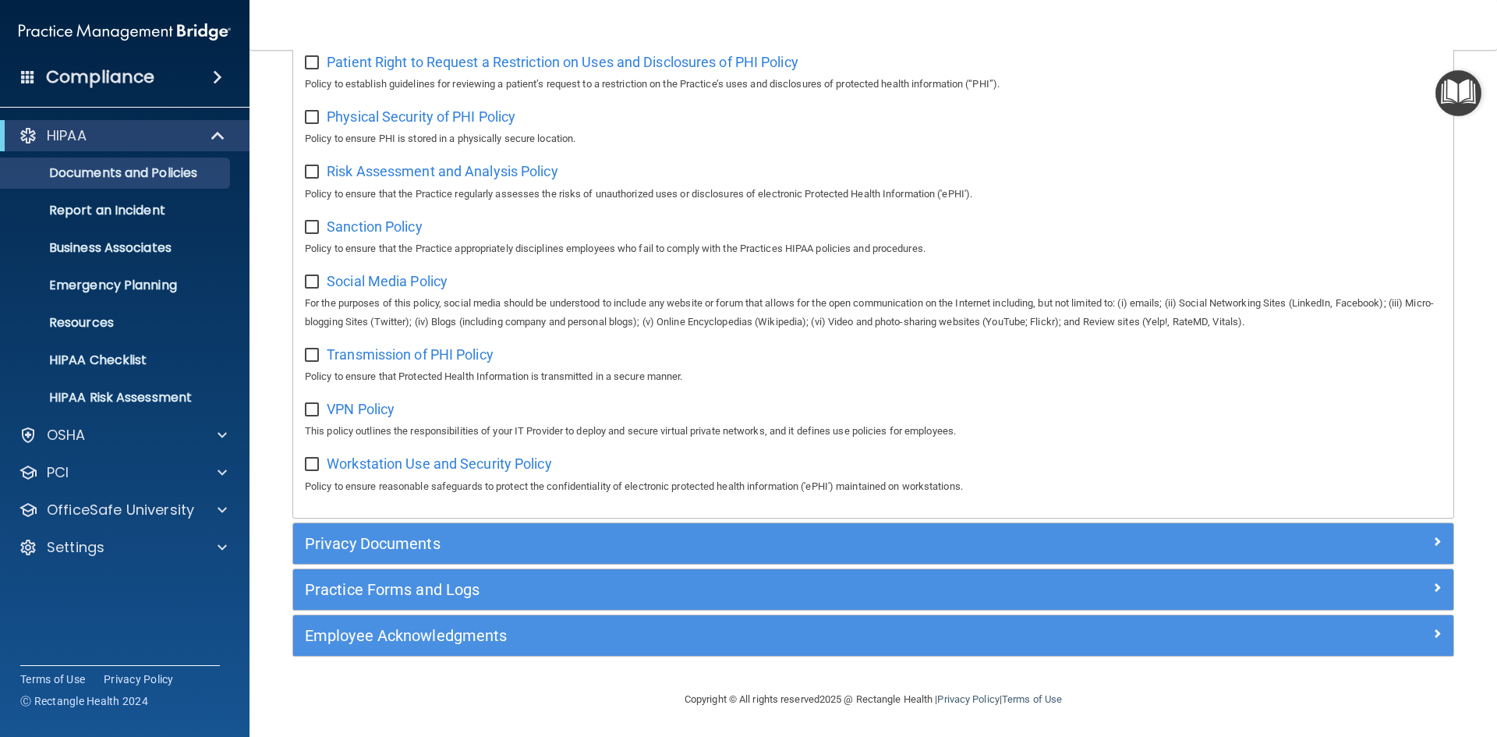
scroll to position [1014, 0]
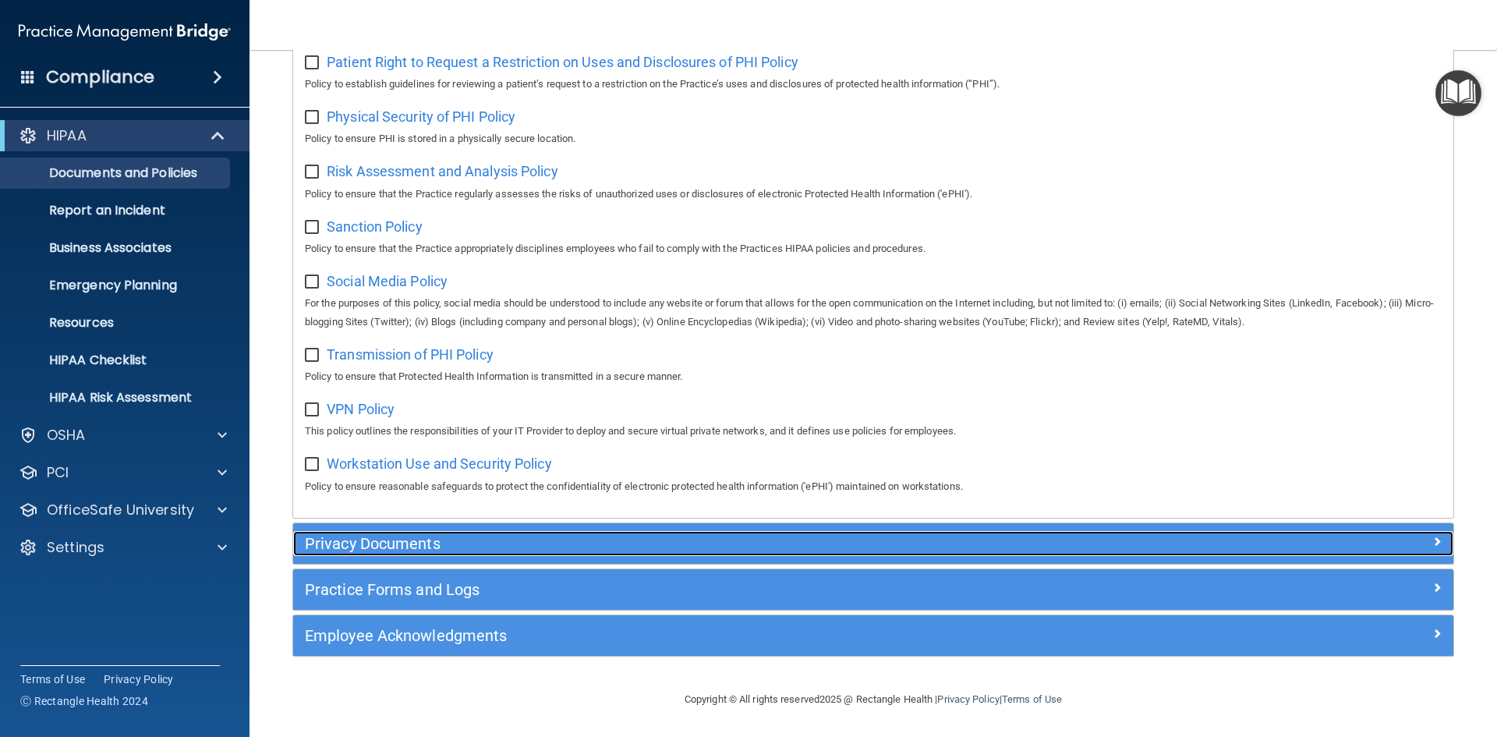
click at [378, 546] on h5 "Privacy Documents" at bounding box center [728, 543] width 847 height 17
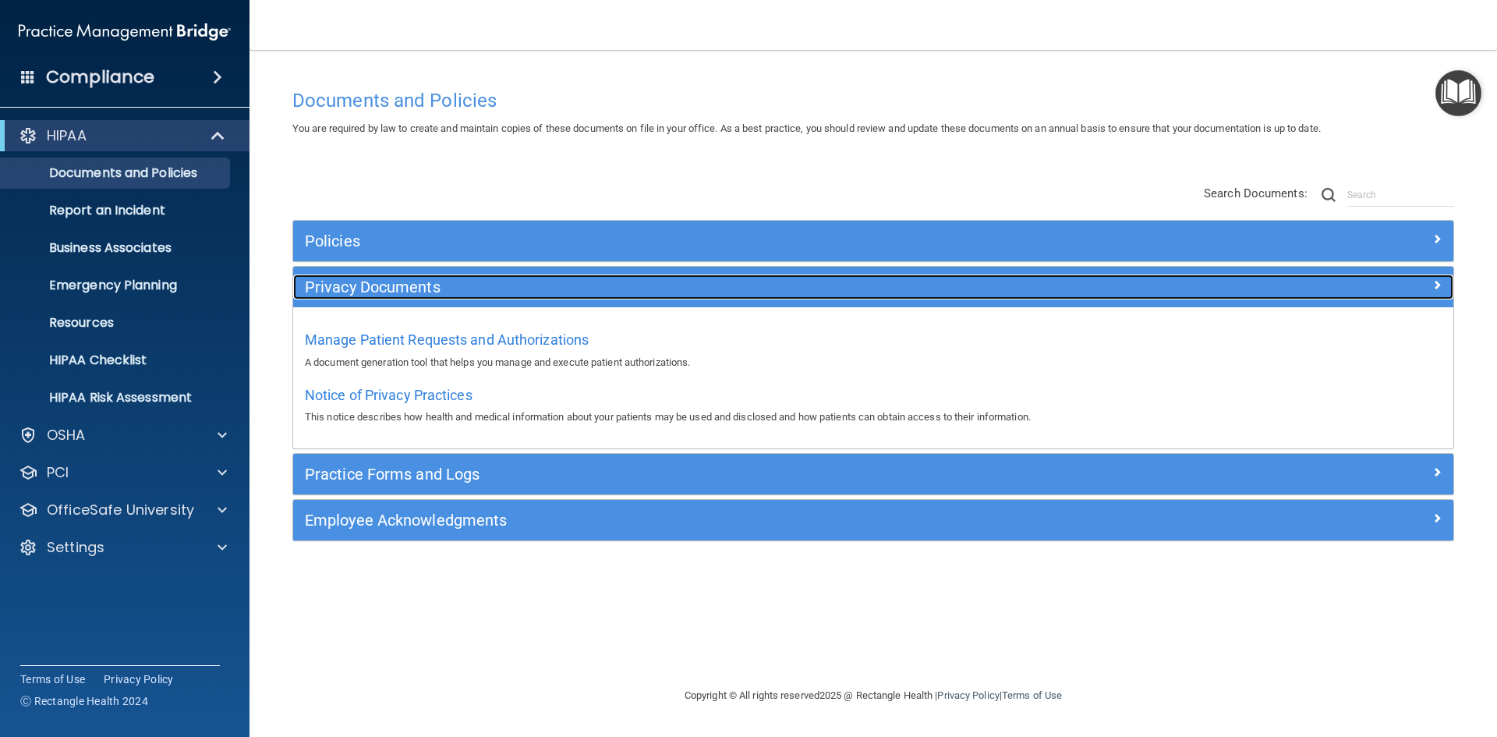
scroll to position [0, 0]
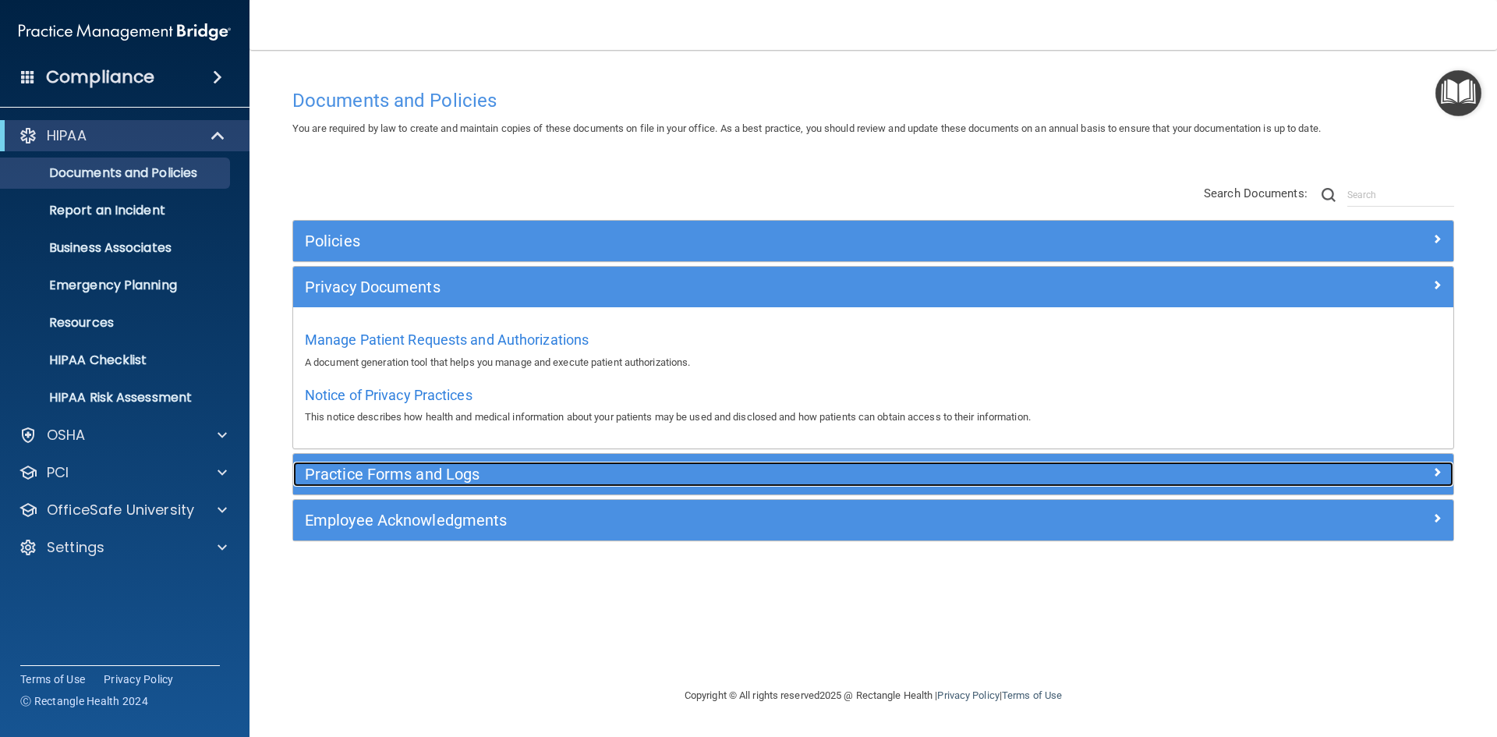
click at [448, 476] on h5 "Practice Forms and Logs" at bounding box center [728, 474] width 847 height 17
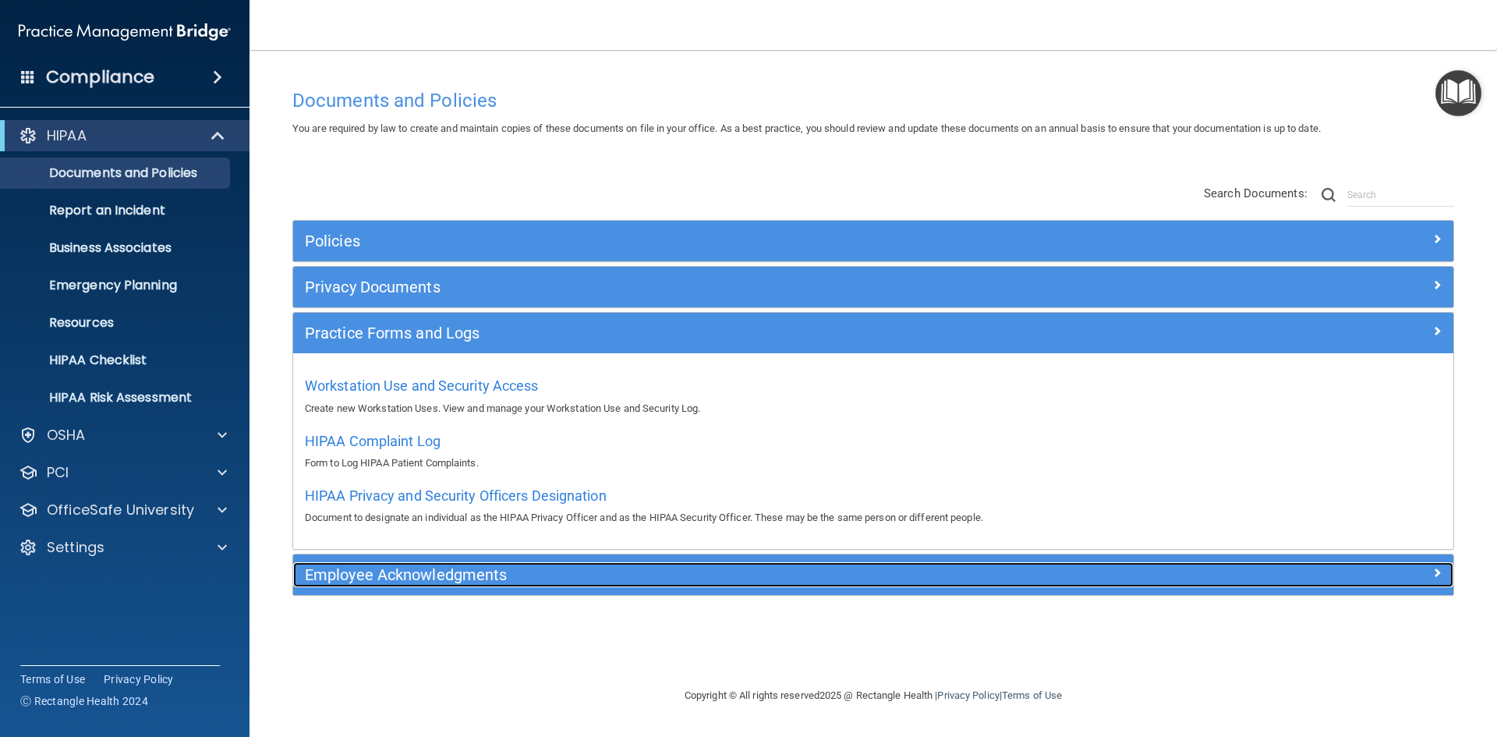
click at [414, 572] on h5 "Employee Acknowledgments" at bounding box center [728, 574] width 847 height 17
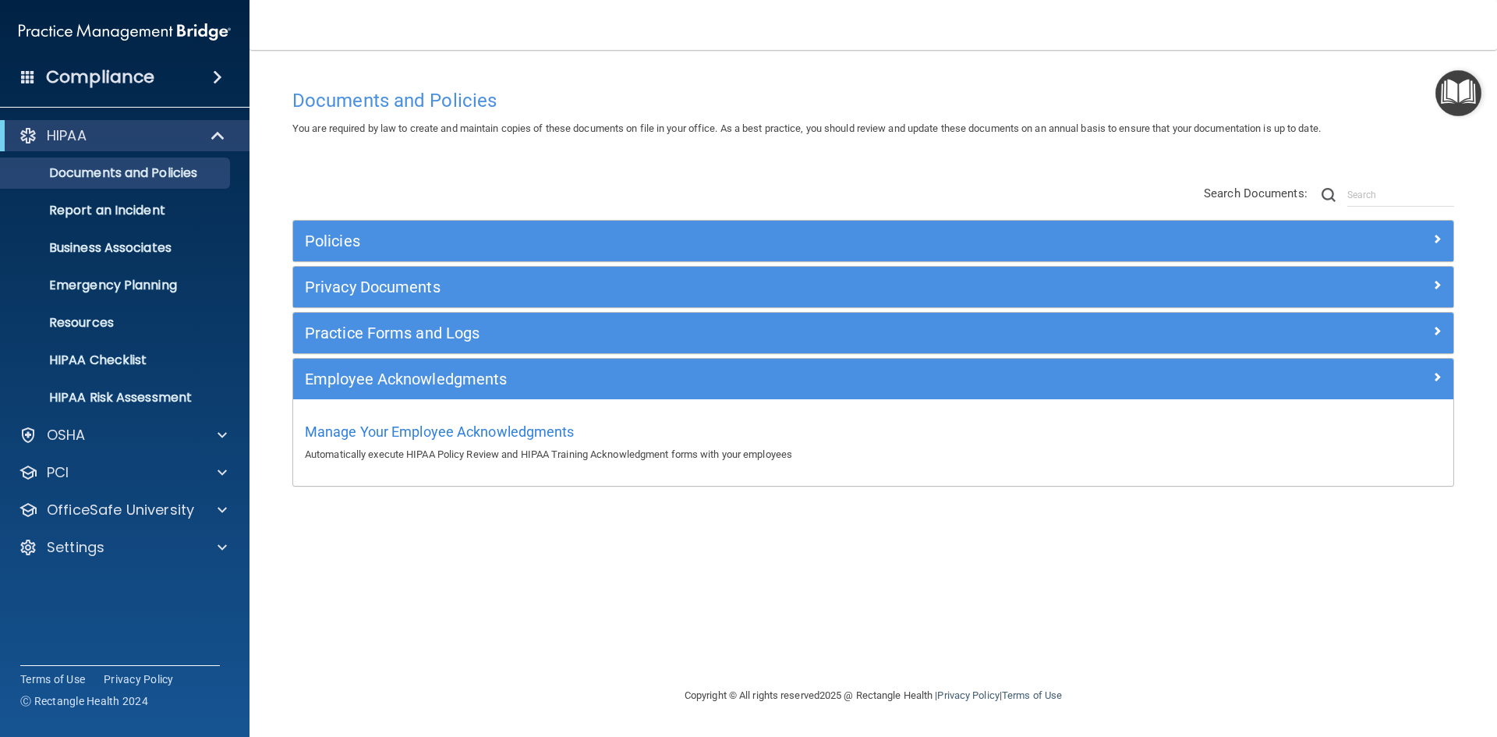
click at [218, 74] on span at bounding box center [217, 77] width 9 height 19
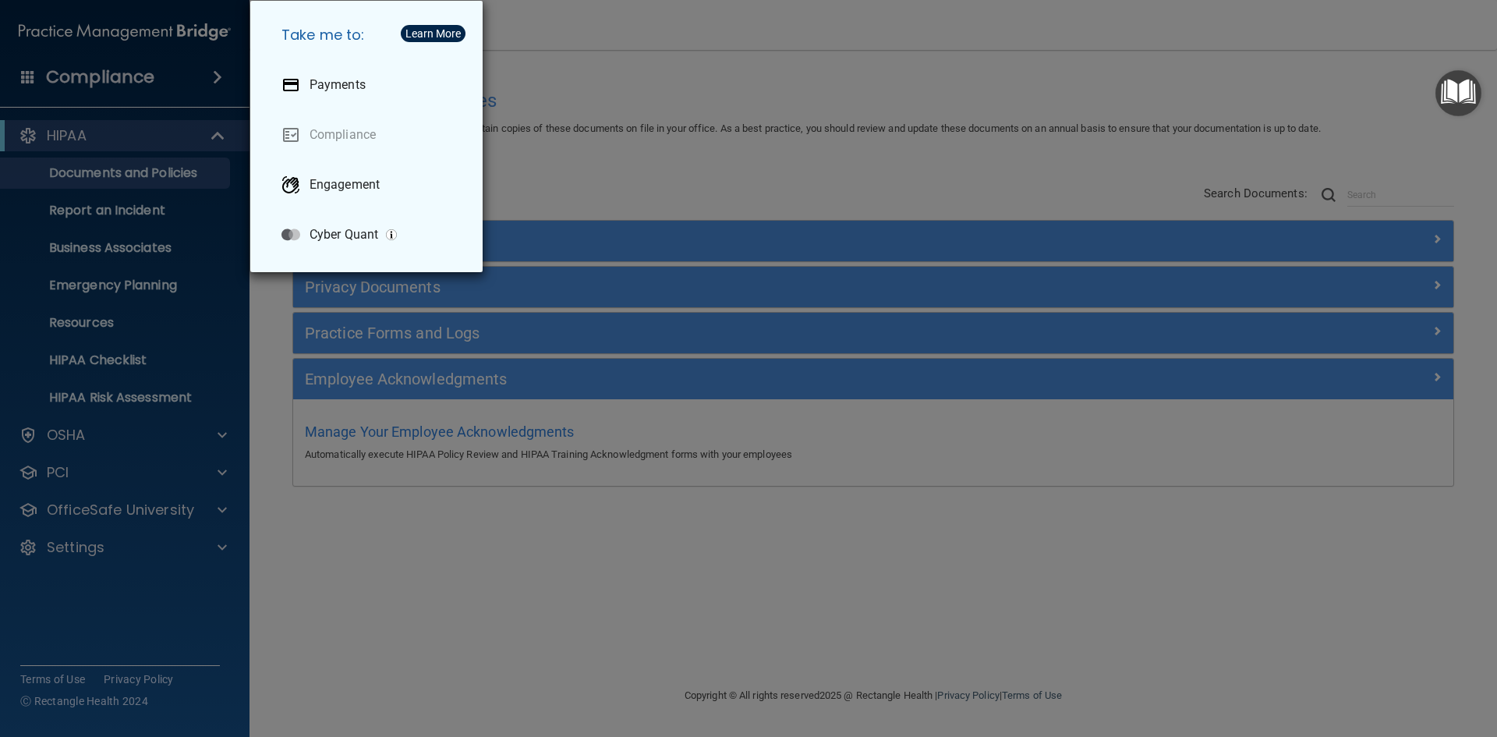
click at [24, 264] on div "Take me to: Payments Compliance Engagement Cyber Quant" at bounding box center [748, 368] width 1497 height 737
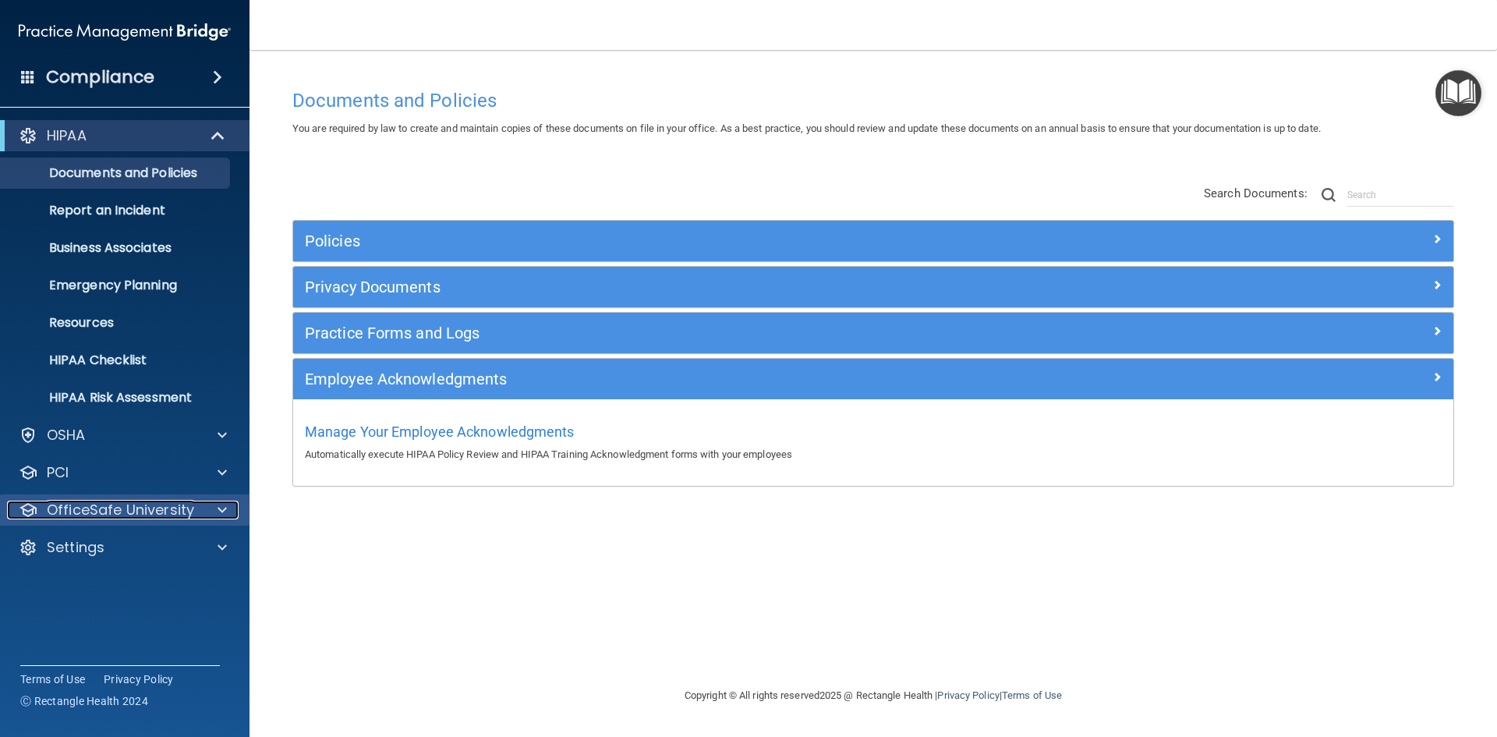
click at [73, 518] on p "OfficeSafe University" at bounding box center [120, 510] width 147 height 19
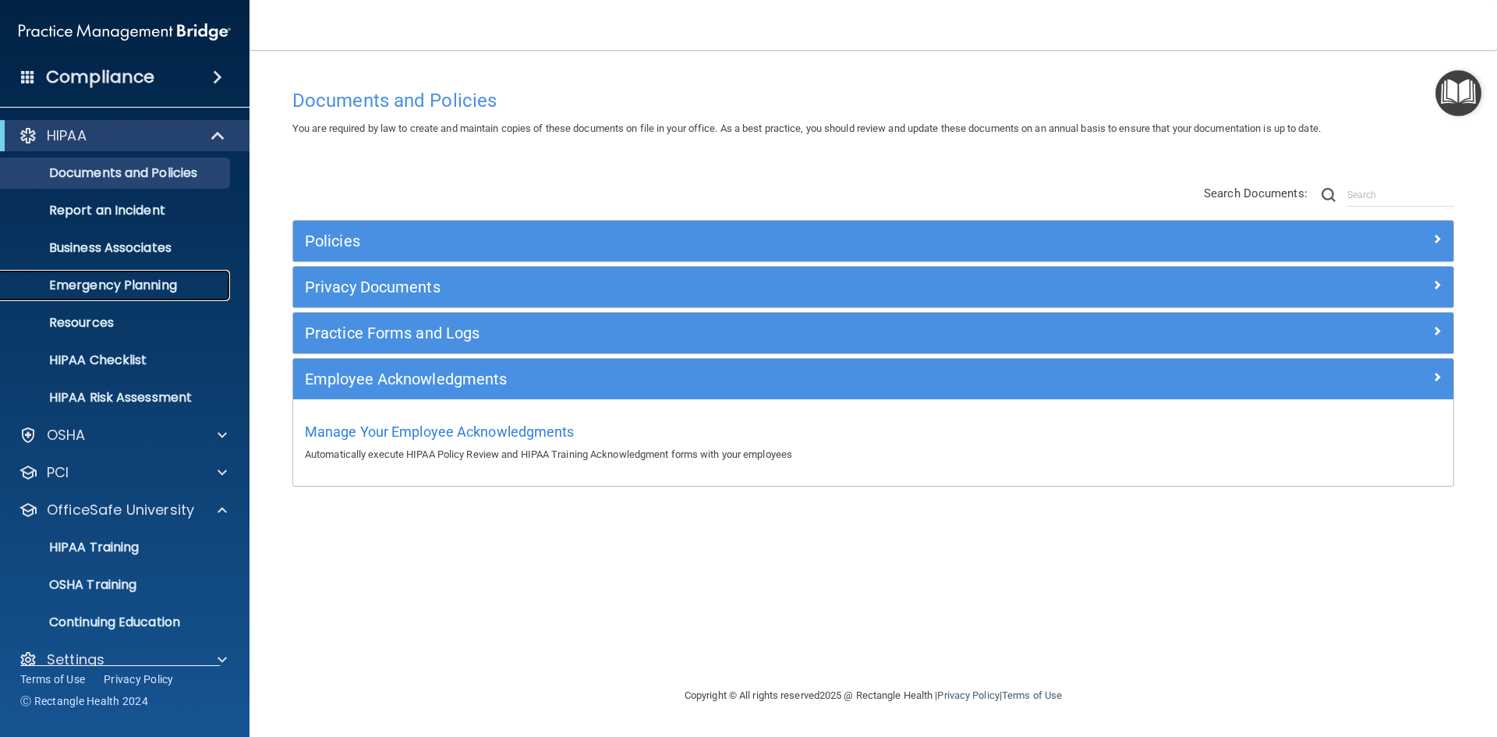
click at [128, 287] on p "Emergency Planning" at bounding box center [116, 286] width 213 height 16
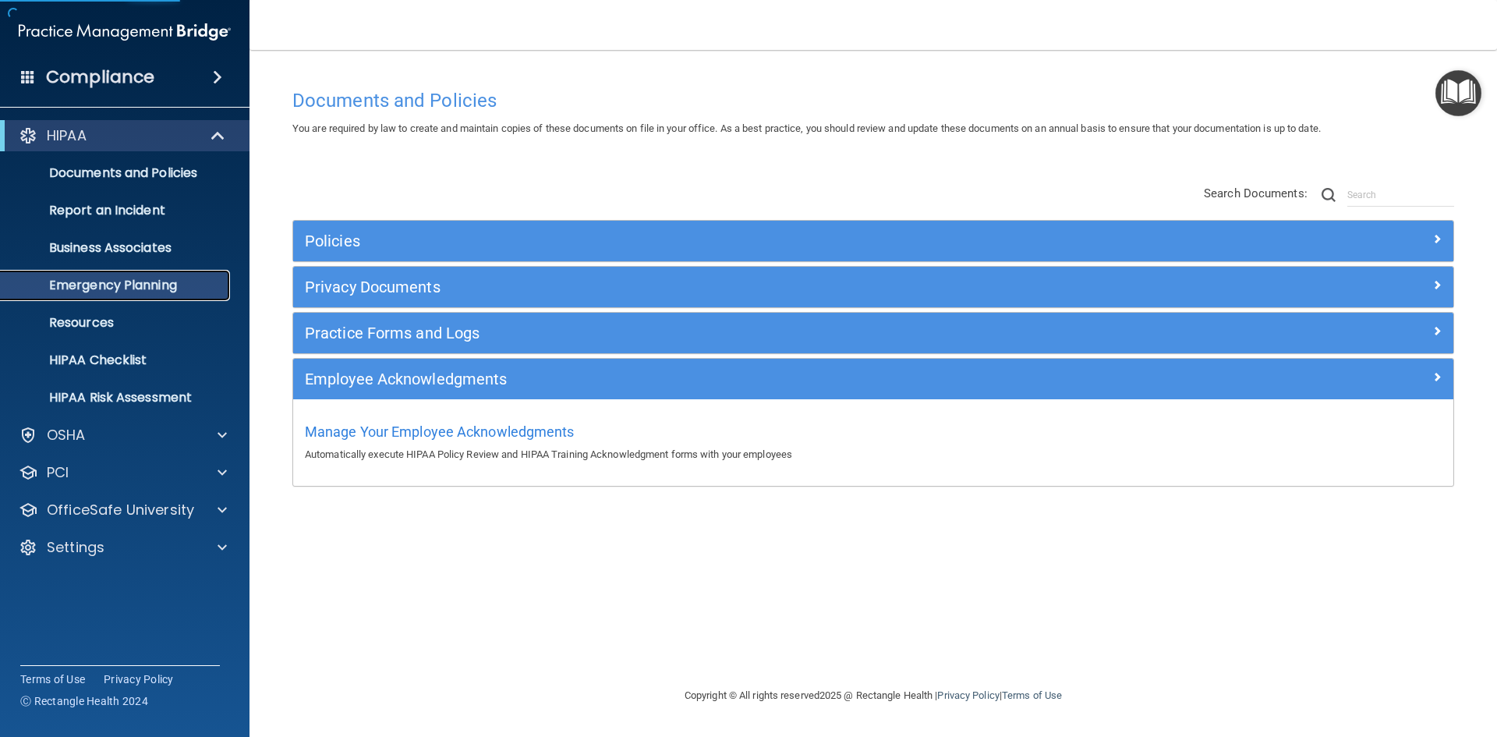
click at [134, 289] on p "Emergency Planning" at bounding box center [116, 286] width 213 height 16
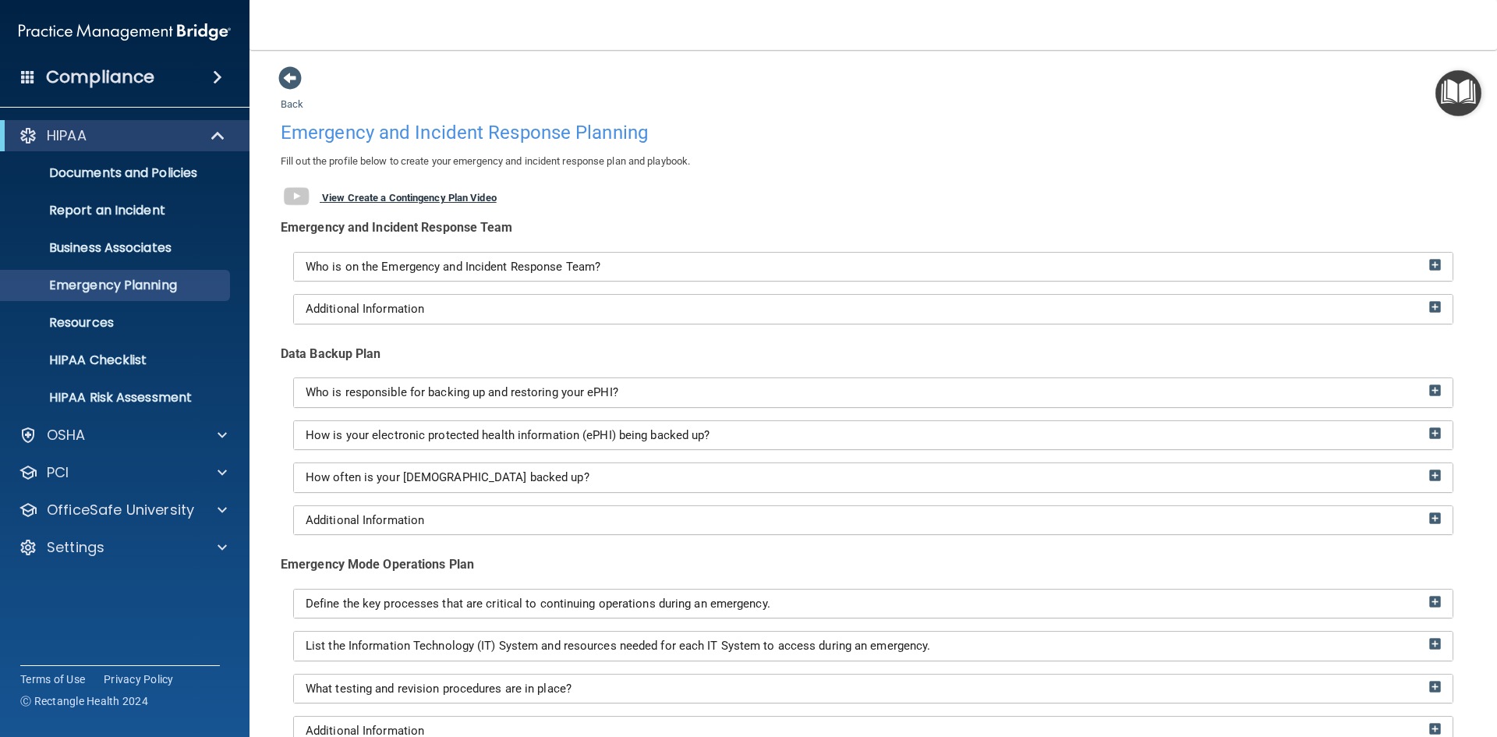
click at [363, 193] on b "View Create a Contingency Plan Video" at bounding box center [409, 198] width 175 height 12
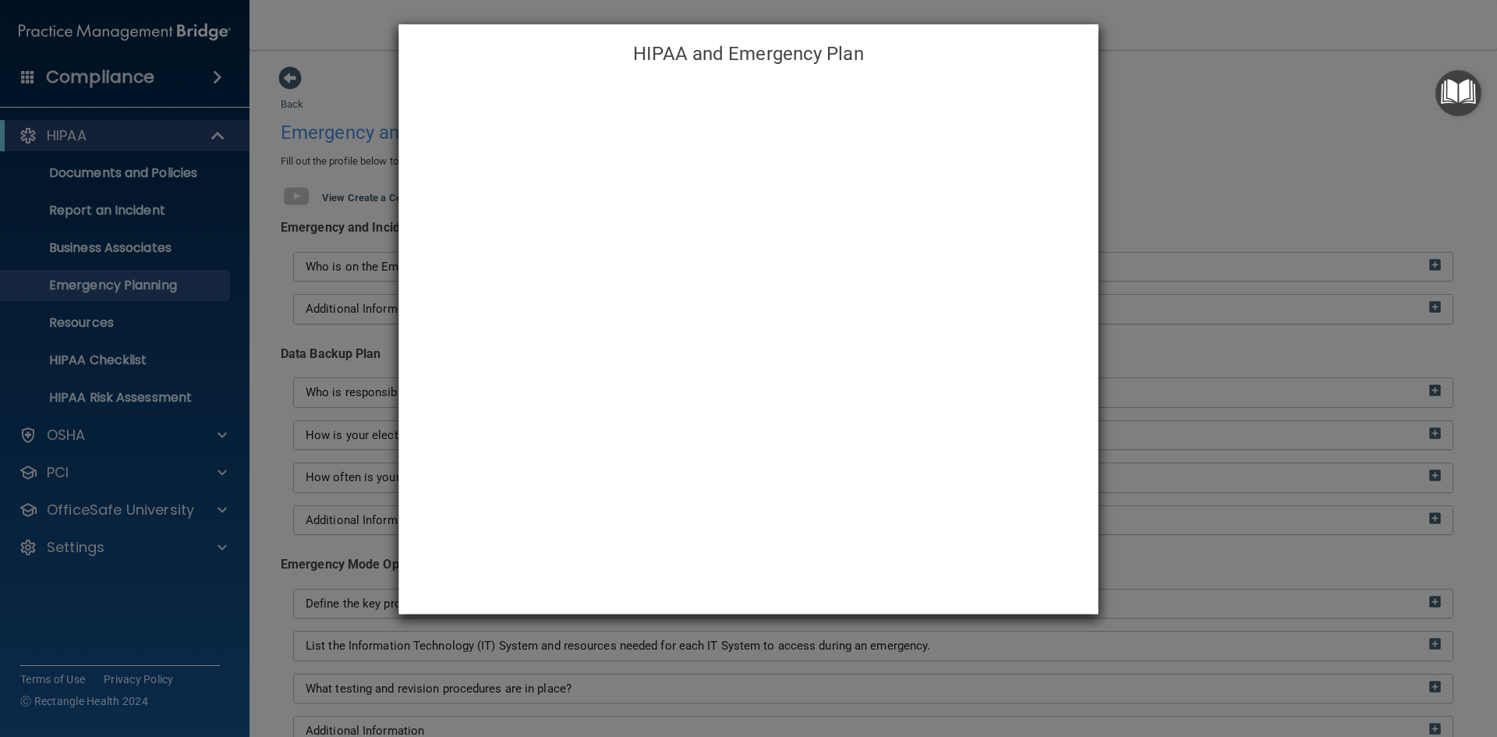
click at [157, 451] on div "HIPAA and Emergency Plan" at bounding box center [748, 368] width 1497 height 737
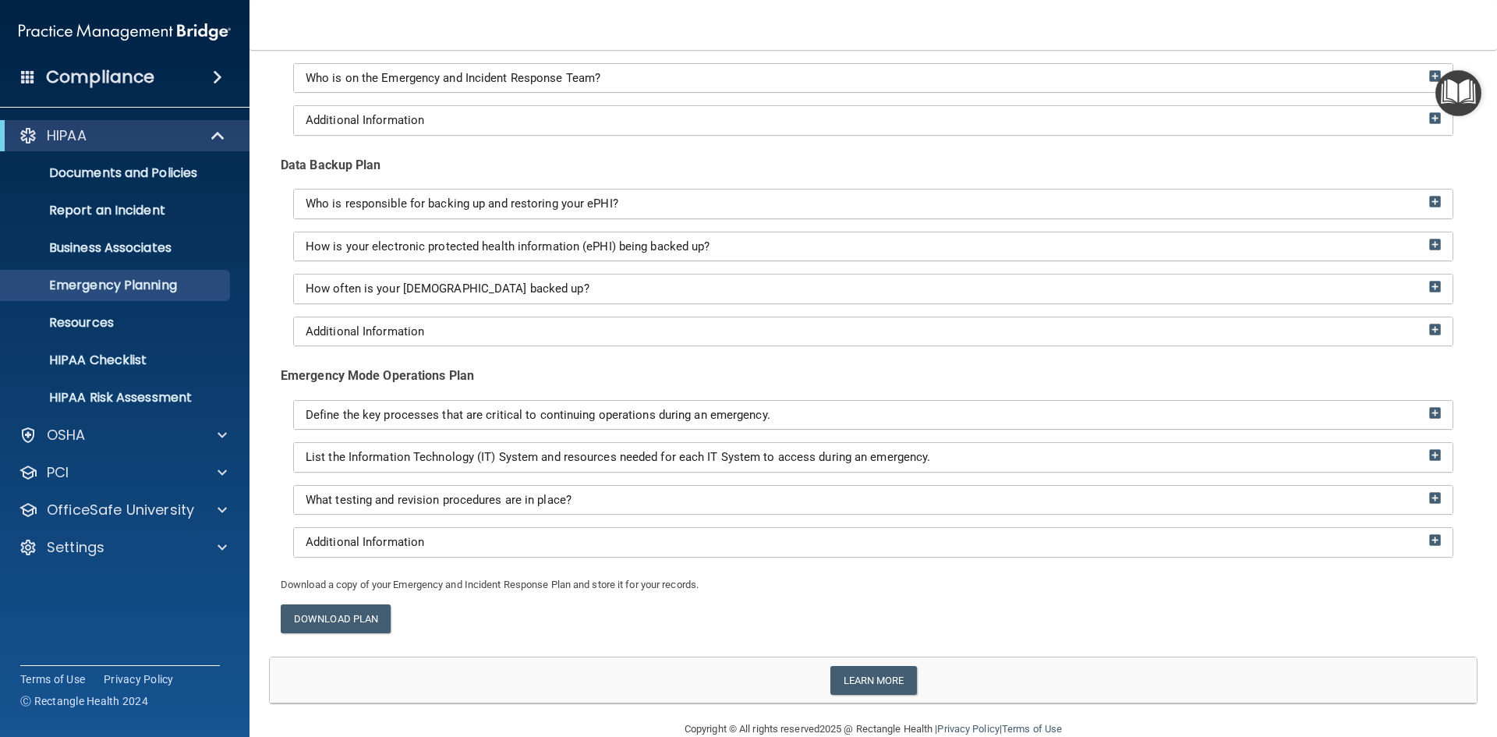
scroll to position [218, 0]
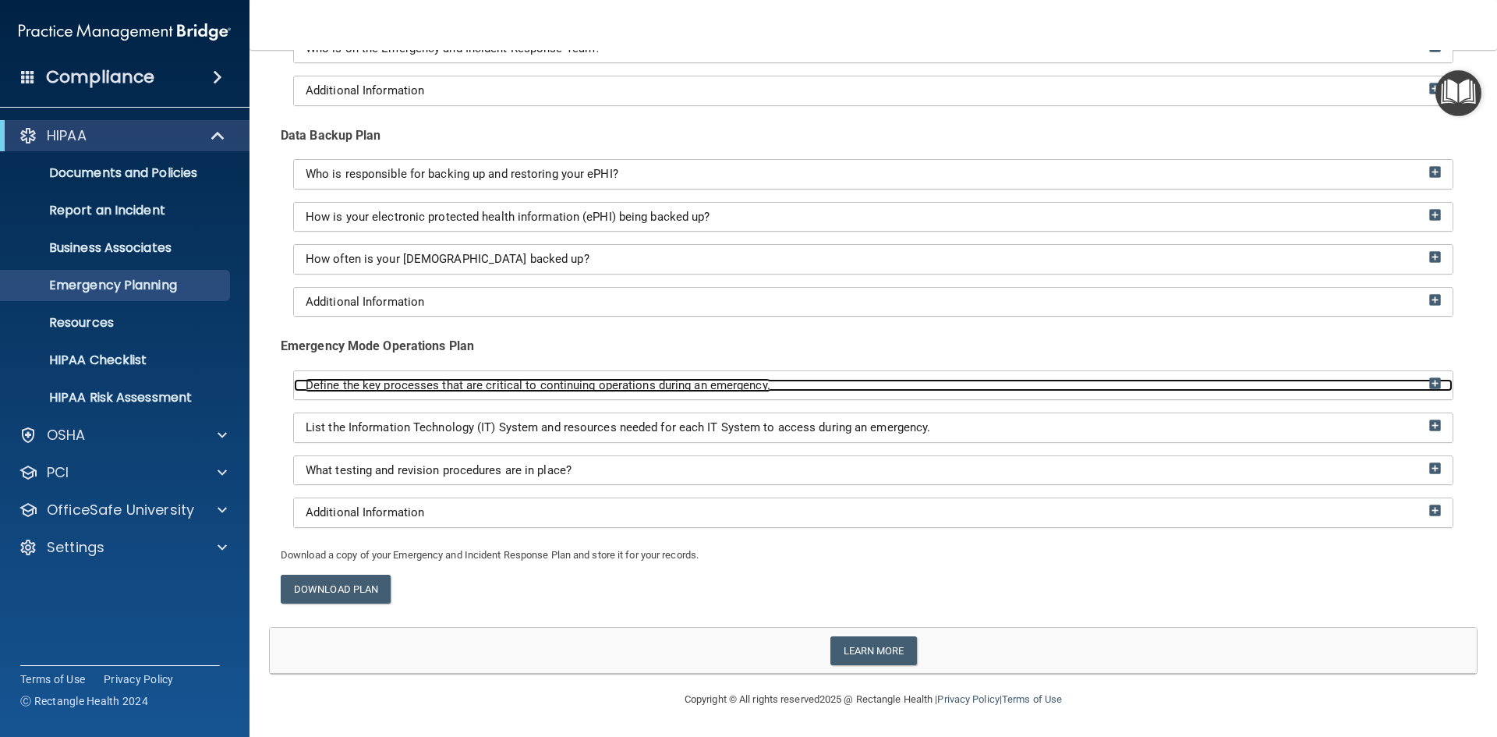
click at [1433, 381] on div "Define the key processes that are critical to continuing operations during an e…" at bounding box center [873, 385] width 1159 height 13
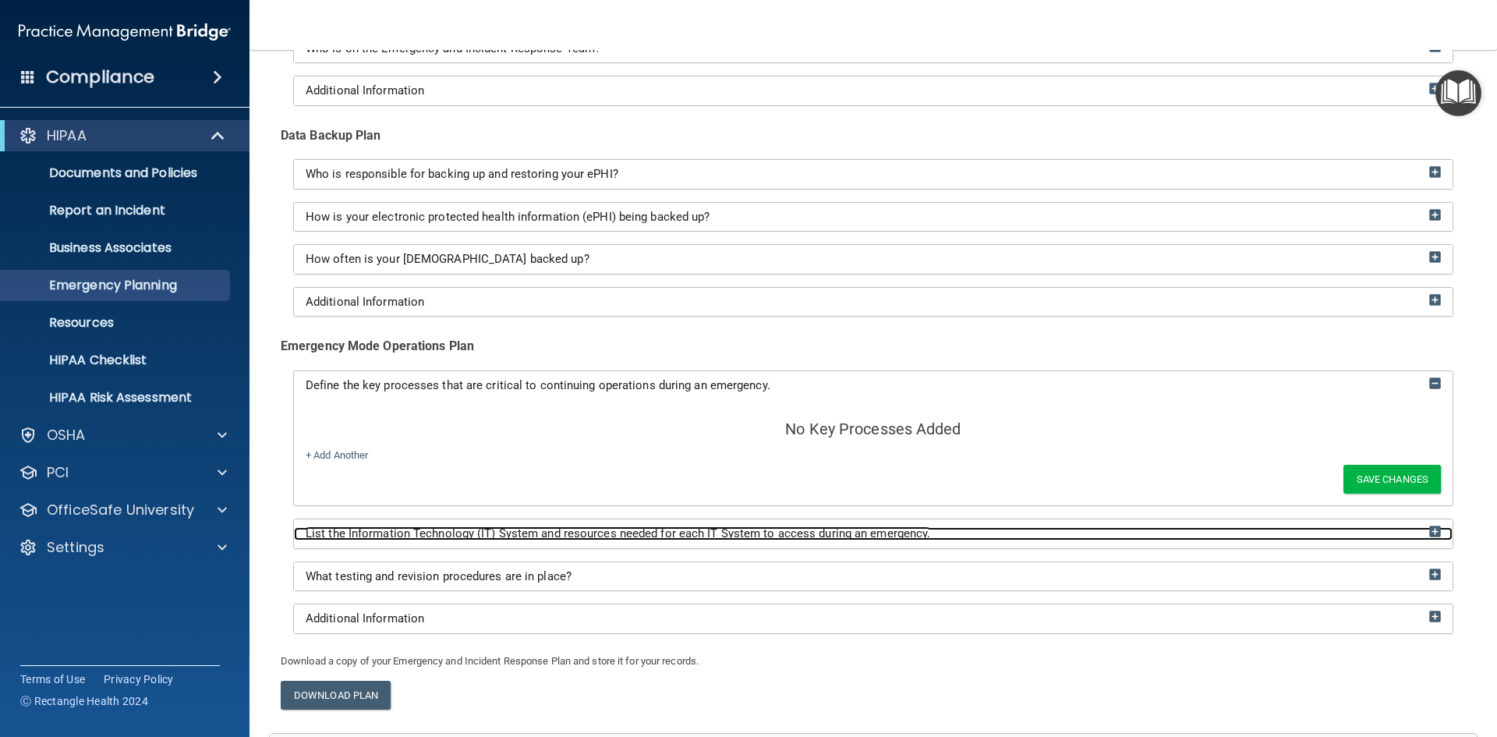
click at [1430, 526] on img at bounding box center [1436, 532] width 12 height 12
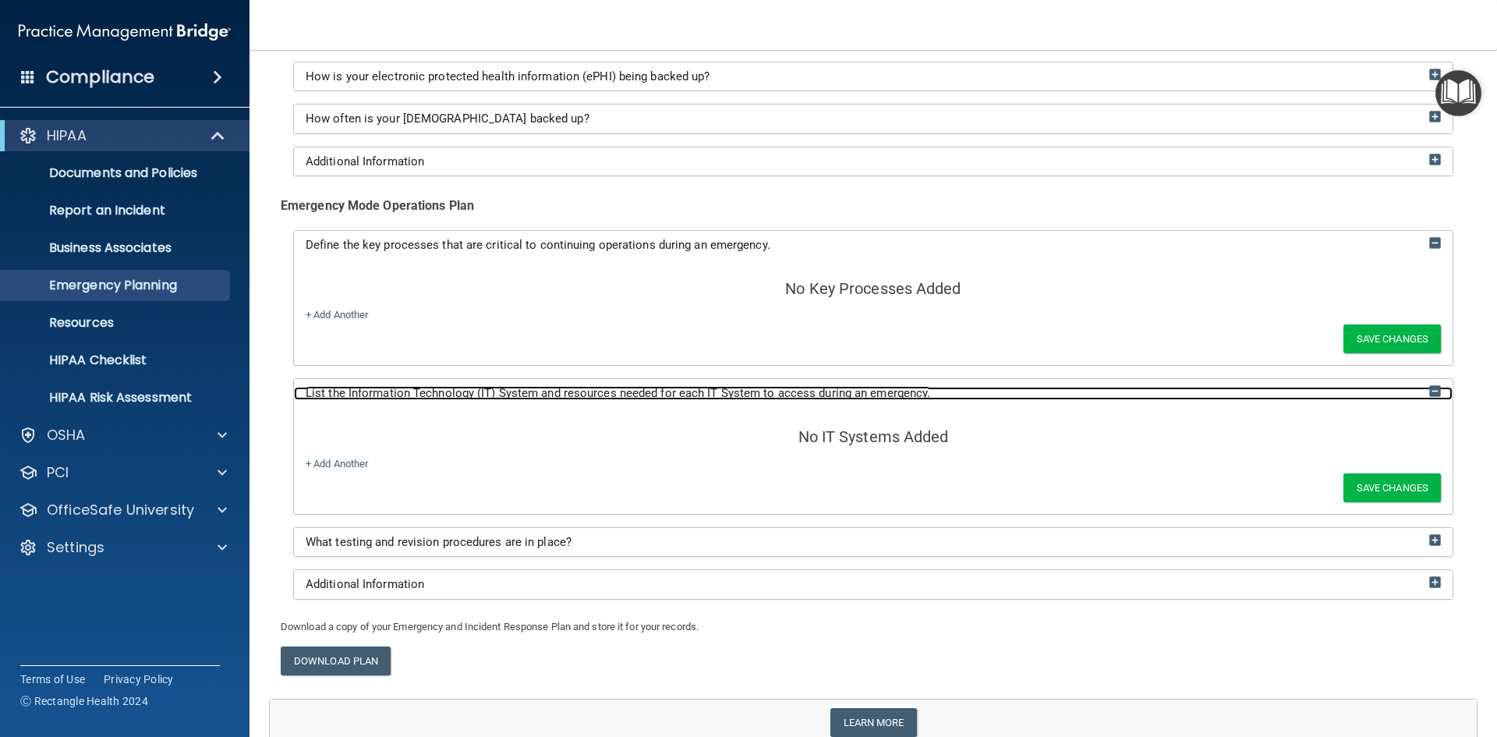
scroll to position [374, 0]
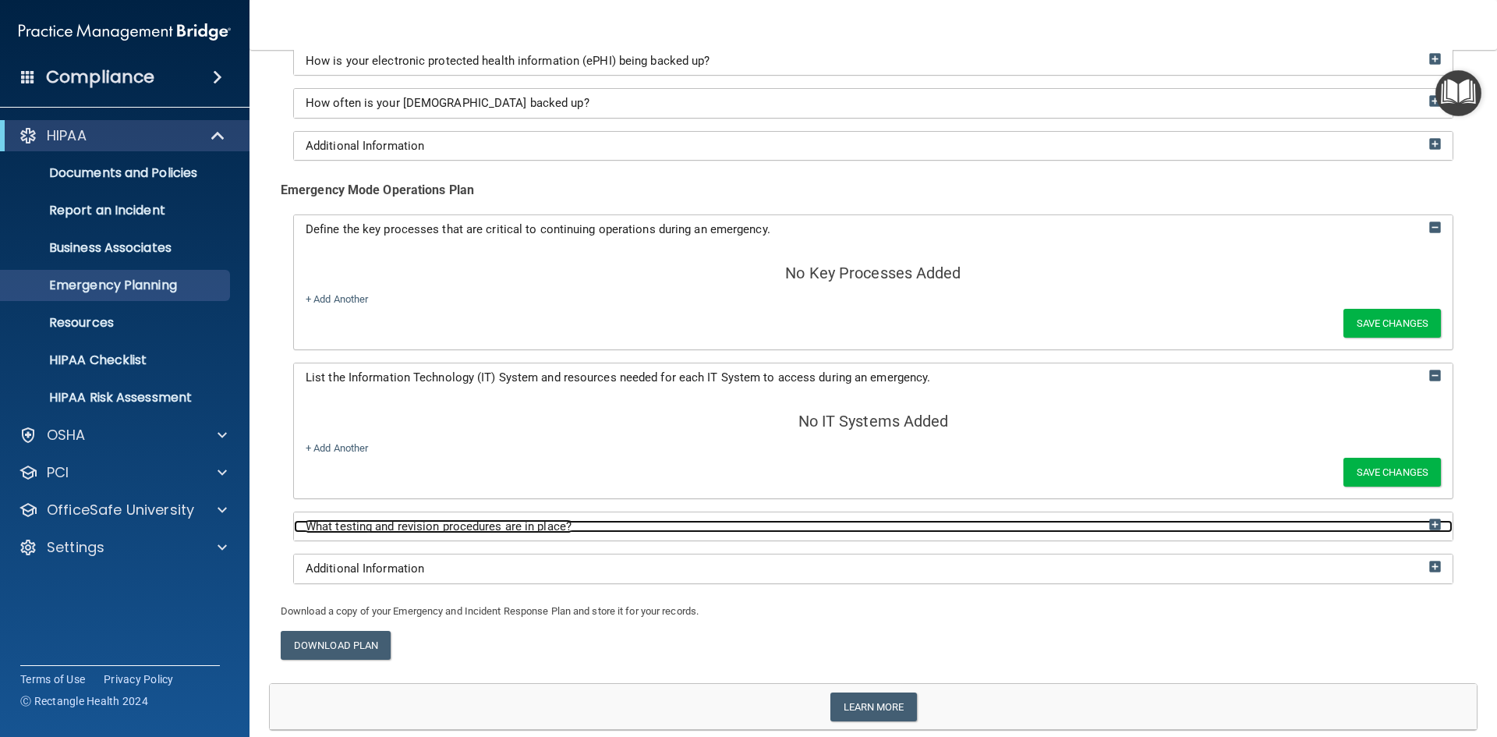
click at [1430, 525] on img at bounding box center [1436, 525] width 12 height 12
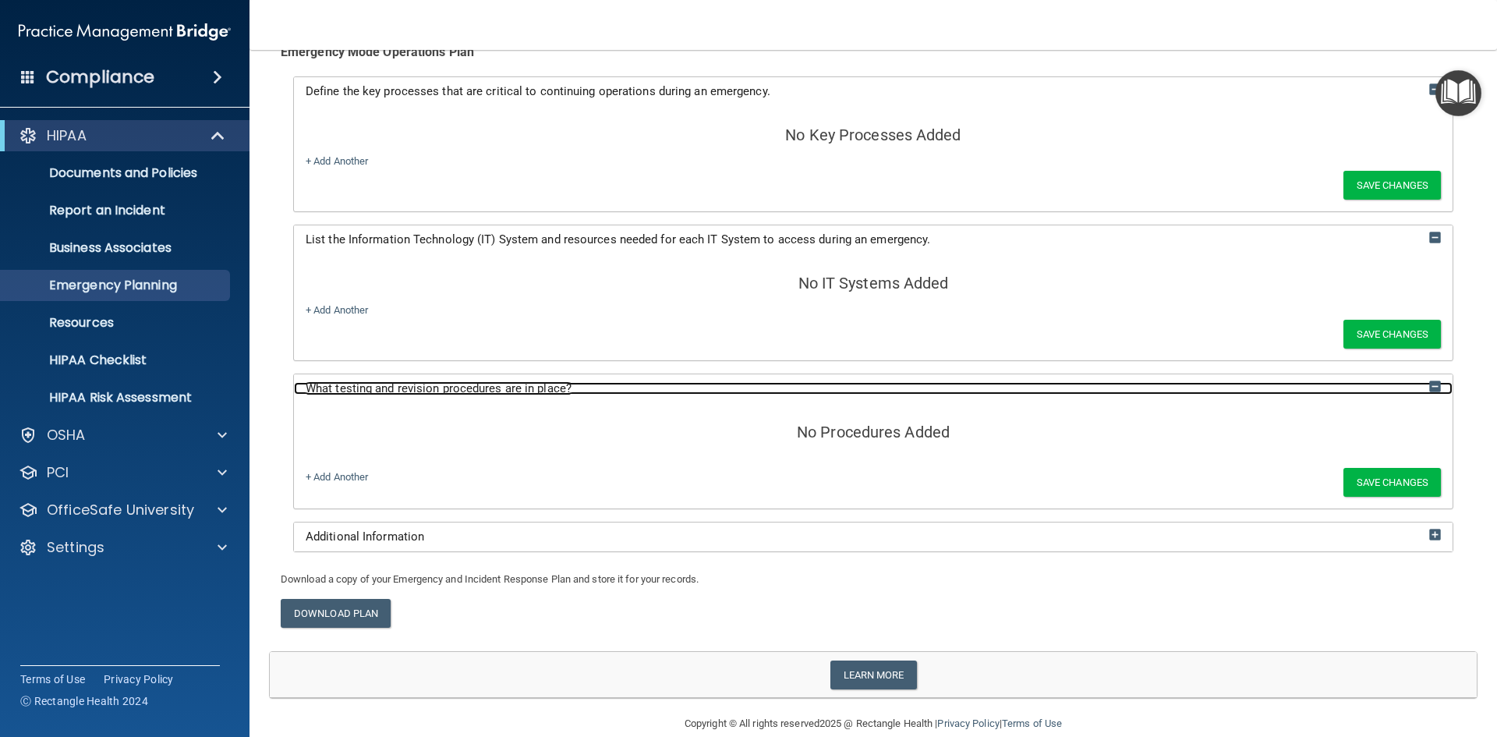
scroll to position [537, 0]
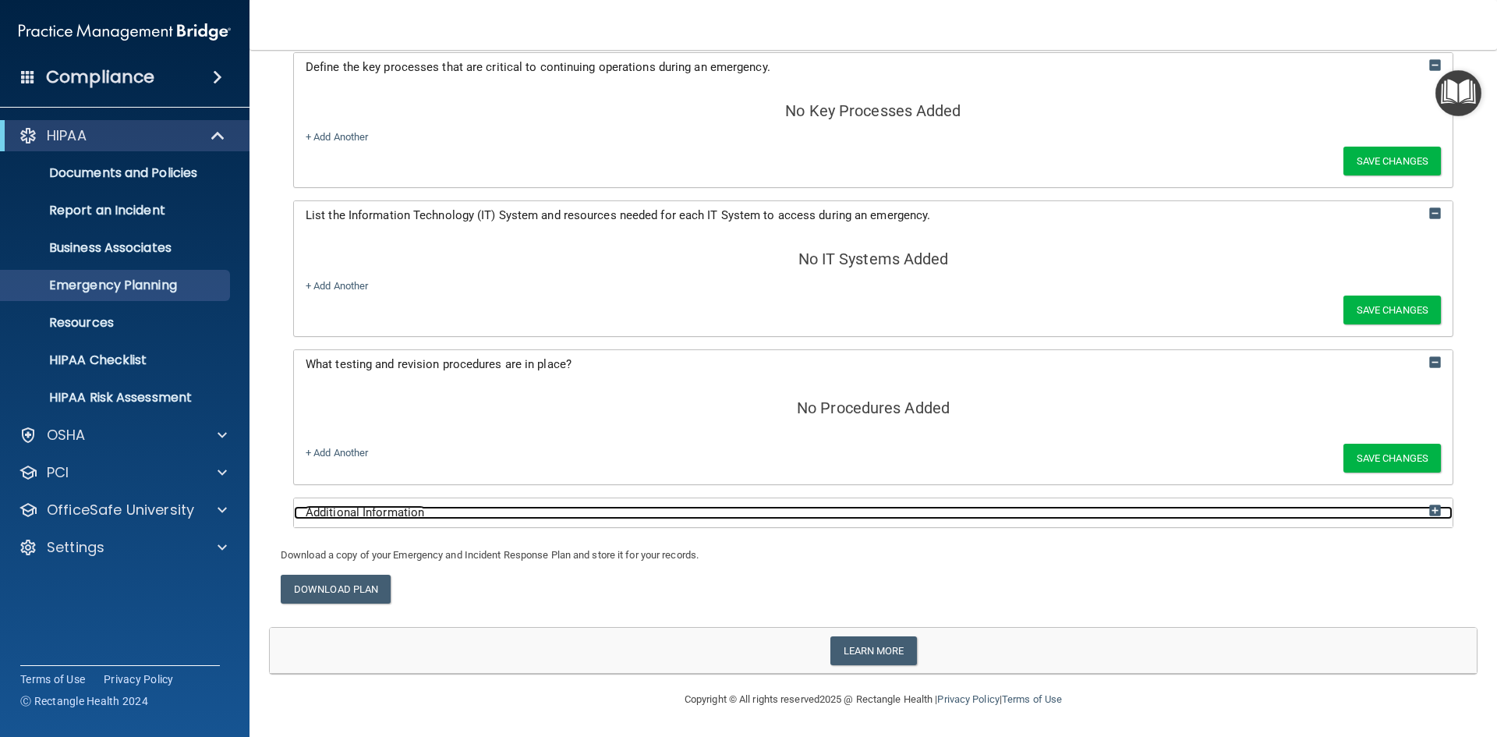
click at [1430, 510] on img at bounding box center [1436, 511] width 12 height 12
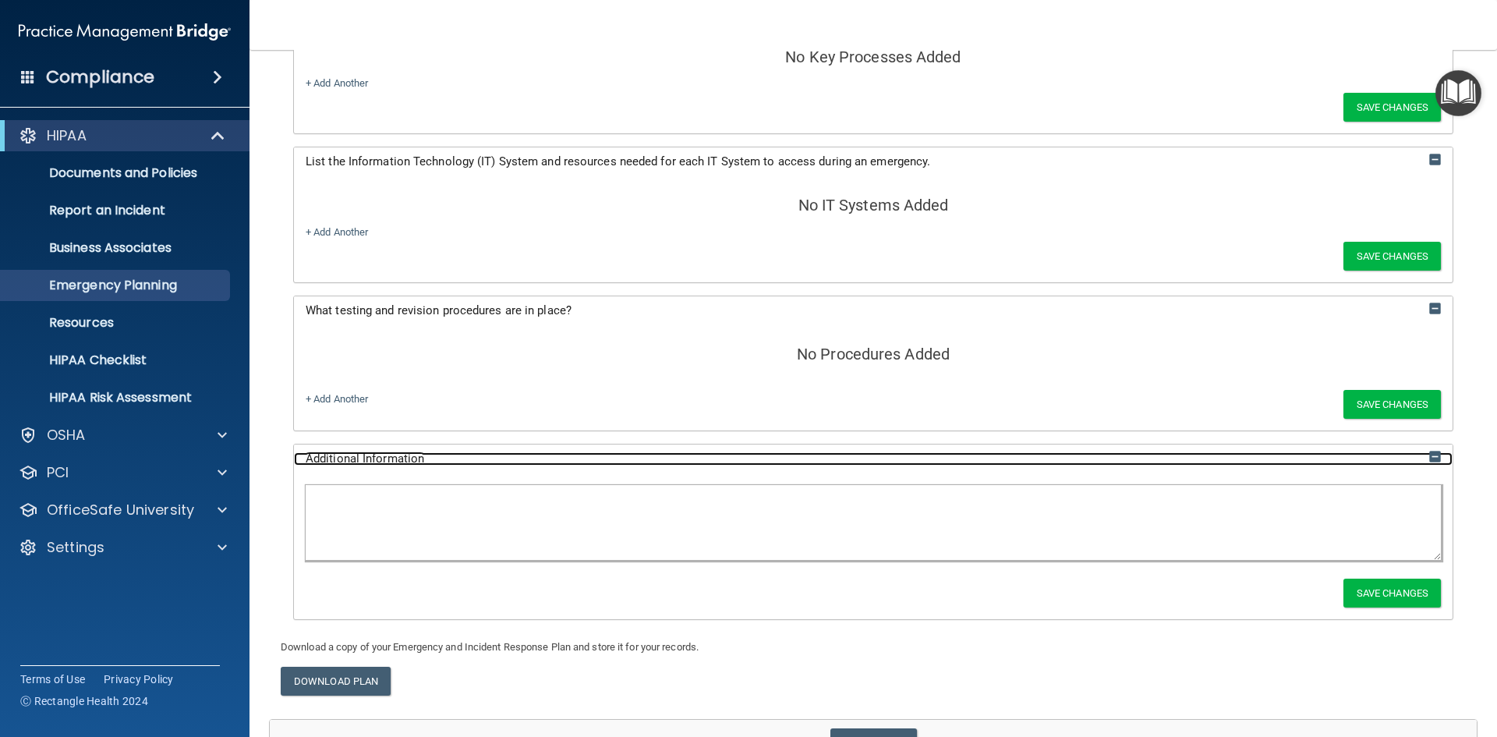
scroll to position [682, 0]
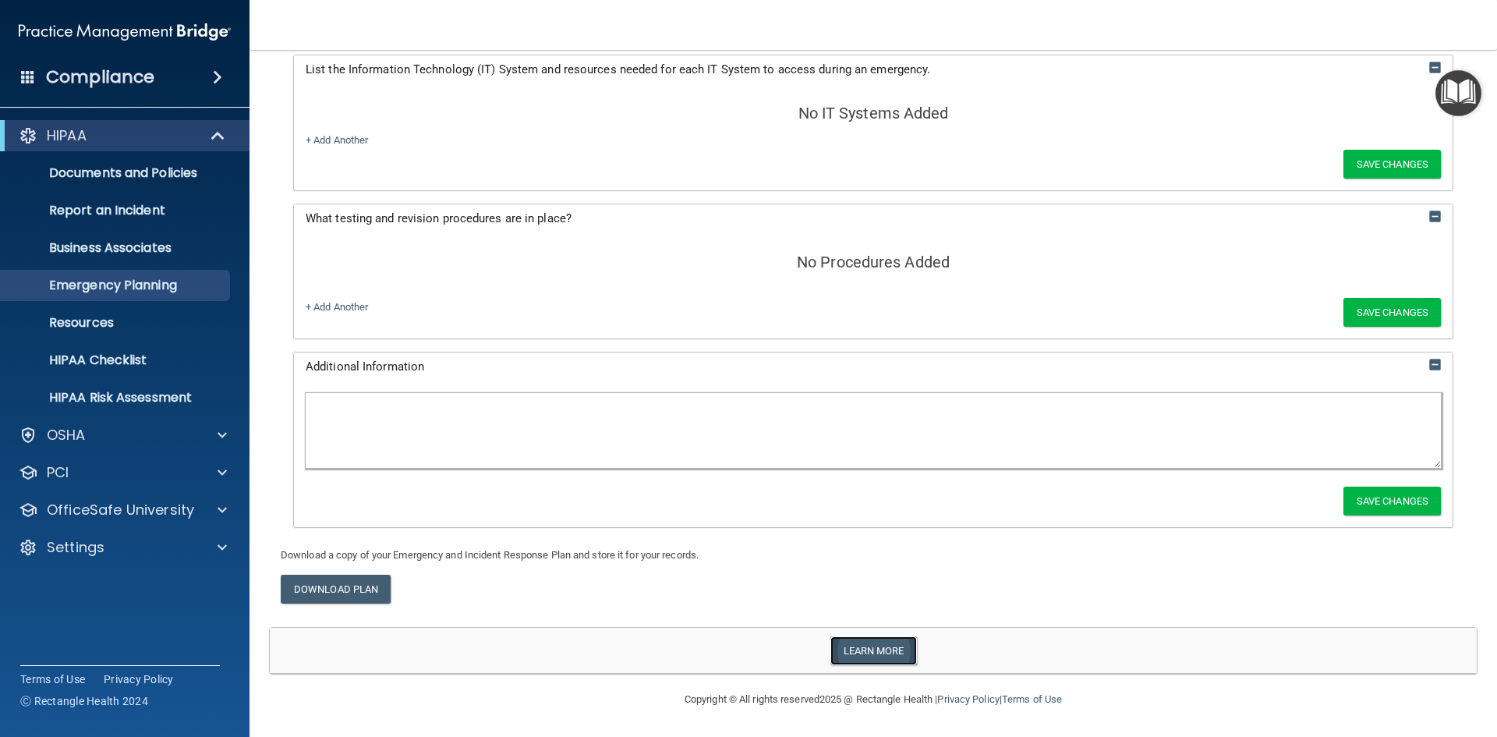
click at [888, 638] on link "Learn more" at bounding box center [874, 650] width 87 height 29
click at [119, 394] on p "HIPAA Risk Assessment" at bounding box center [116, 398] width 213 height 16
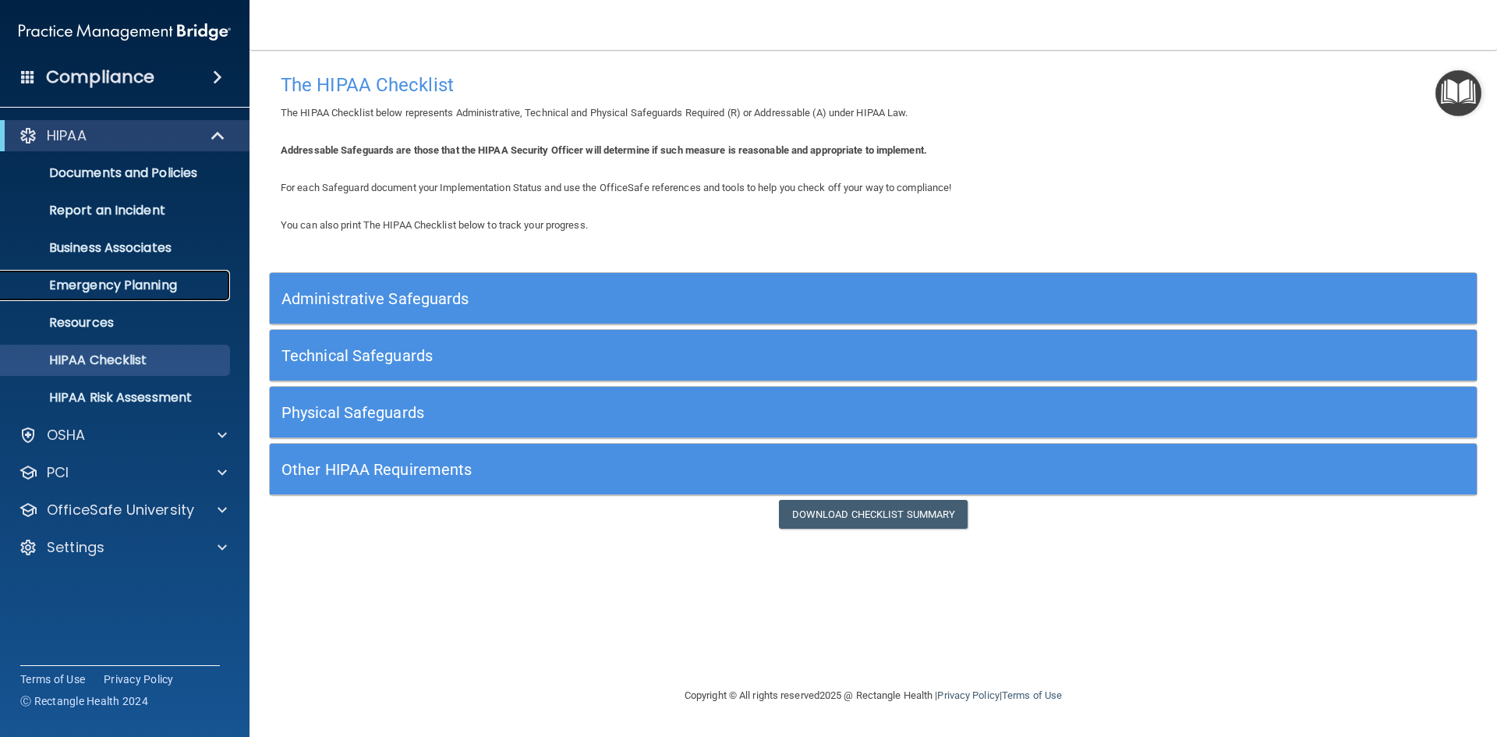
click at [158, 293] on p "Emergency Planning" at bounding box center [116, 286] width 213 height 16
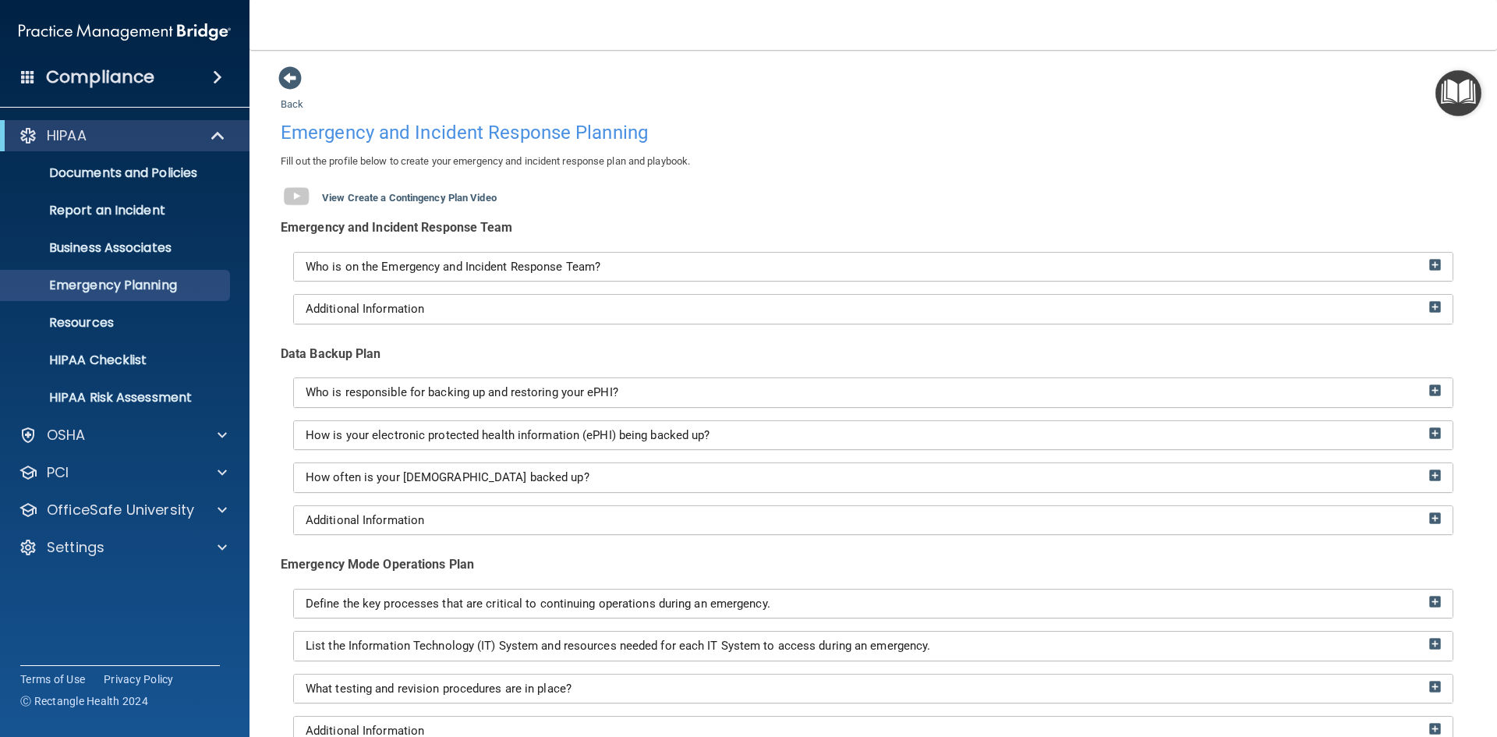
click at [1308, 161] on p "Fill out the profile below to create your emergency and incident response plan …" at bounding box center [873, 161] width 1185 height 19
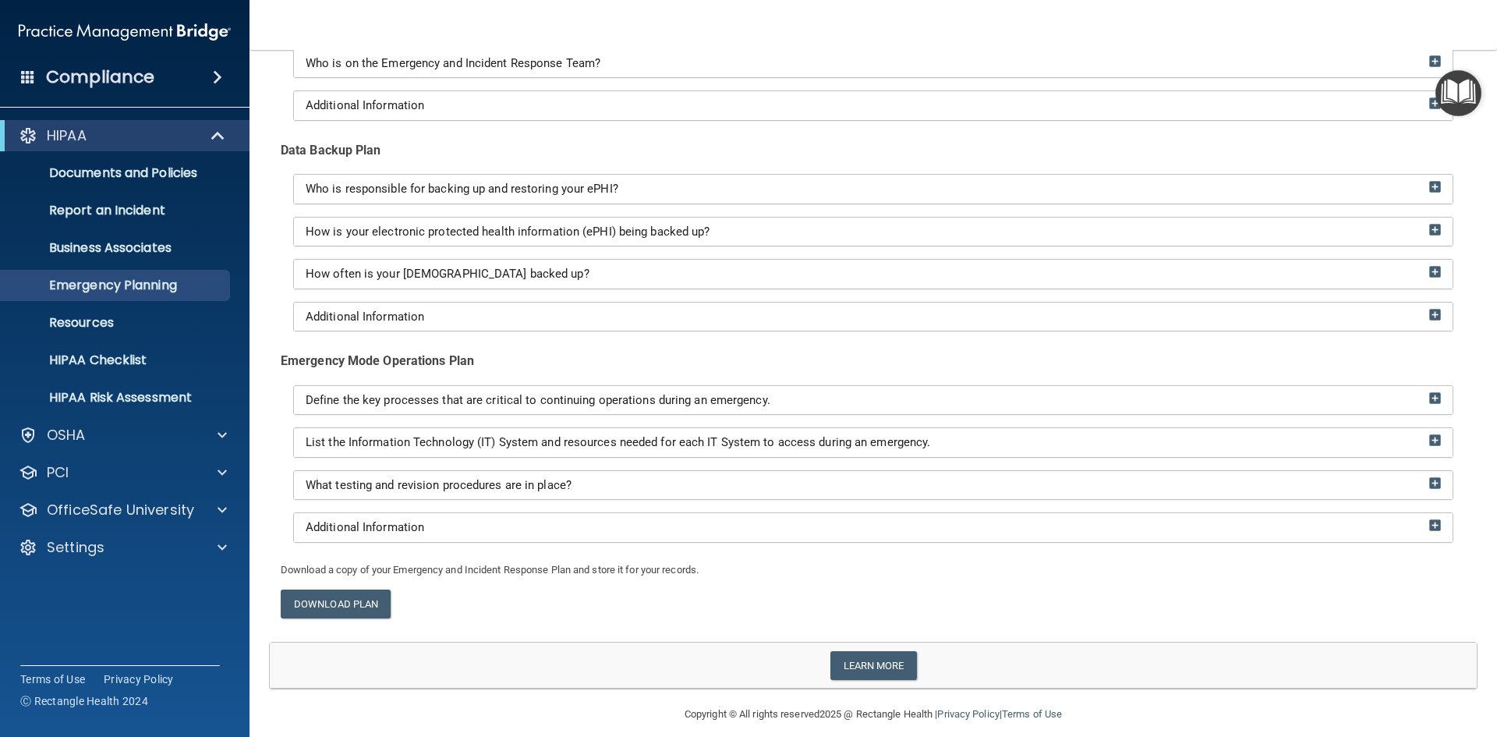
scroll to position [218, 0]
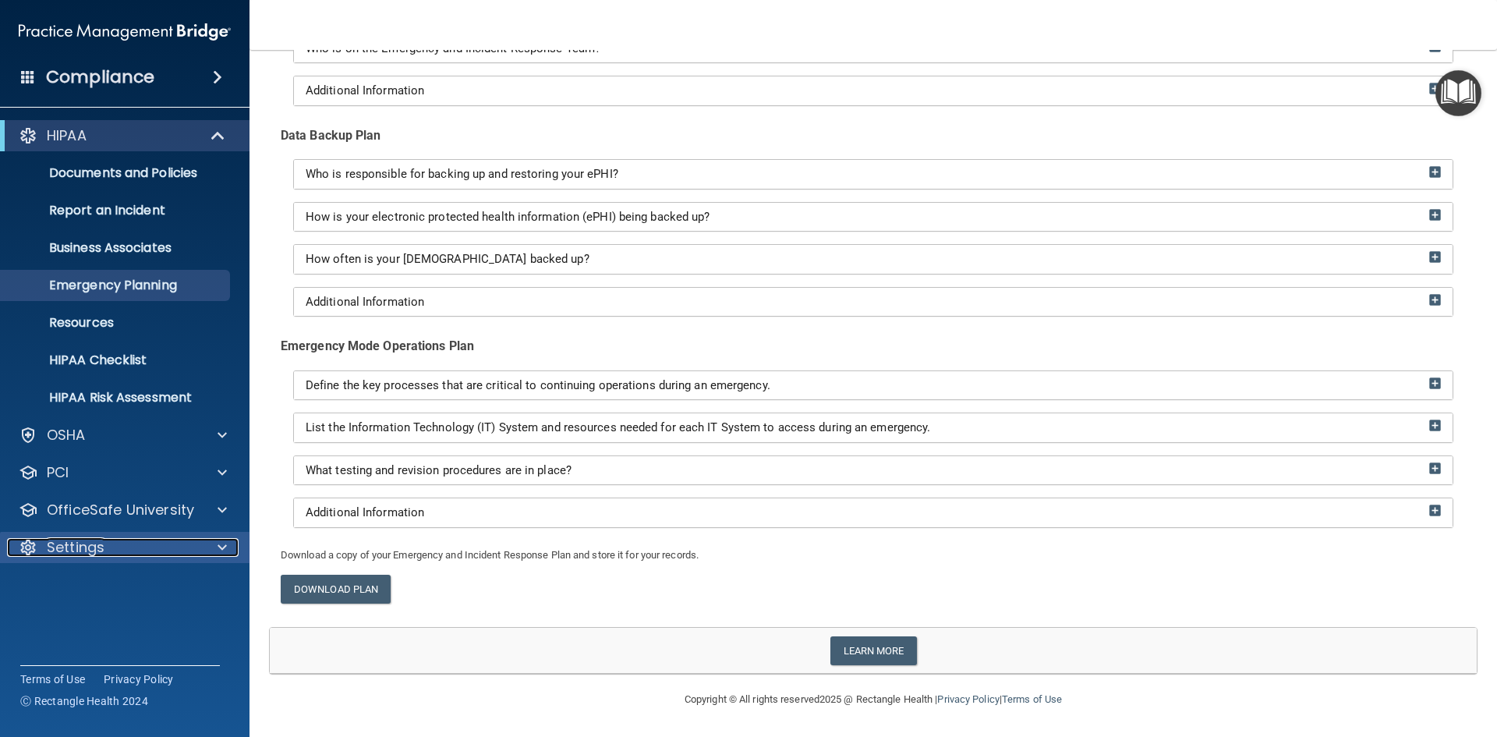
click at [122, 549] on div "Settings" at bounding box center [103, 547] width 193 height 19
click at [106, 584] on p "My Account" at bounding box center [116, 585] width 213 height 16
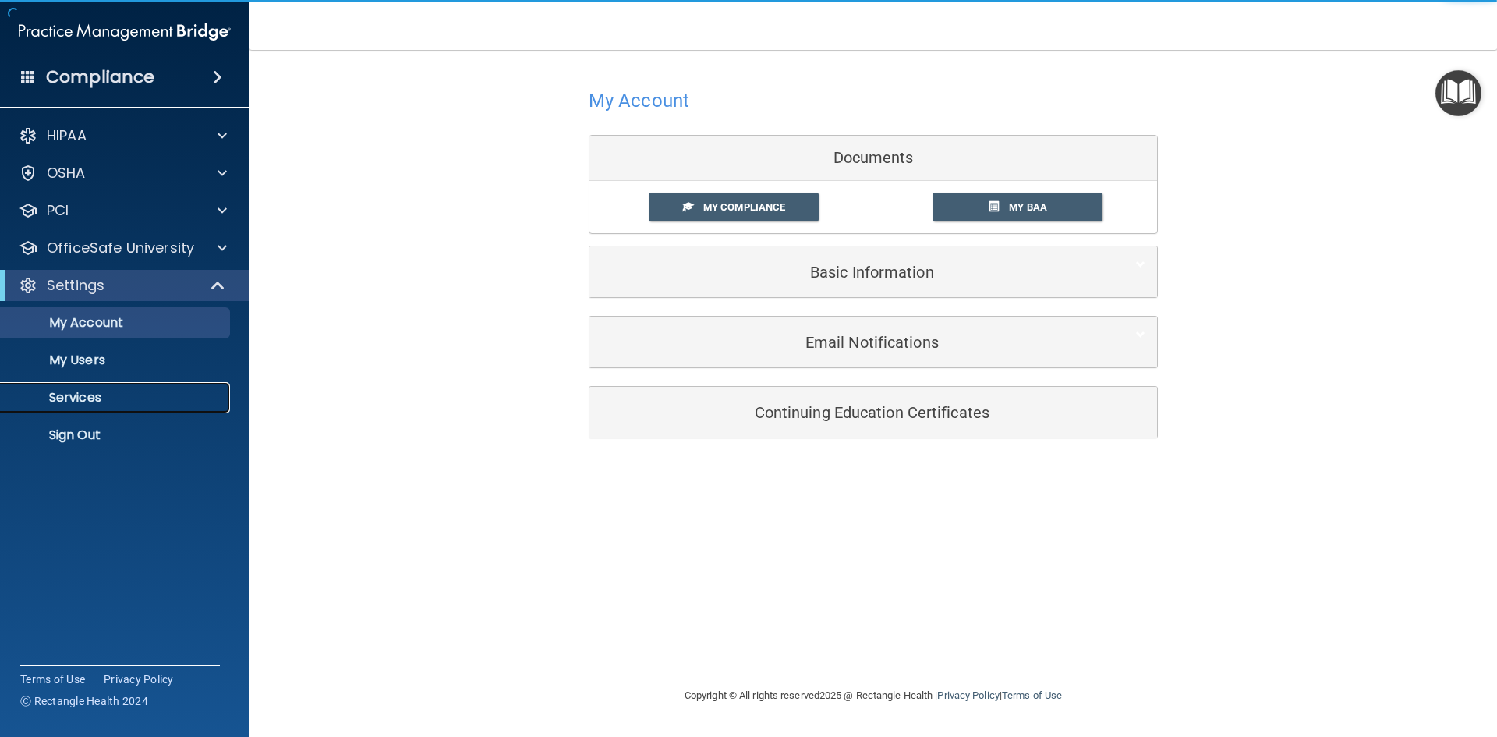
click at [105, 395] on p "Services" at bounding box center [116, 398] width 213 height 16
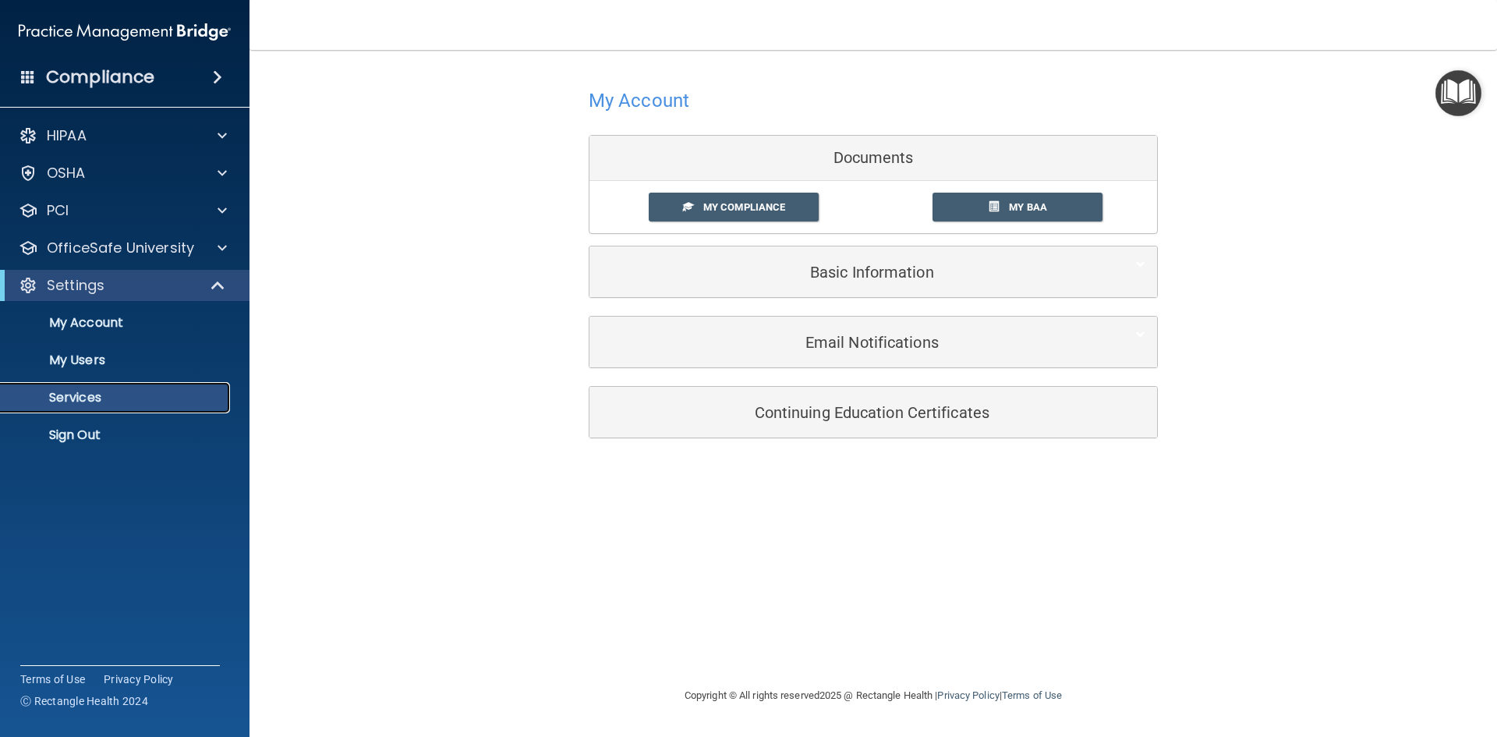
click at [106, 395] on p "Services" at bounding box center [116, 398] width 213 height 16
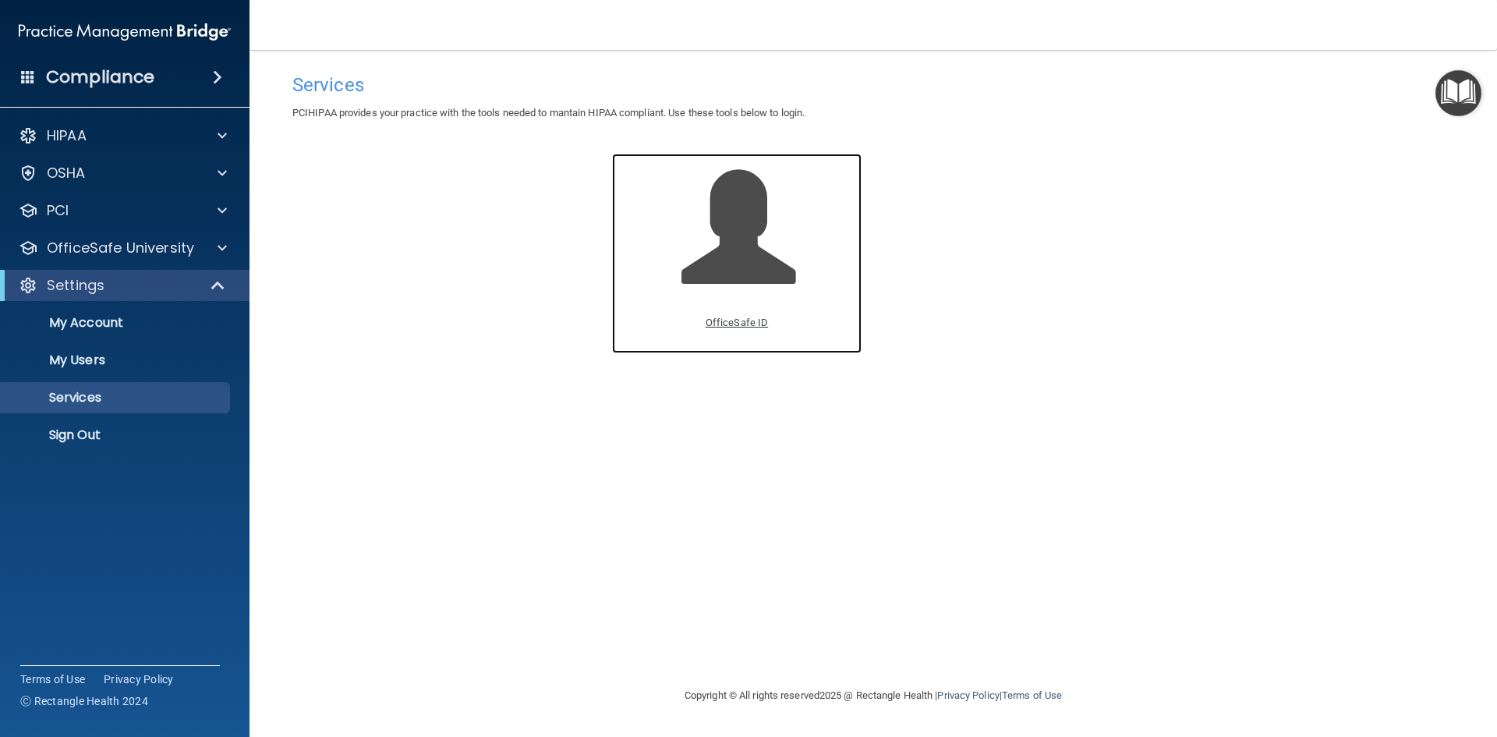
click at [741, 322] on p "OfficeSafe ID" at bounding box center [737, 323] width 62 height 19
